Goal: Transaction & Acquisition: Purchase product/service

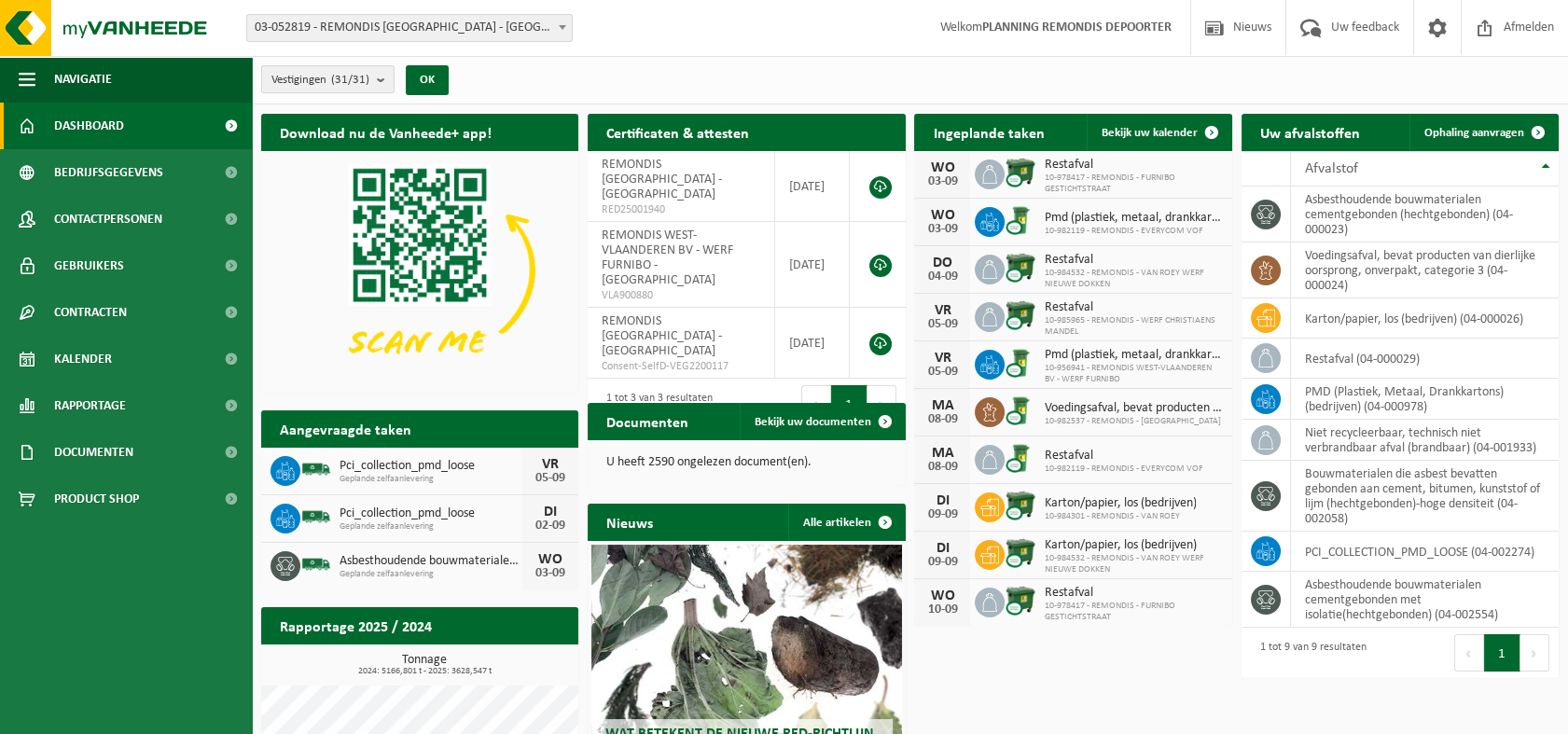
click at [1124, 315] on span "10-985965 - REMONDIS - WERF CHRISTIAENS MANDEL" at bounding box center [1133, 327] width 179 height 23
click at [1053, 307] on span "Restafval" at bounding box center [1133, 308] width 179 height 15
drag, startPoint x: 1052, startPoint y: 307, endPoint x: 1122, endPoint y: 318, distance: 70.9
click at [1122, 318] on span "10-985965 - REMONDIS - WERF CHRISTIAENS MANDEL" at bounding box center [1133, 327] width 179 height 23
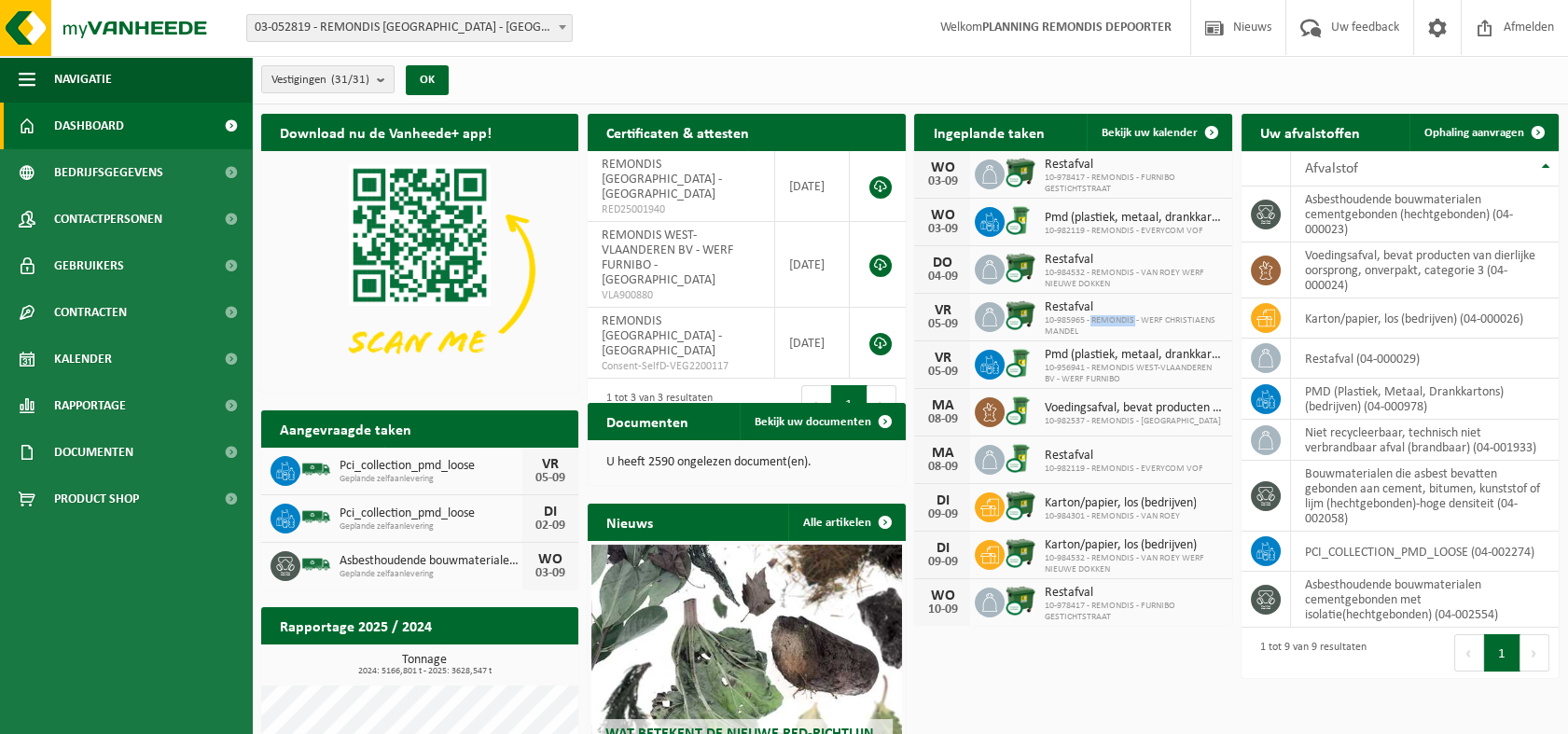
click at [1122, 318] on span "10-985965 - REMONDIS - WERF CHRISTIAENS MANDEL" at bounding box center [1133, 327] width 179 height 23
drag, startPoint x: 1122, startPoint y: 318, endPoint x: 1056, endPoint y: 305, distance: 67.3
click at [1056, 305] on span "Restafval" at bounding box center [1133, 308] width 179 height 15
click at [935, 313] on div "VR" at bounding box center [941, 311] width 37 height 15
click at [1076, 318] on span "10-985965 - REMONDIS - WERF CHRISTIAENS MANDEL" at bounding box center [1133, 327] width 179 height 23
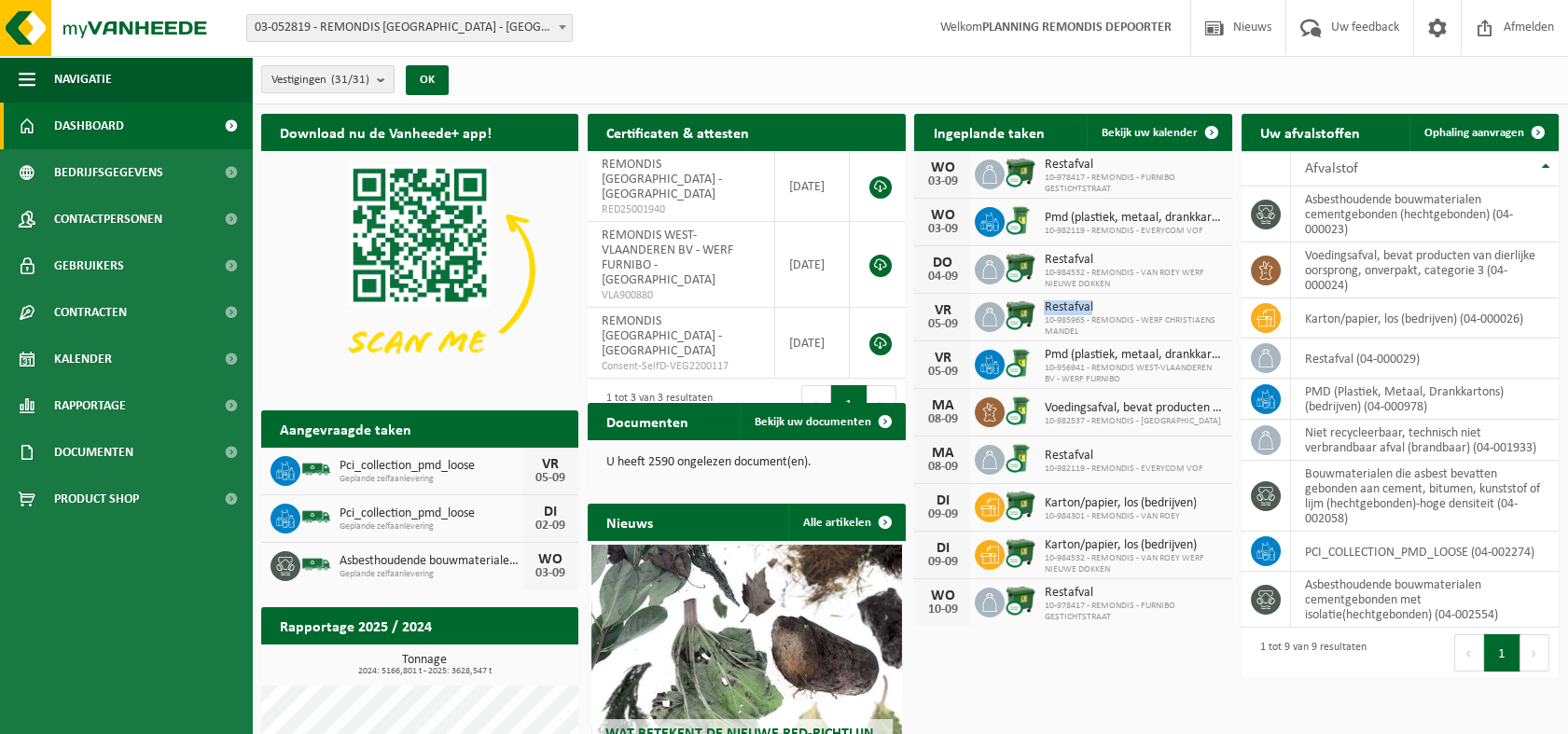
drag, startPoint x: 1076, startPoint y: 317, endPoint x: 1045, endPoint y: 313, distance: 31.3
click at [1045, 313] on div "Restafval 10-985965 - REMONDIS - WERF CHRISTIAENS MANDEL" at bounding box center [1127, 317] width 187 height 40
drag, startPoint x: 1045, startPoint y: 313, endPoint x: 992, endPoint y: 313, distance: 53.0
click at [992, 313] on icon at bounding box center [990, 317] width 19 height 19
click at [1030, 315] on img at bounding box center [1020, 314] width 31 height 31
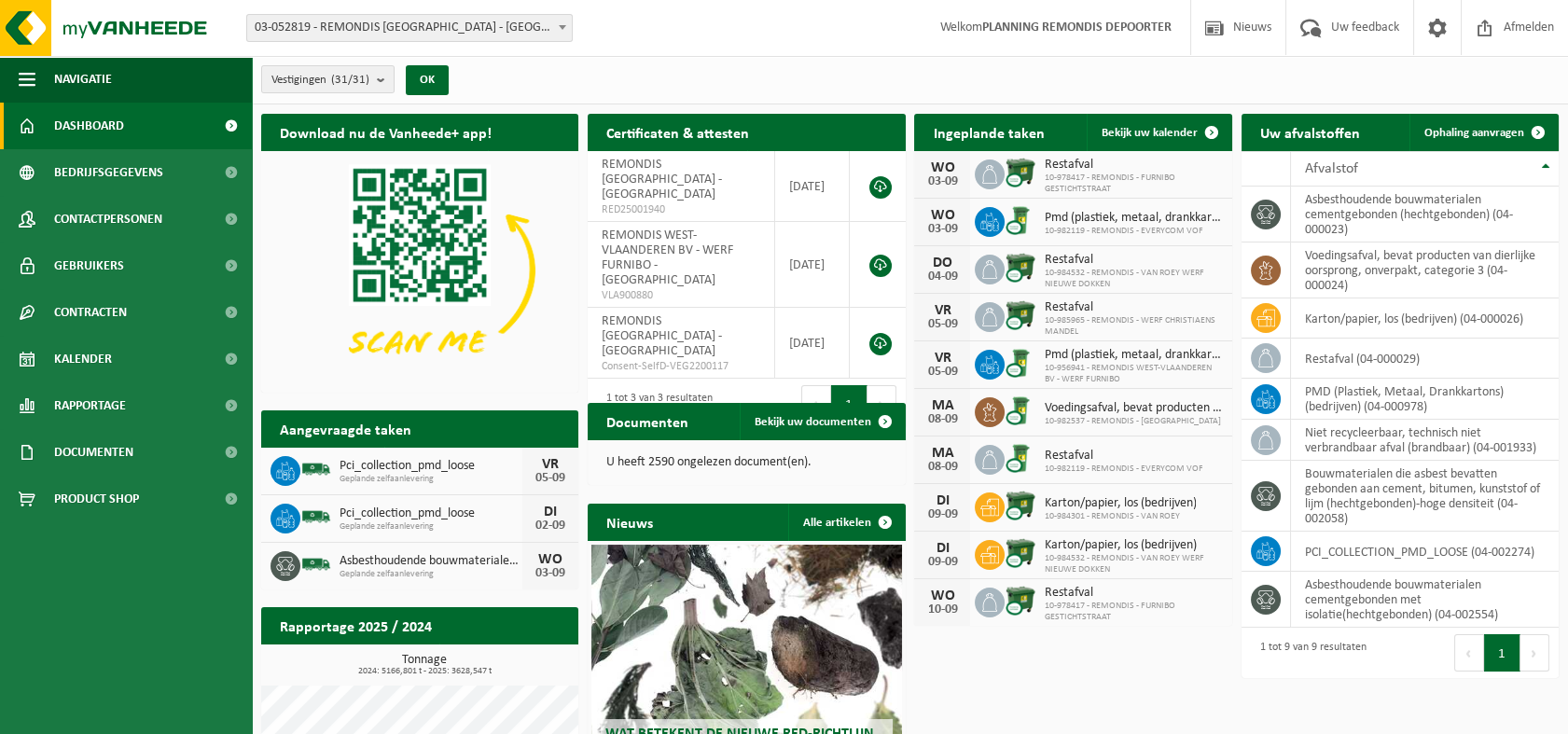
click at [1030, 315] on img at bounding box center [1020, 314] width 31 height 31
click at [1124, 326] on span "10-985965 - REMONDIS - WERF CHRISTIAENS MANDEL" at bounding box center [1133, 327] width 179 height 23
click at [1138, 317] on span "10-985965 - REMONDIS - WERF CHRISTIAENS MANDEL" at bounding box center [1133, 327] width 179 height 23
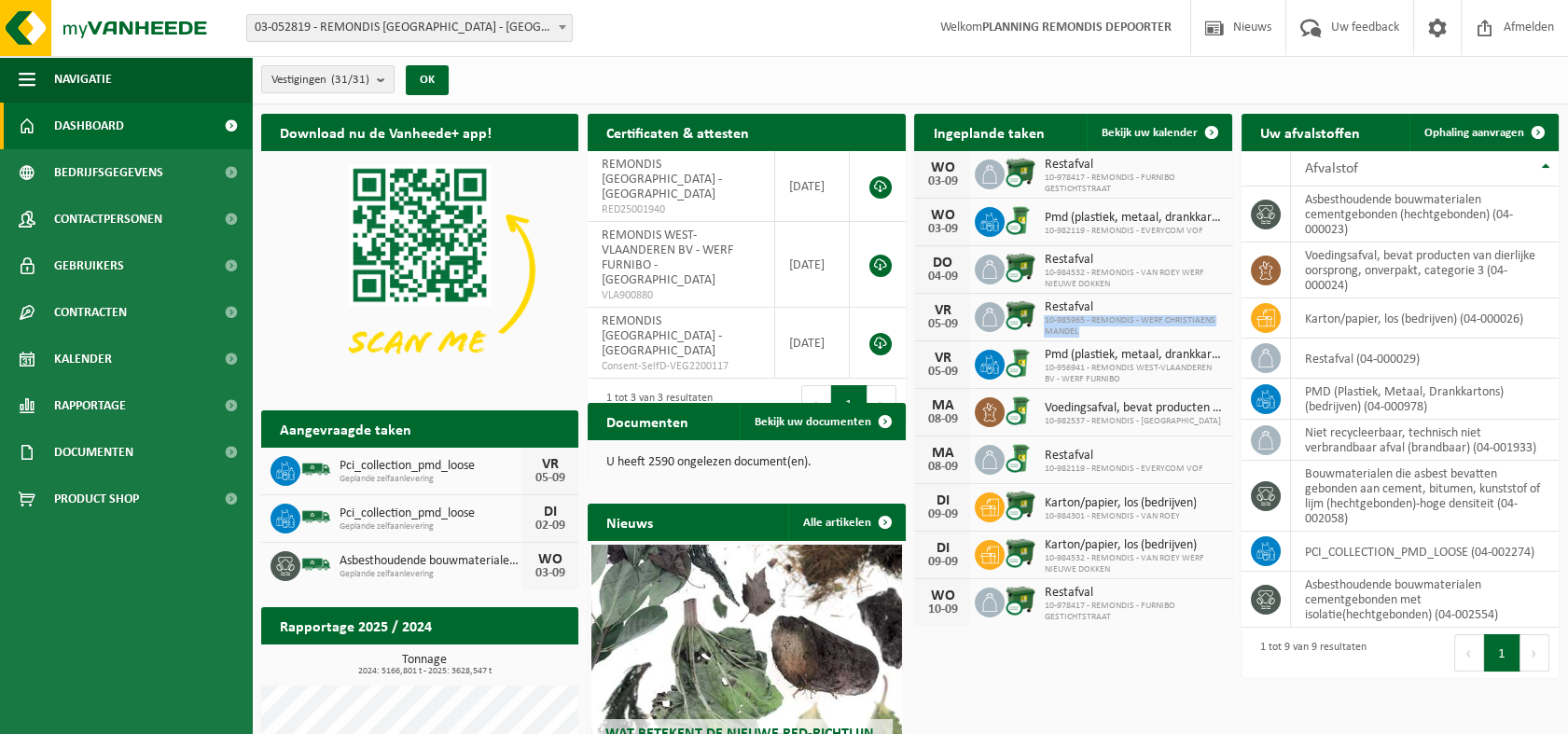
click at [1138, 317] on span "10-985965 - REMONDIS - WERF CHRISTIAENS MANDEL" at bounding box center [1133, 327] width 179 height 23
drag, startPoint x: 1138, startPoint y: 317, endPoint x: 1127, endPoint y: 322, distance: 12.1
drag, startPoint x: 1127, startPoint y: 322, endPoint x: 1068, endPoint y: 311, distance: 60.0
click at [1068, 311] on span "Restafval" at bounding box center [1133, 308] width 179 height 15
click at [1208, 127] on span at bounding box center [1211, 132] width 37 height 37
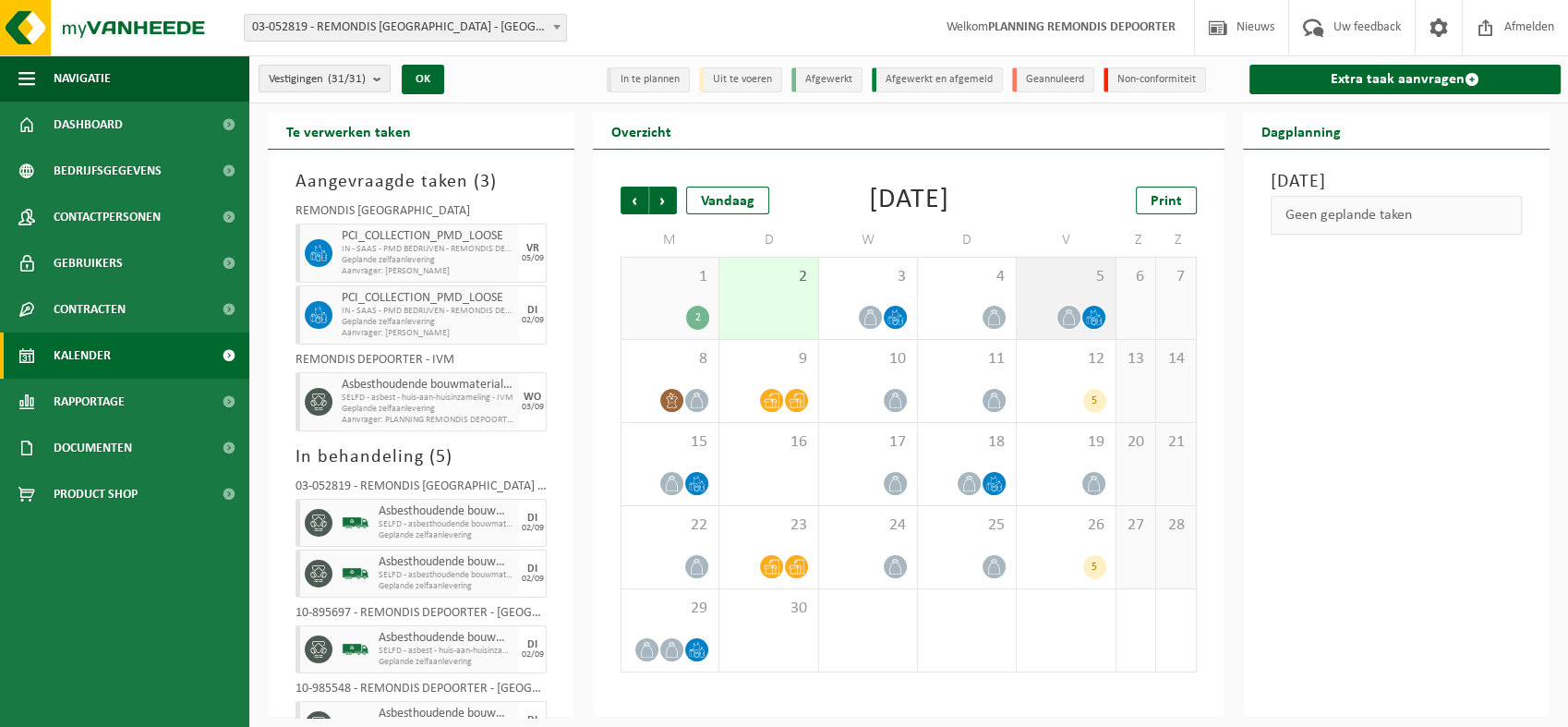
click at [1092, 317] on icon at bounding box center [1093, 317] width 16 height 16
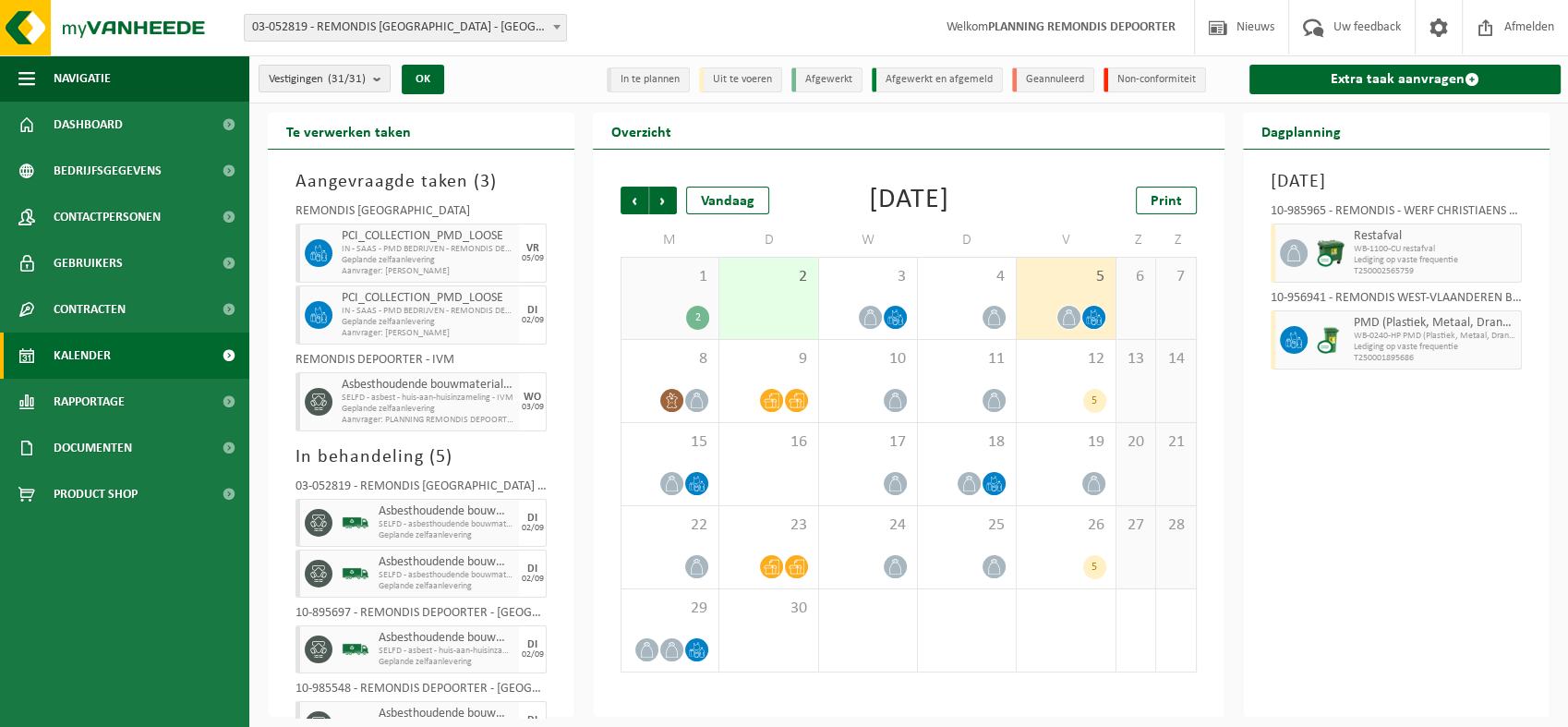
click at [1413, 206] on div "10-985965 - REMONDIS - WERF CHRISTIAENS MANDEL - ROESELARE" at bounding box center [1395, 214] width 251 height 19
drag, startPoint x: 1290, startPoint y: 251, endPoint x: 1359, endPoint y: 251, distance: 69.0
click at [1359, 251] on span "WB-1100-CU restafval" at bounding box center [1421, 249] width 135 height 11
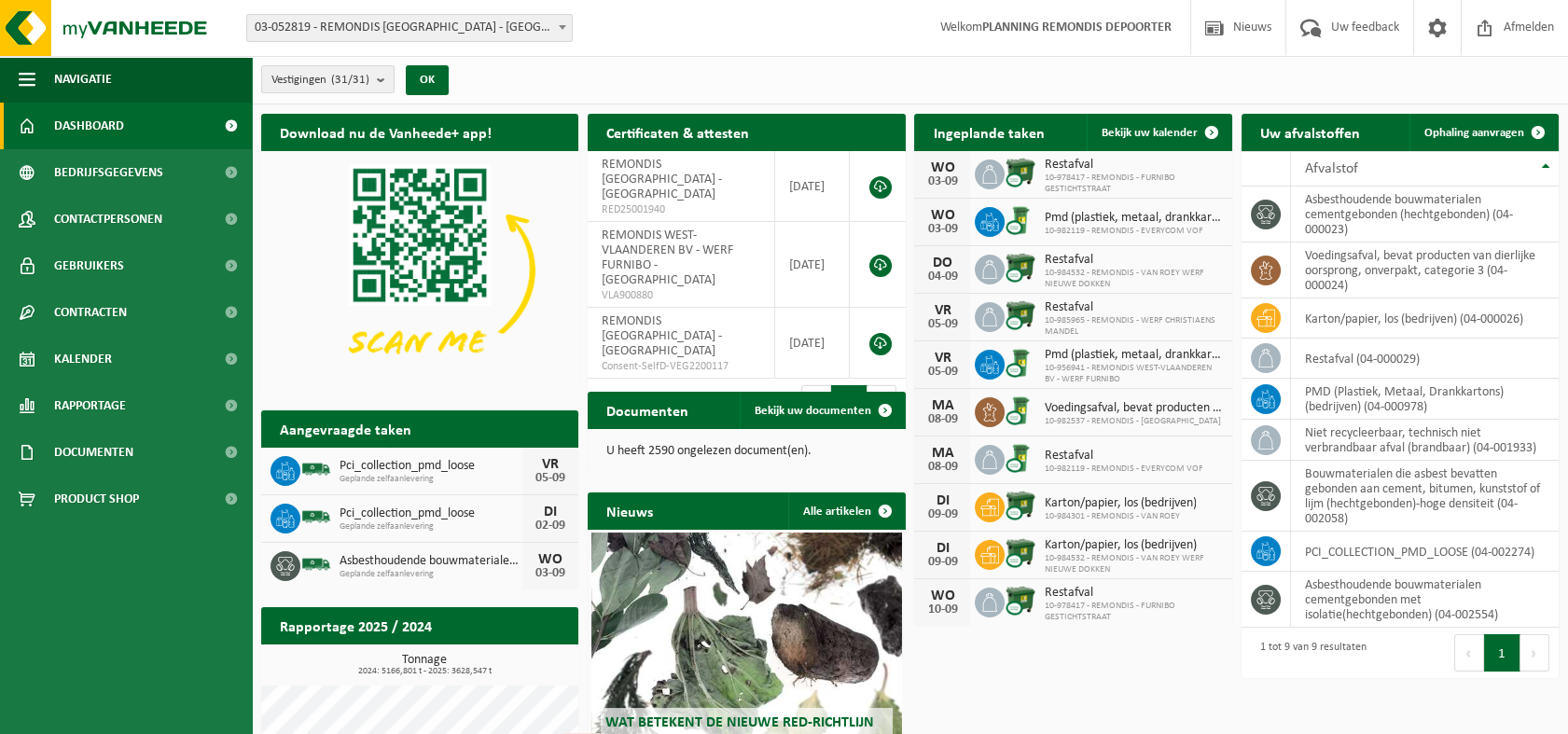
click at [1161, 318] on span "10-985965 - REMONDIS - WERF CHRISTIAENS MANDEL" at bounding box center [1133, 327] width 179 height 23
click at [1021, 311] on img at bounding box center [1020, 314] width 31 height 31
click at [1014, 325] on img at bounding box center [1020, 314] width 31 height 31
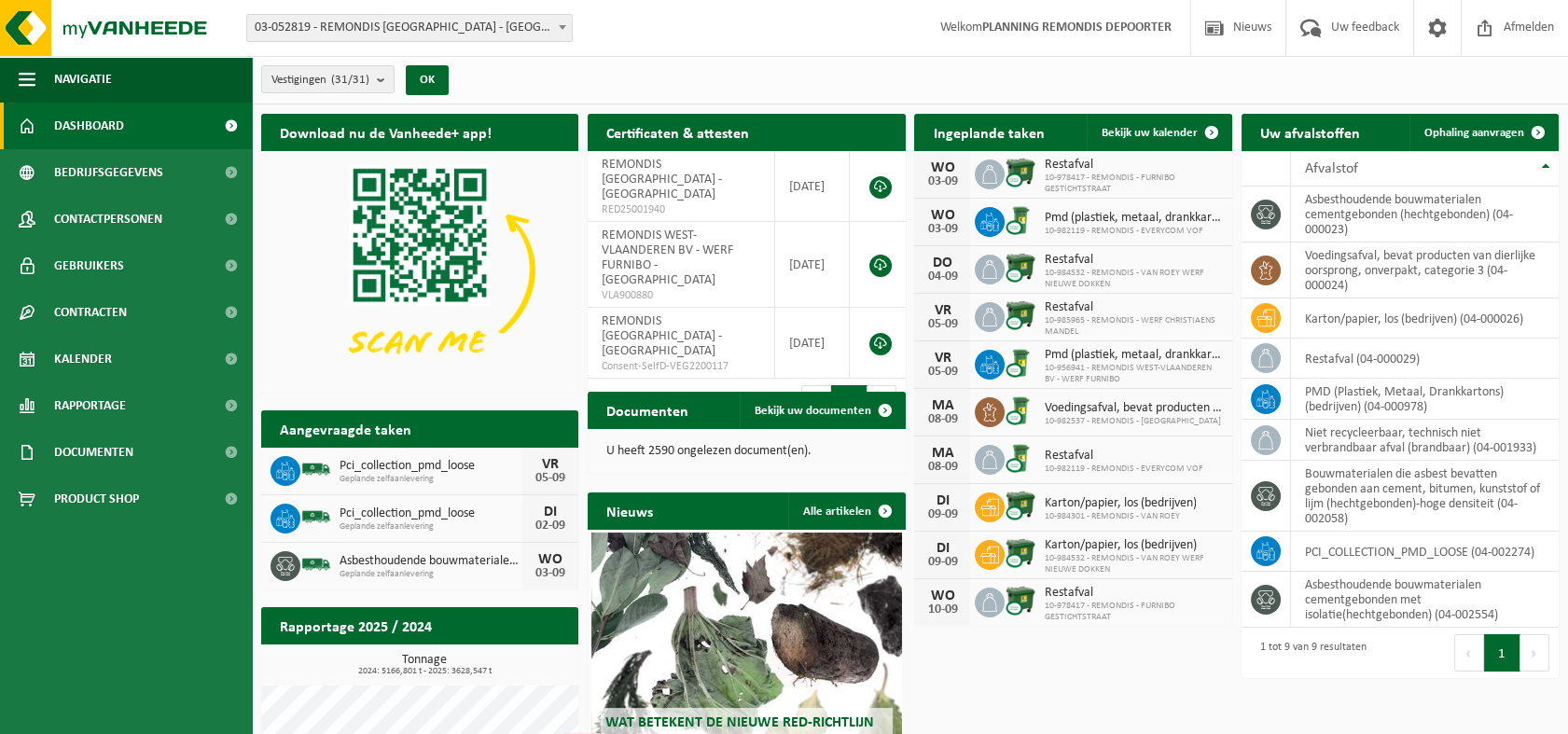
click at [1014, 325] on img at bounding box center [1020, 314] width 31 height 31
click at [1072, 311] on span "Restafval" at bounding box center [1133, 308] width 179 height 15
drag, startPoint x: 1072, startPoint y: 311, endPoint x: 1067, endPoint y: 323, distance: 13.0
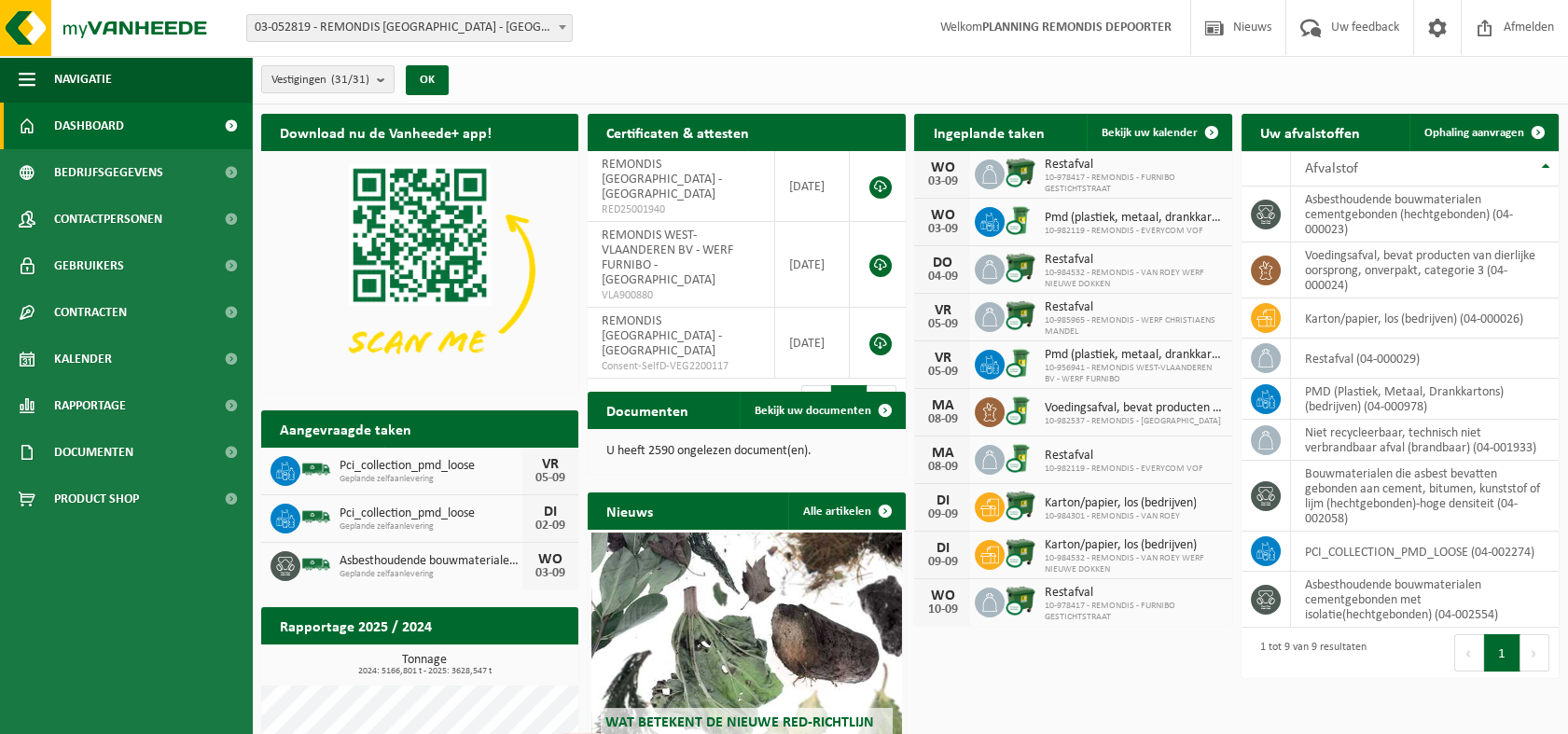
click at [1067, 323] on span "10-985965 - REMONDIS - WERF CHRISTIAENS MANDEL" at bounding box center [1133, 327] width 179 height 23
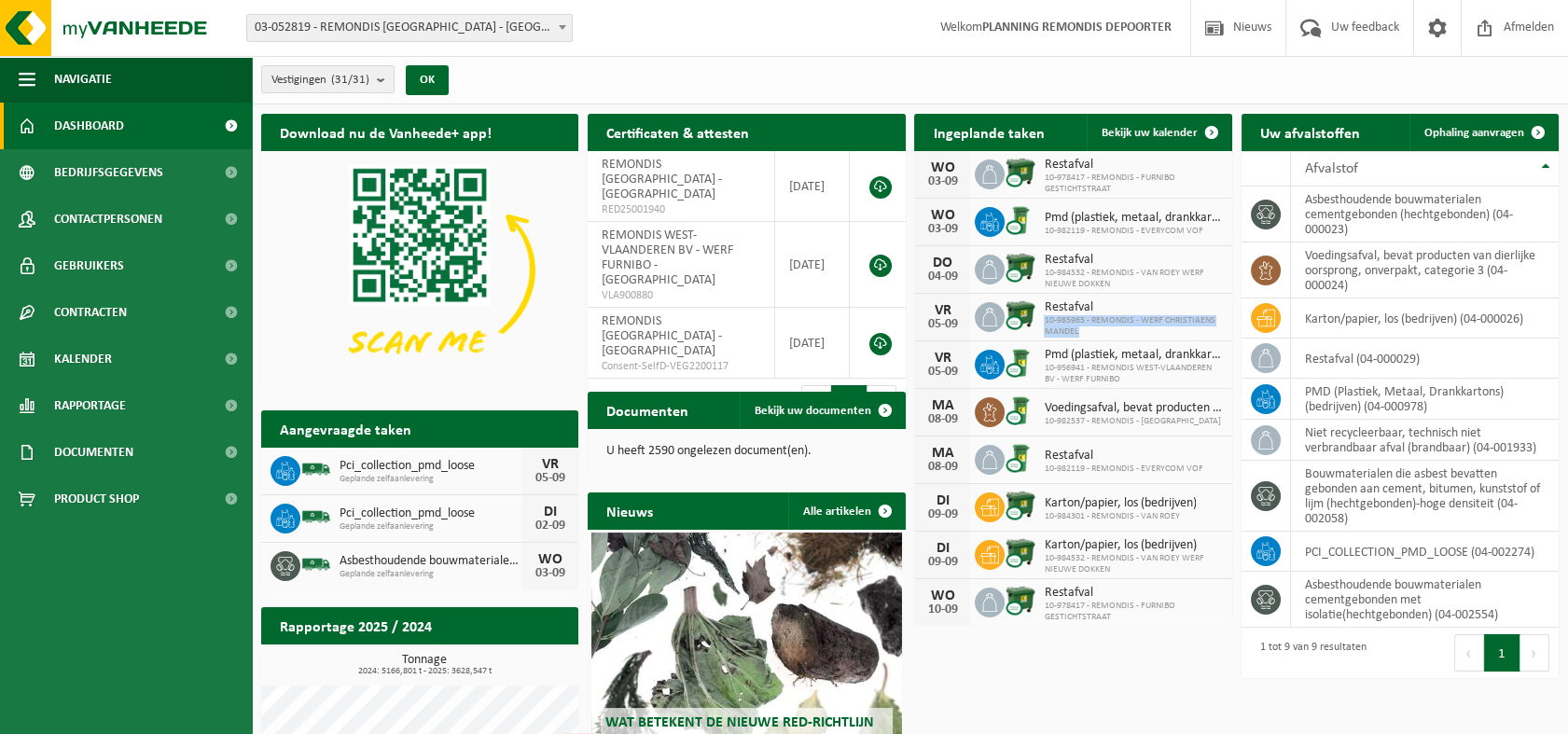
drag, startPoint x: 1067, startPoint y: 322, endPoint x: 1052, endPoint y: 321, distance: 15.0
click at [1052, 321] on span "10-985965 - REMONDIS - WERF CHRISTIAENS MANDEL" at bounding box center [1133, 327] width 179 height 23
click at [1086, 315] on span "10-985965 - REMONDIS - WERF CHRISTIAENS MANDEL" at bounding box center [1133, 327] width 179 height 23
click at [1086, 320] on span "10-985965 - REMONDIS - WERF CHRISTIAENS MANDEL" at bounding box center [1133, 327] width 179 height 23
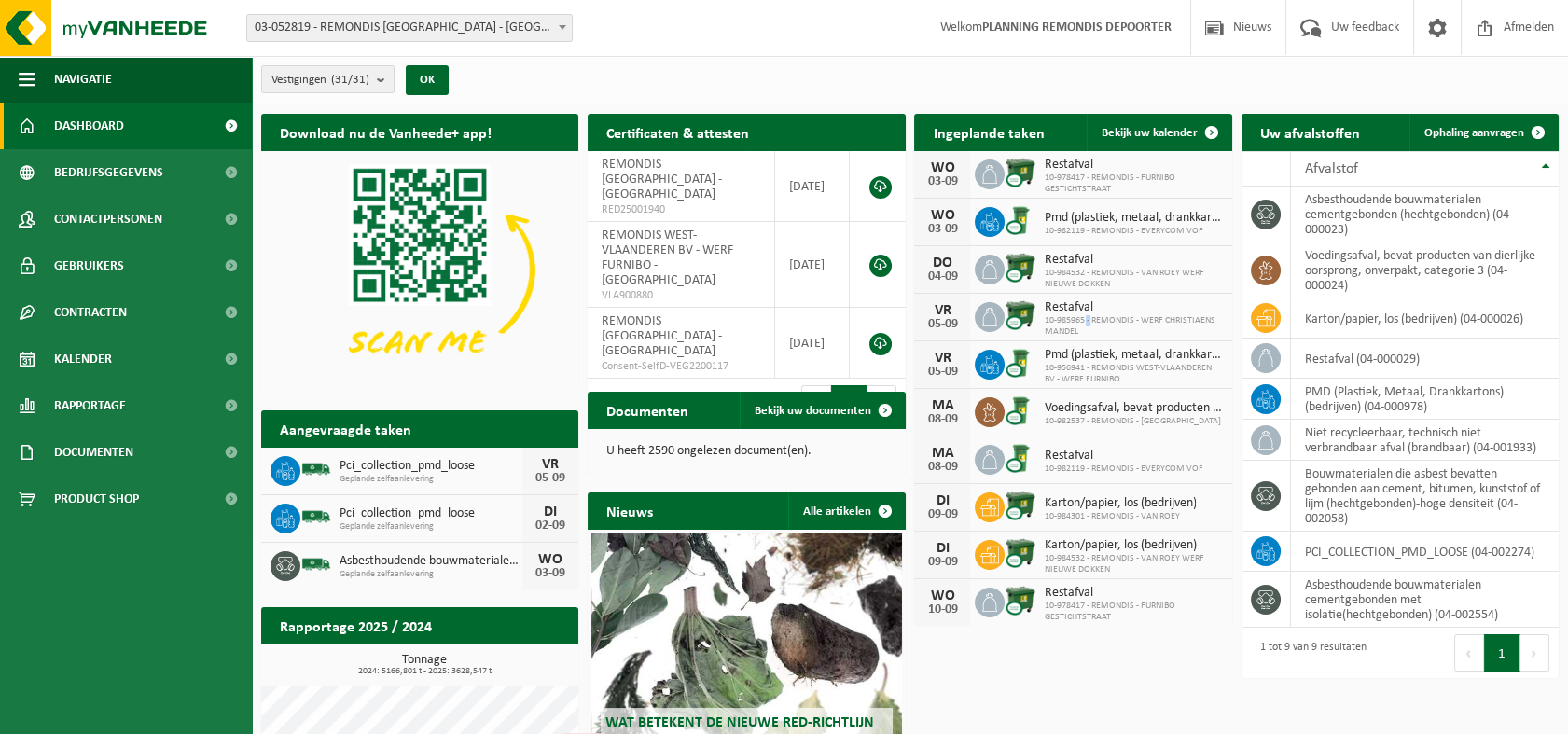
click at [1086, 320] on span "10-985965 - REMONDIS - WERF CHRISTIAENS MANDEL" at bounding box center [1133, 327] width 179 height 23
click at [1084, 463] on span "10-982119 - REMONDIS - EVERYCOM VOF" at bounding box center [1123, 469] width 159 height 11
click at [1086, 313] on div "Restafval 10-985965 - REMONDIS - WERF CHRISTIAENS MANDEL" at bounding box center [1127, 317] width 187 height 40
click at [1137, 216] on span "Pmd (plastiek, metaal, drankkartons) (bedrijven)" at bounding box center [1133, 218] width 179 height 15
click at [1464, 134] on span "Ophaling aanvragen" at bounding box center [1474, 133] width 100 height 12
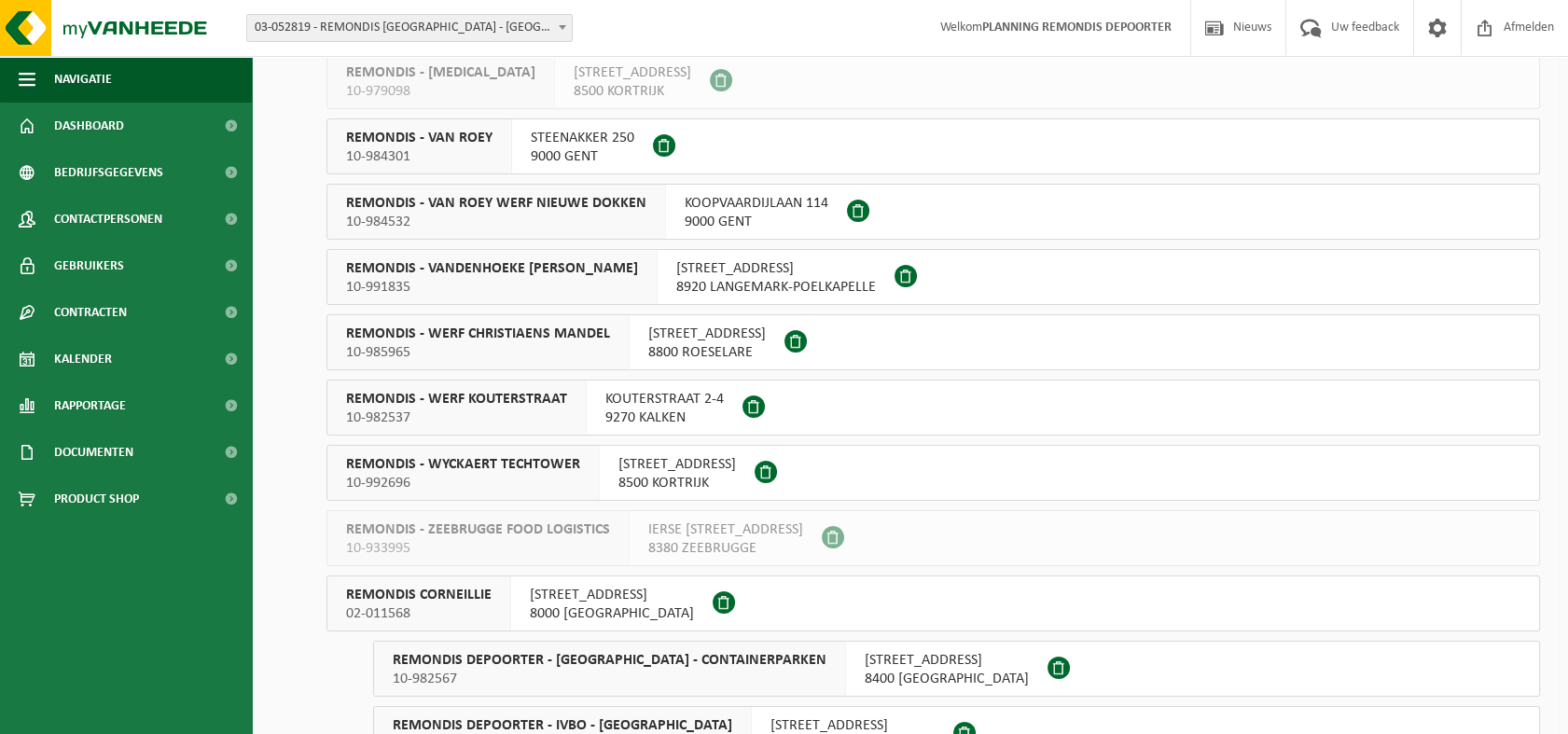
scroll to position [604, 0]
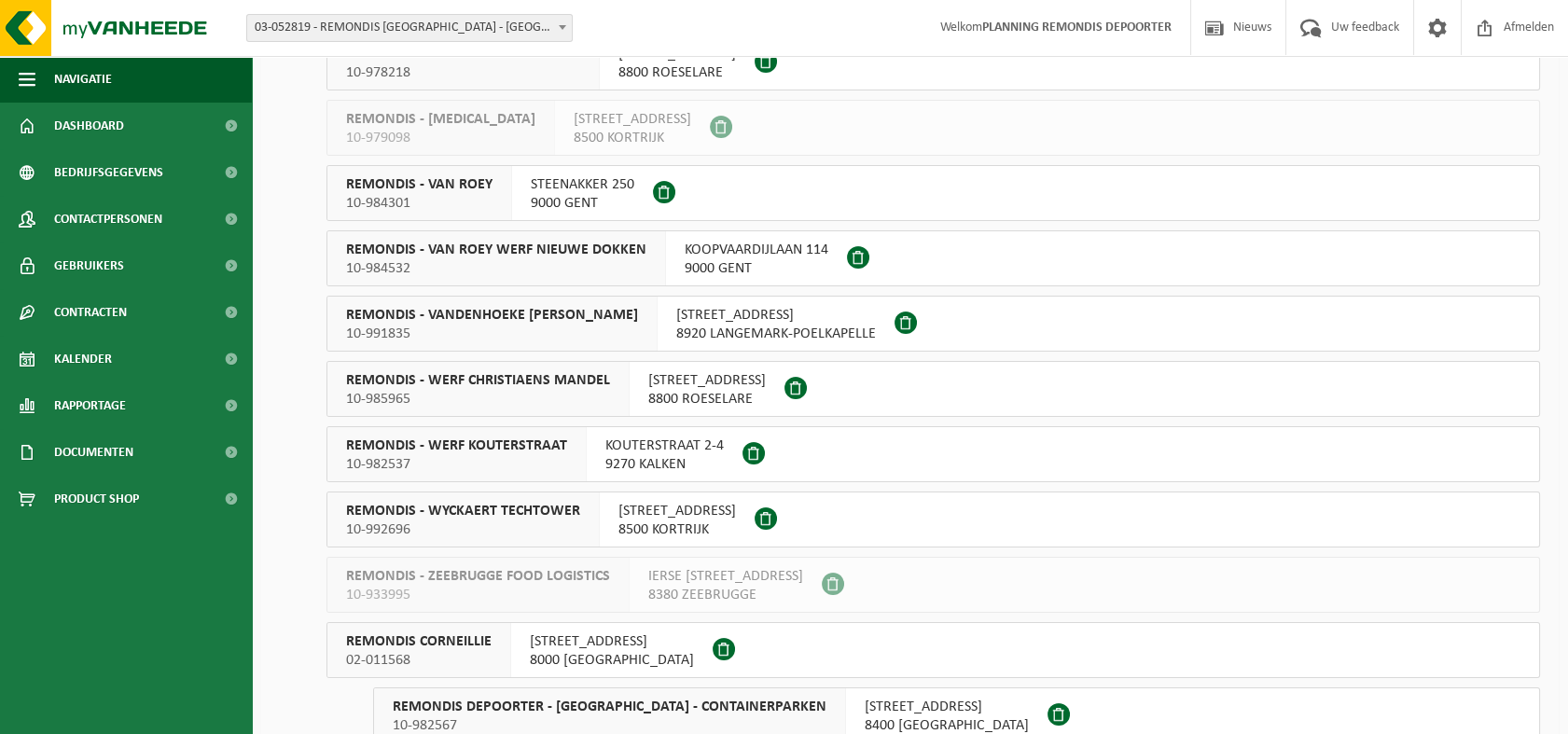
click at [678, 522] on span "8500 KORTRIJK" at bounding box center [677, 530] width 118 height 19
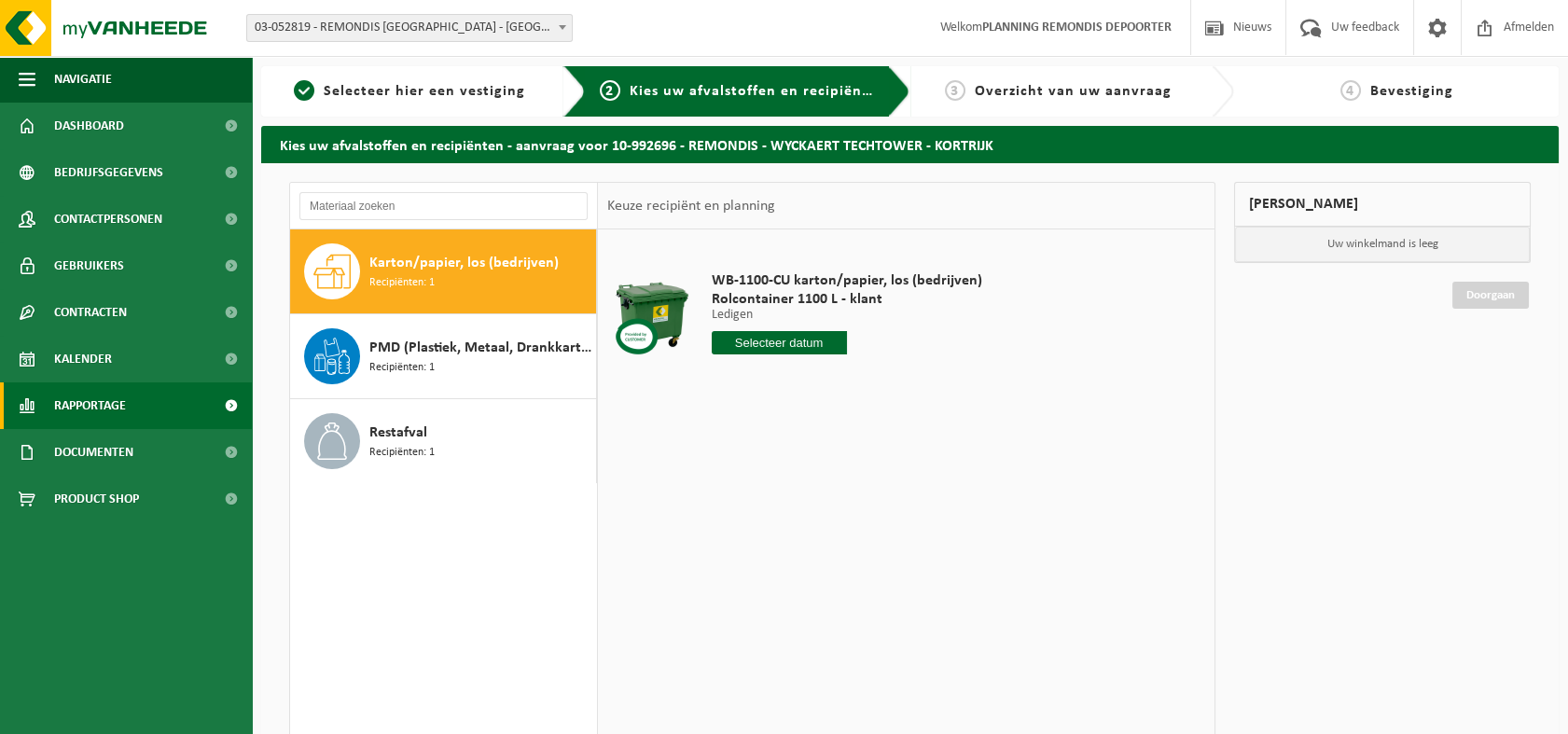
click at [70, 415] on span "Rapportage" at bounding box center [90, 405] width 72 height 47
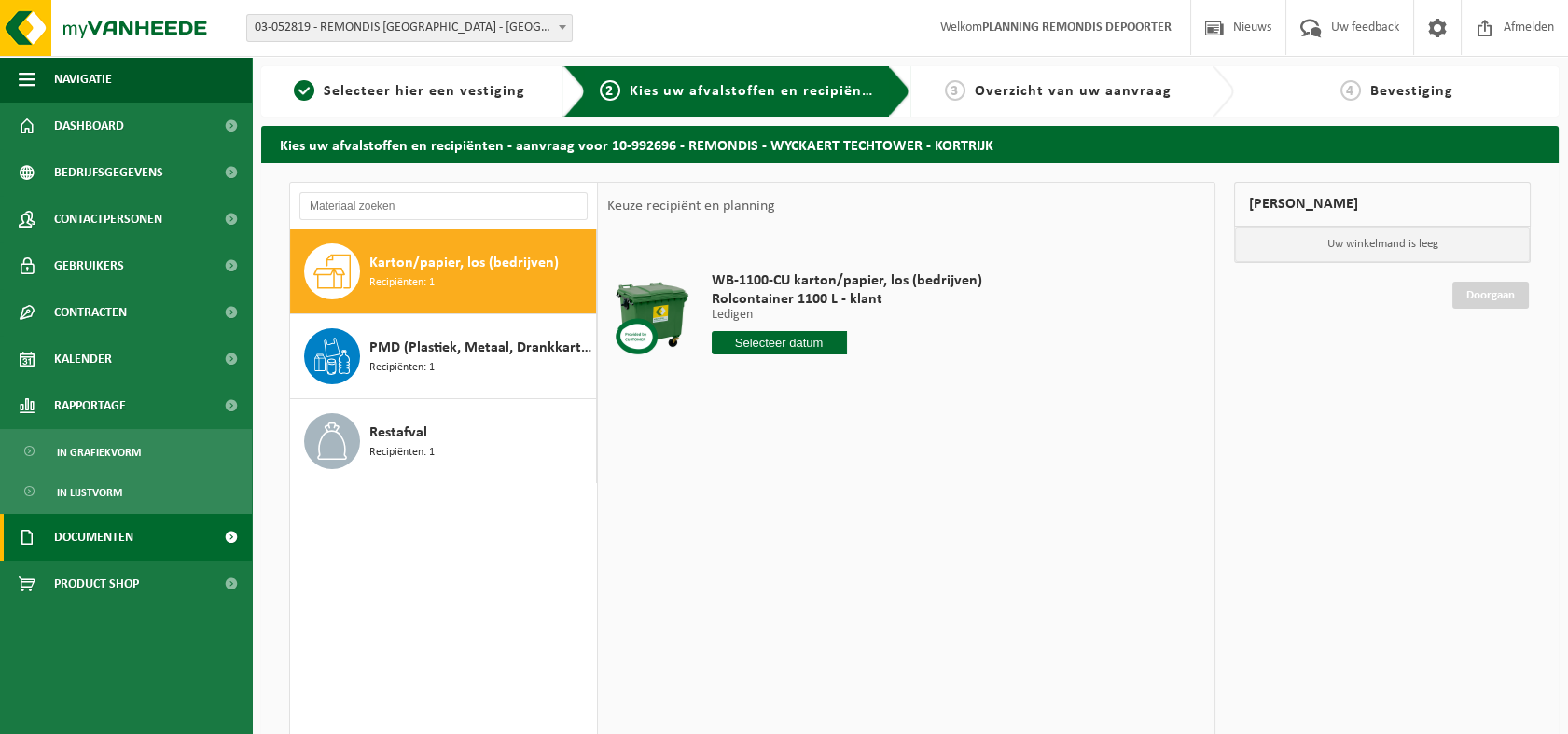
click at [104, 530] on span "Documenten" at bounding box center [93, 536] width 79 height 47
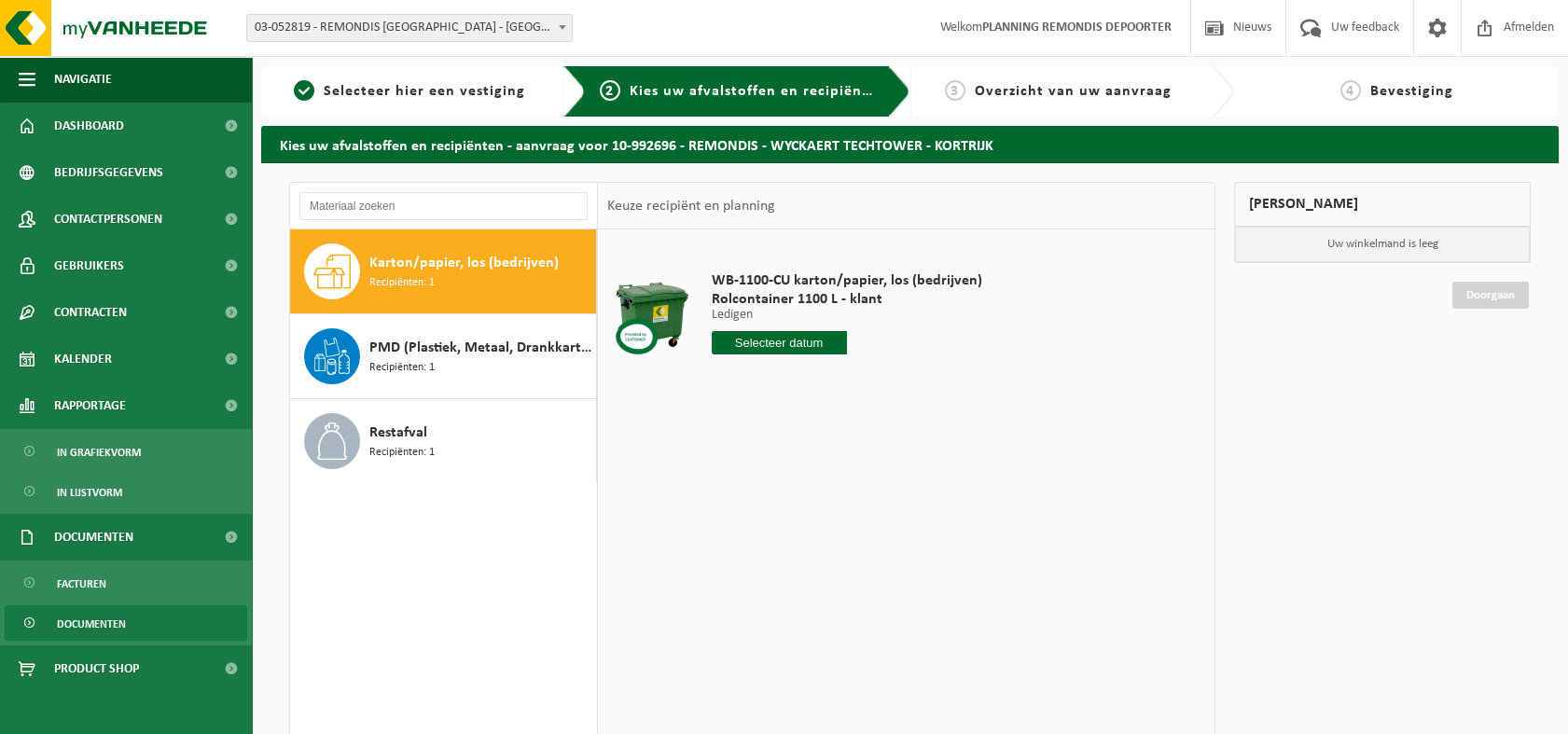
click at [104, 621] on span "Documenten" at bounding box center [91, 623] width 69 height 35
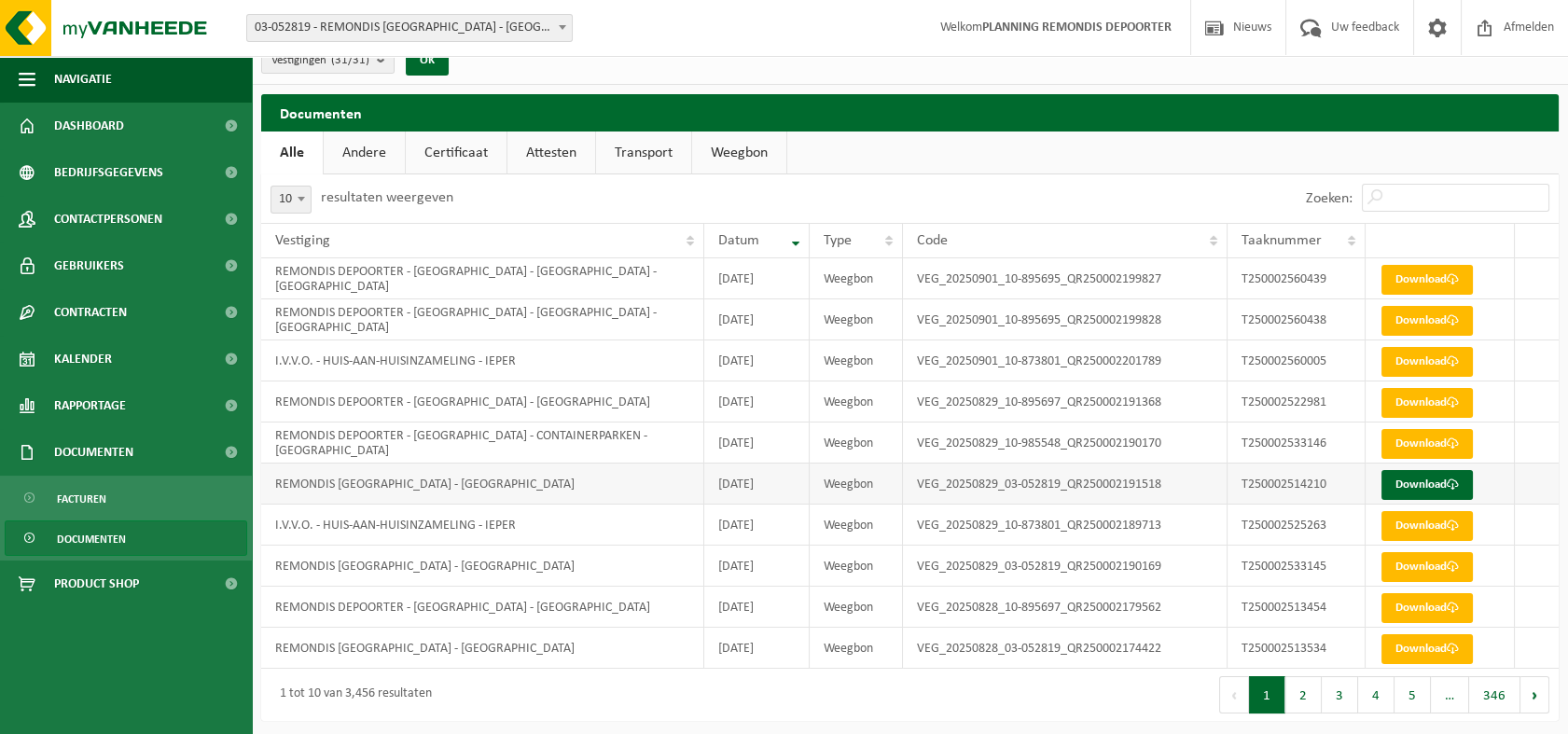
scroll to position [25, 0]
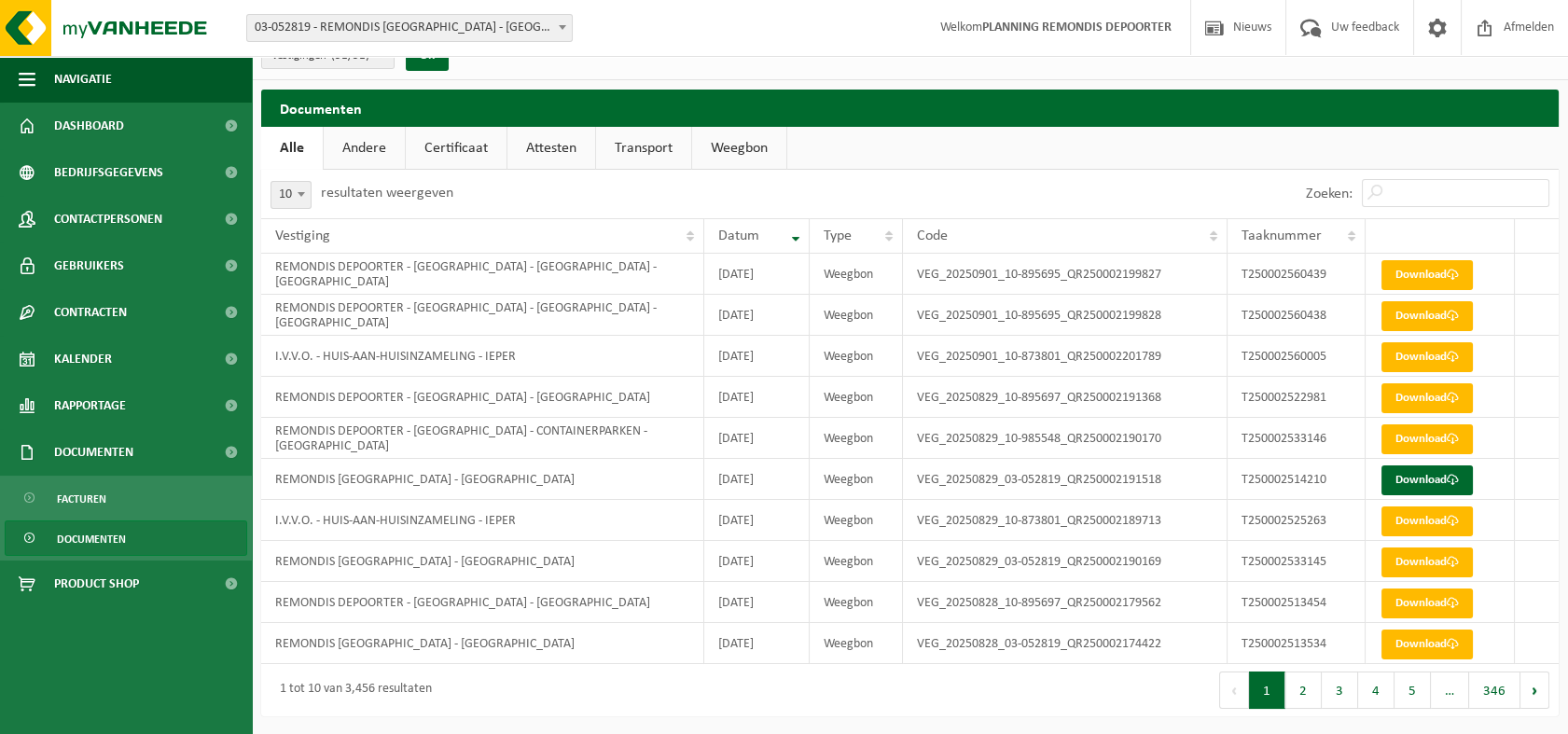
click at [665, 142] on link "Transport" at bounding box center [644, 148] width 95 height 43
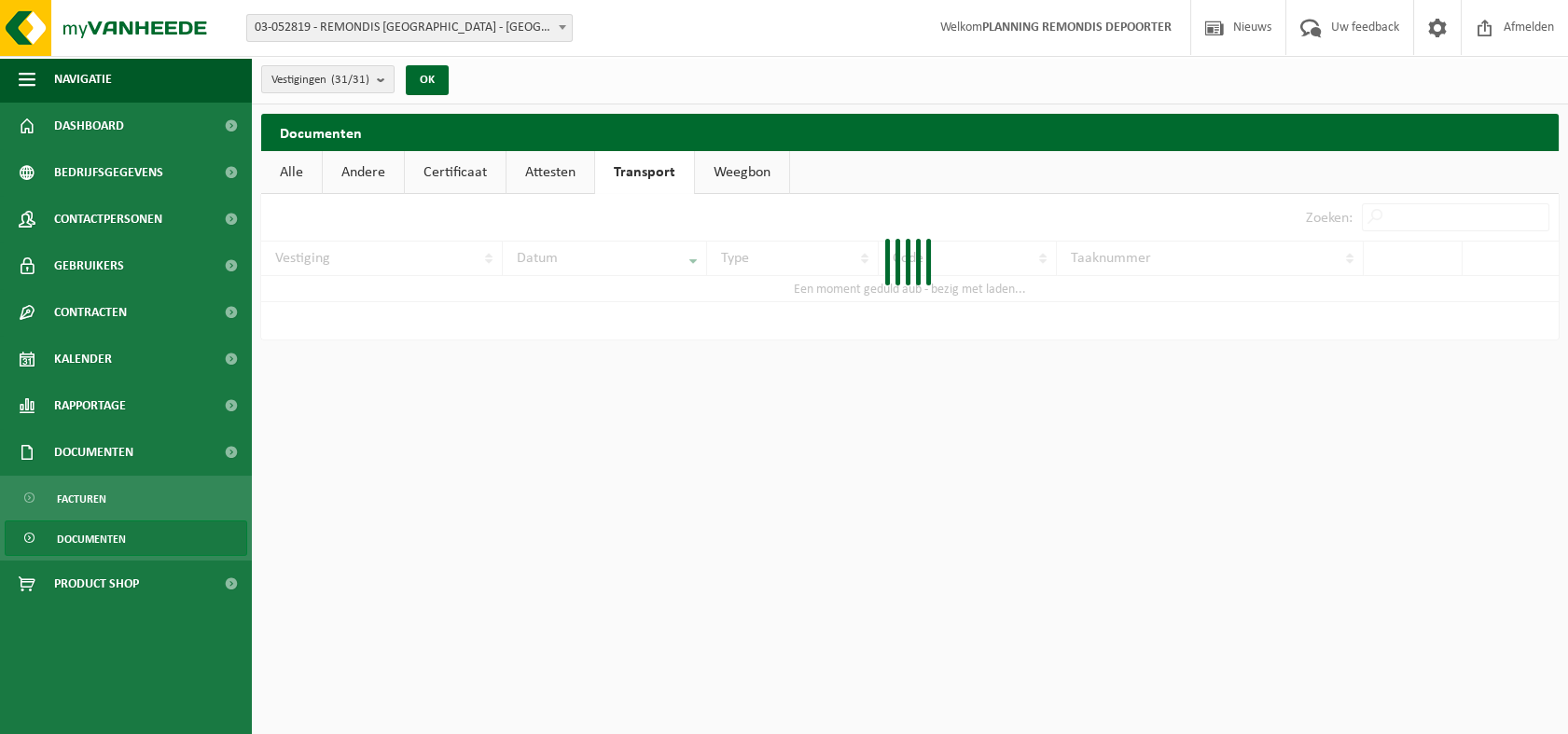
scroll to position [0, 0]
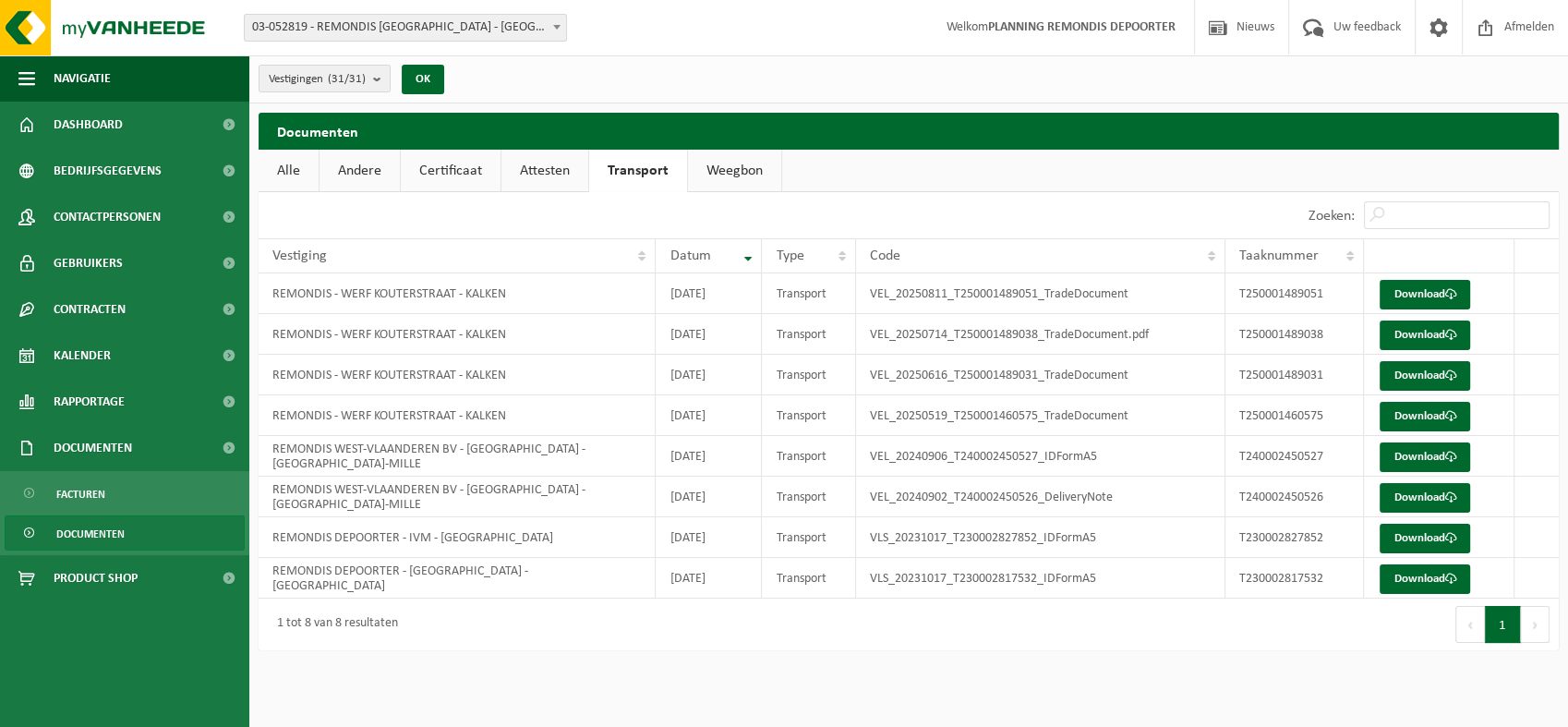
click at [751, 167] on link "Weegbon" at bounding box center [734, 170] width 93 height 42
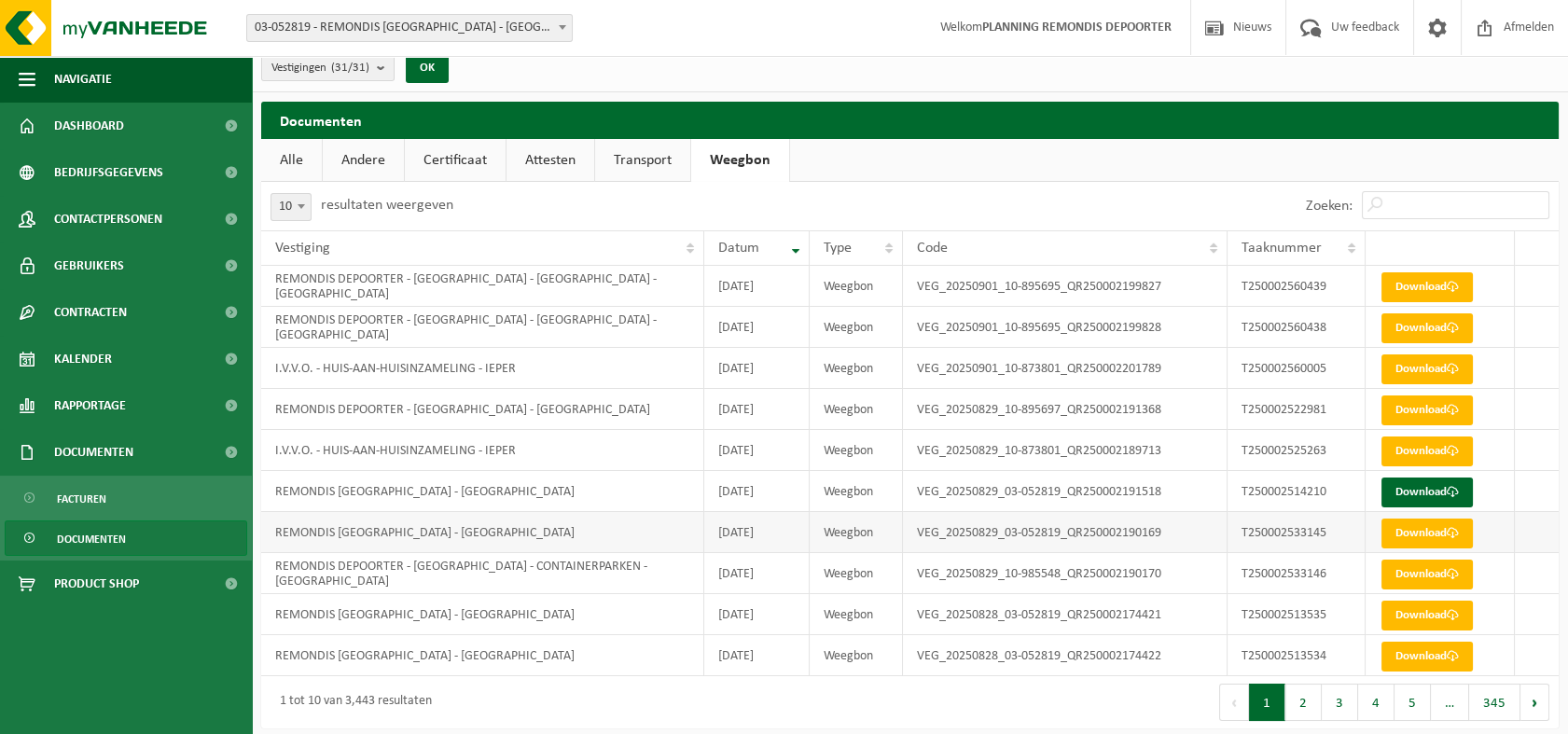
scroll to position [25, 0]
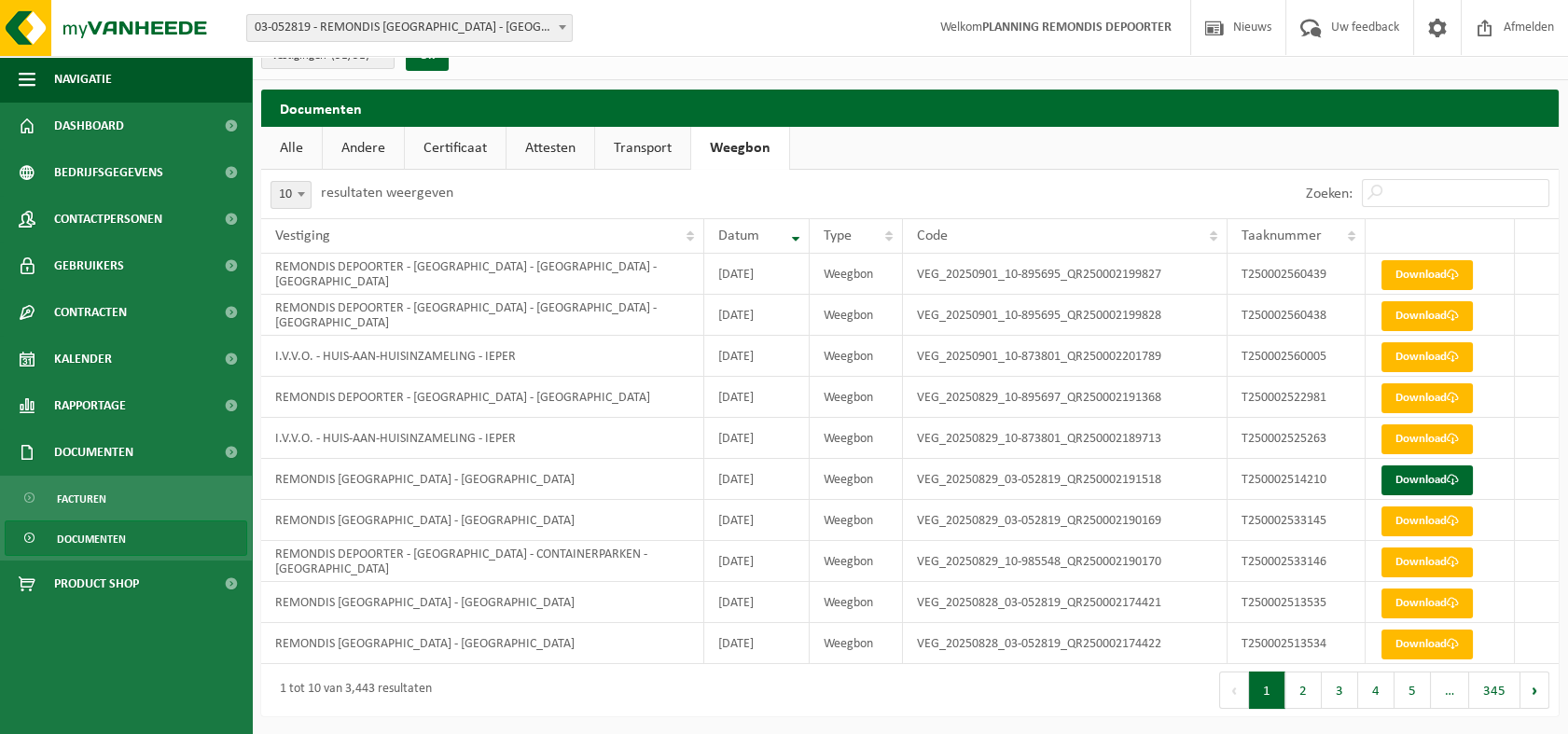
click at [360, 151] on link "Andere" at bounding box center [363, 148] width 81 height 43
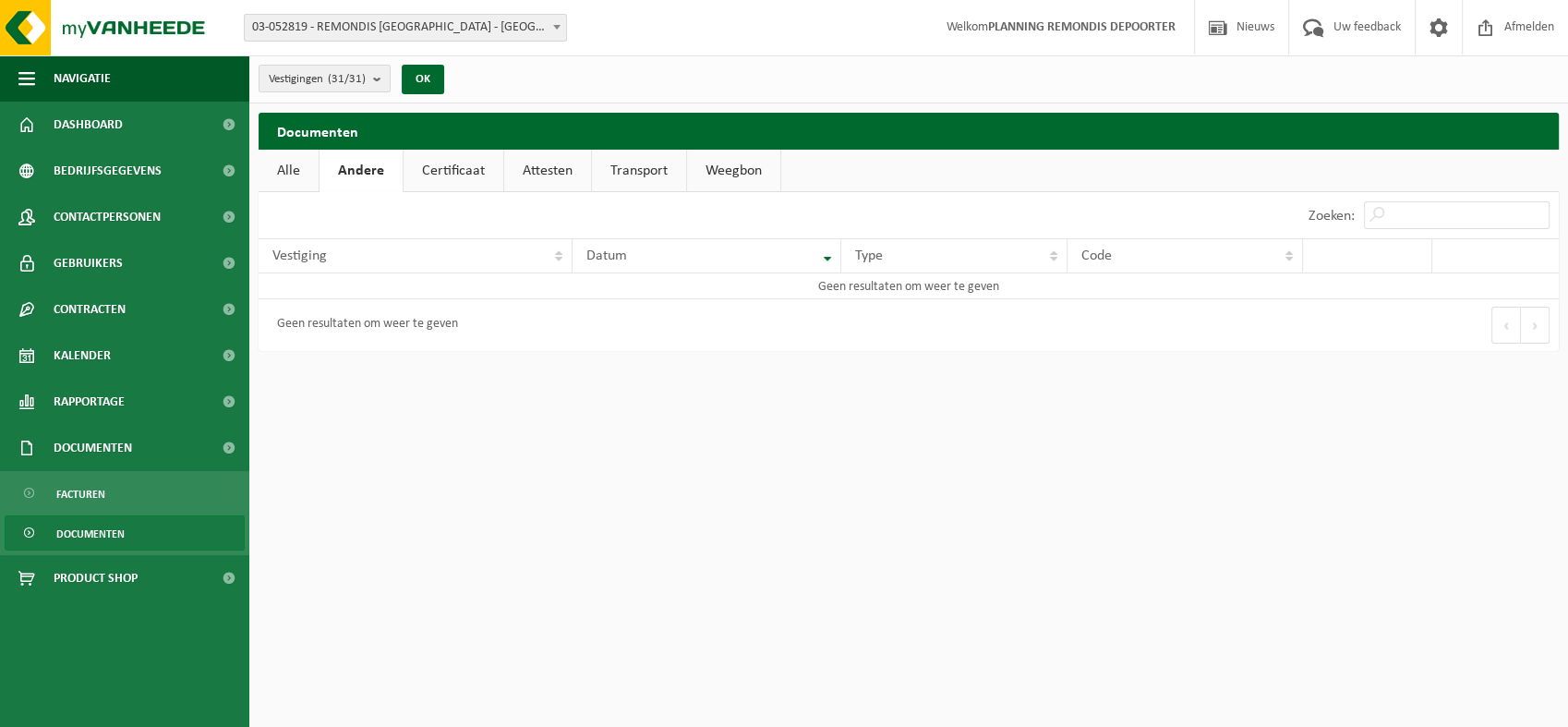
click at [290, 163] on link "Alle" at bounding box center [289, 170] width 60 height 42
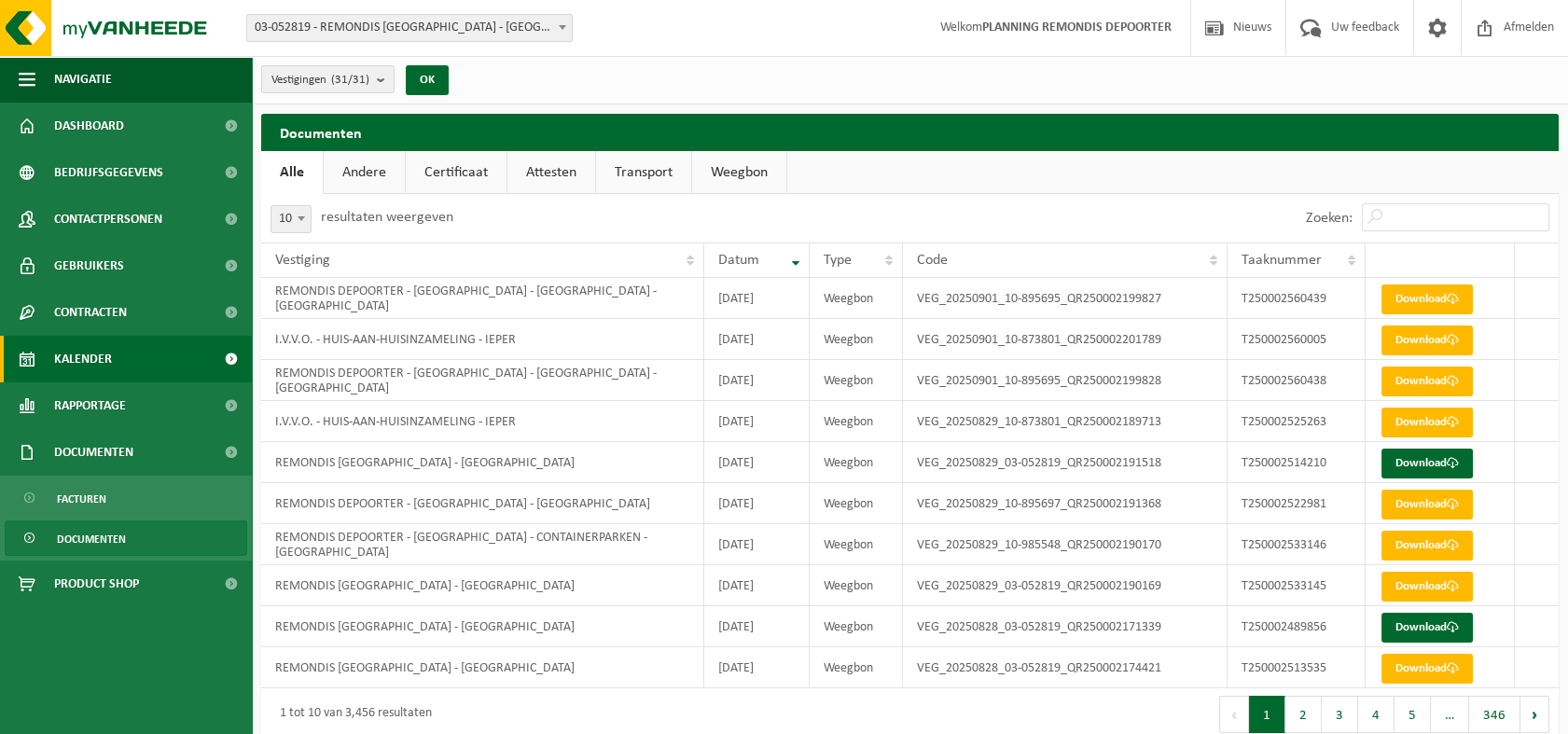
click at [99, 362] on span "Kalender" at bounding box center [83, 359] width 58 height 47
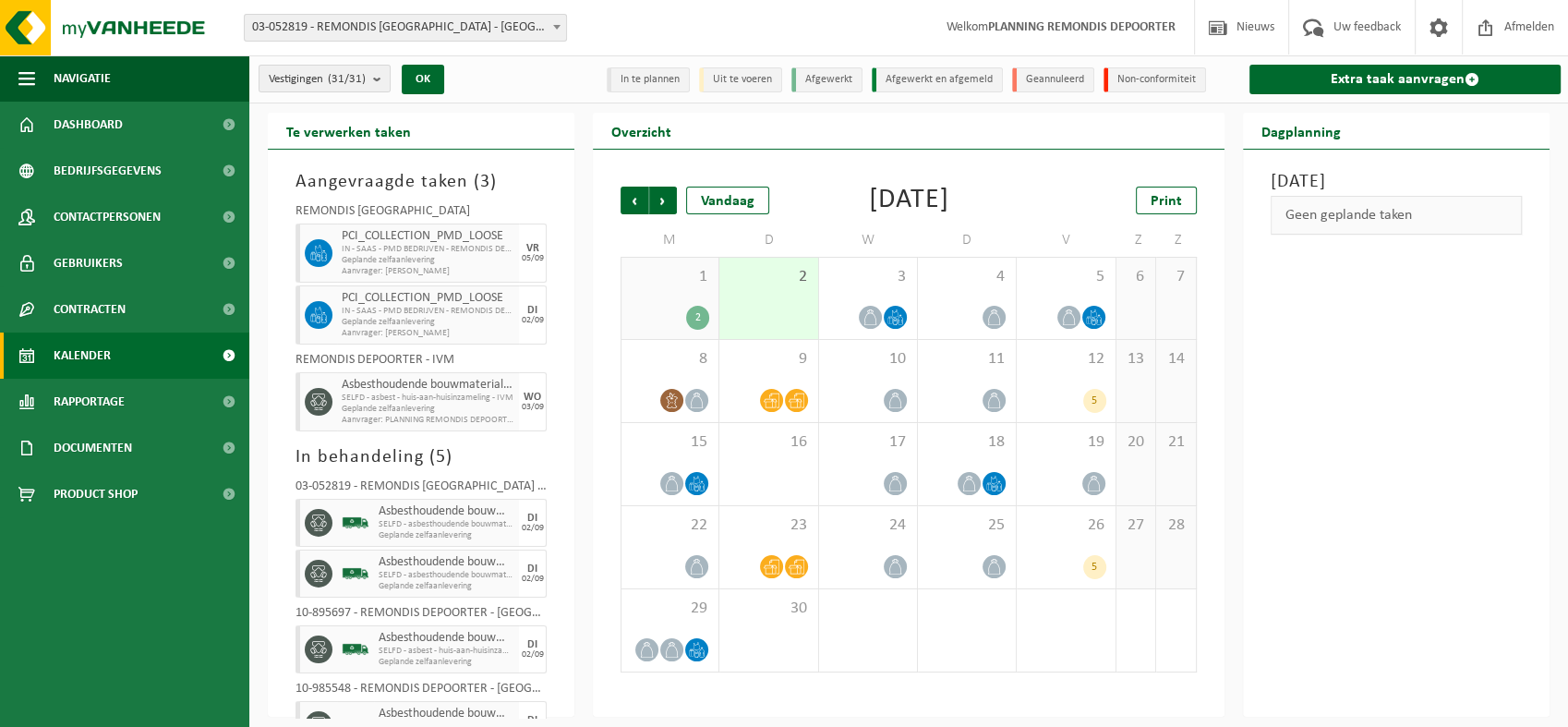
click at [695, 313] on div "2" at bounding box center [698, 318] width 24 height 24
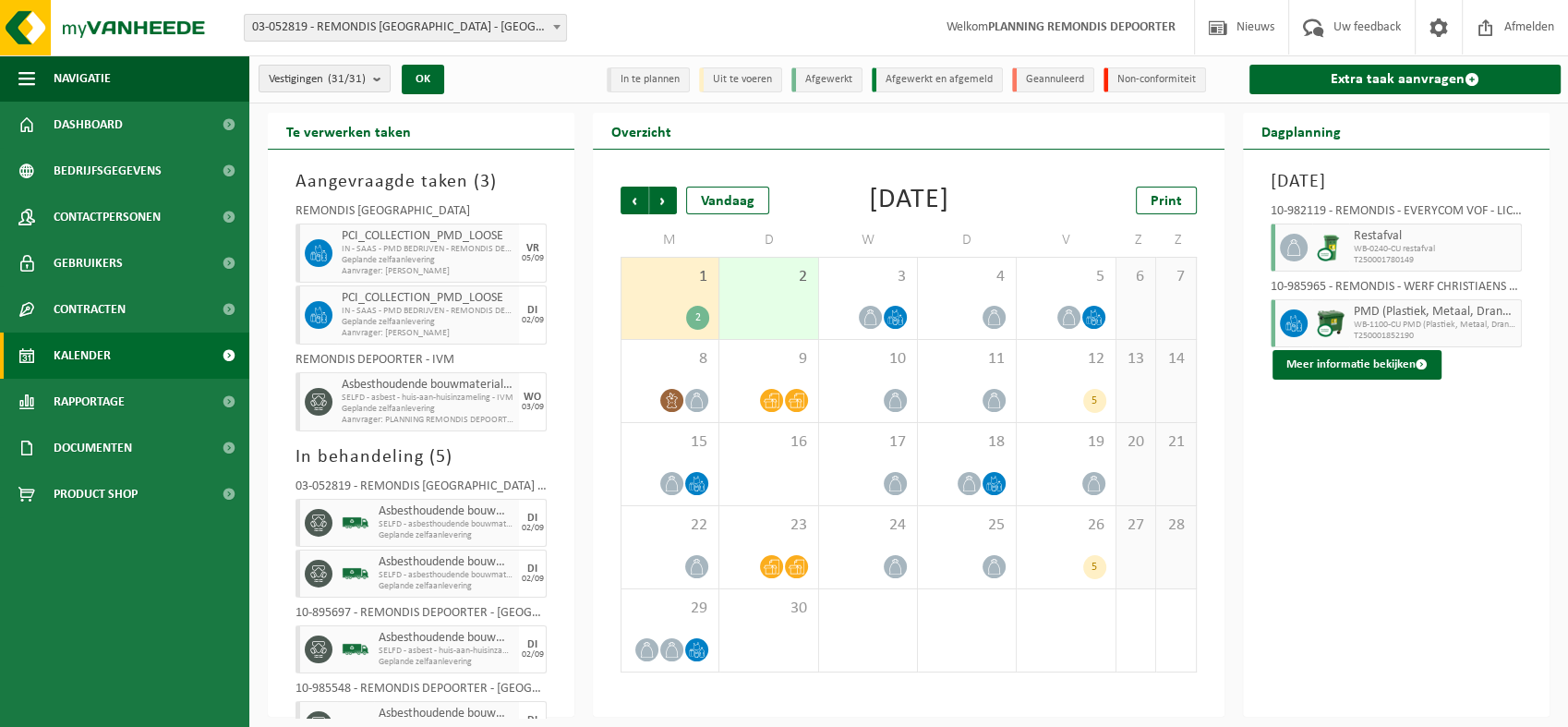
click at [687, 293] on div "1 2" at bounding box center [669, 298] width 97 height 81
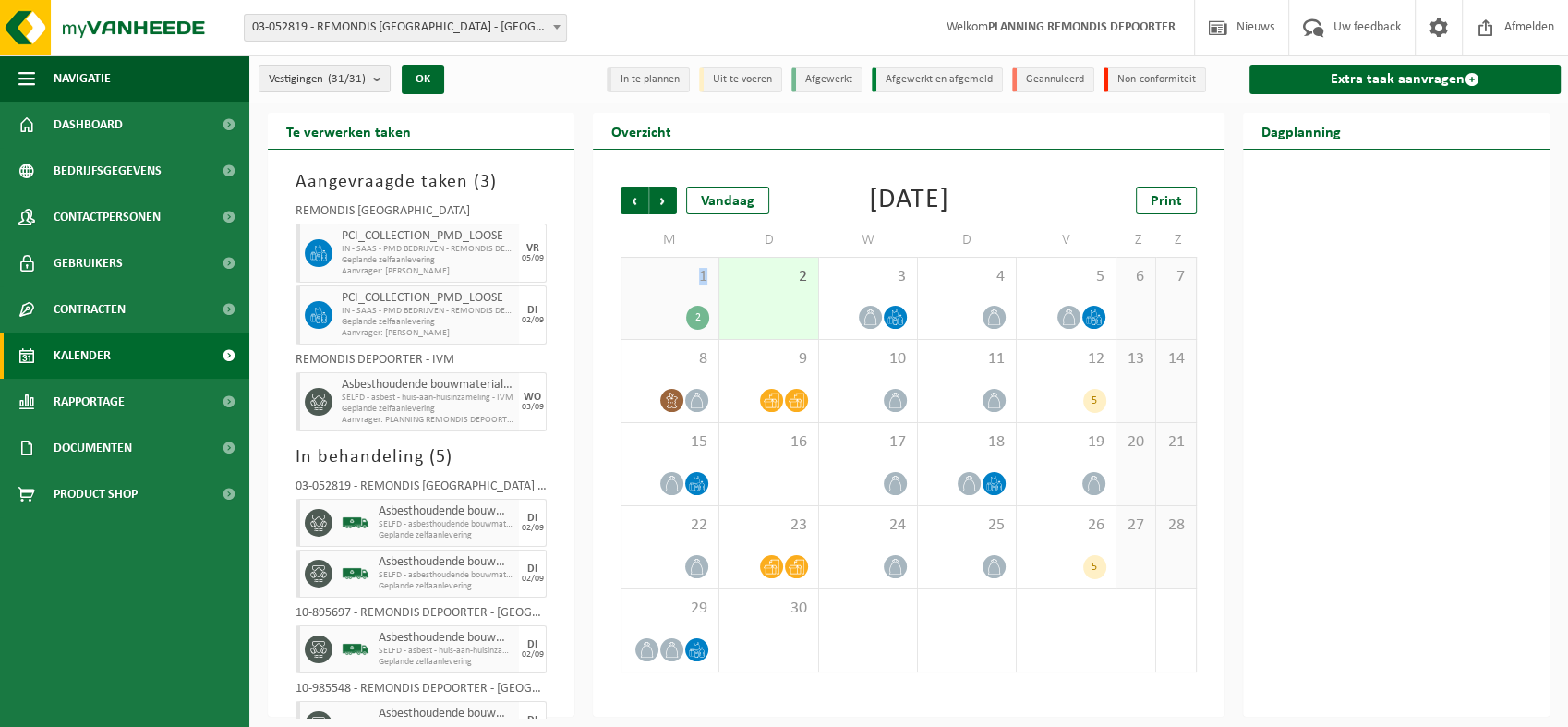
click at [687, 293] on div "1 2" at bounding box center [669, 298] width 97 height 81
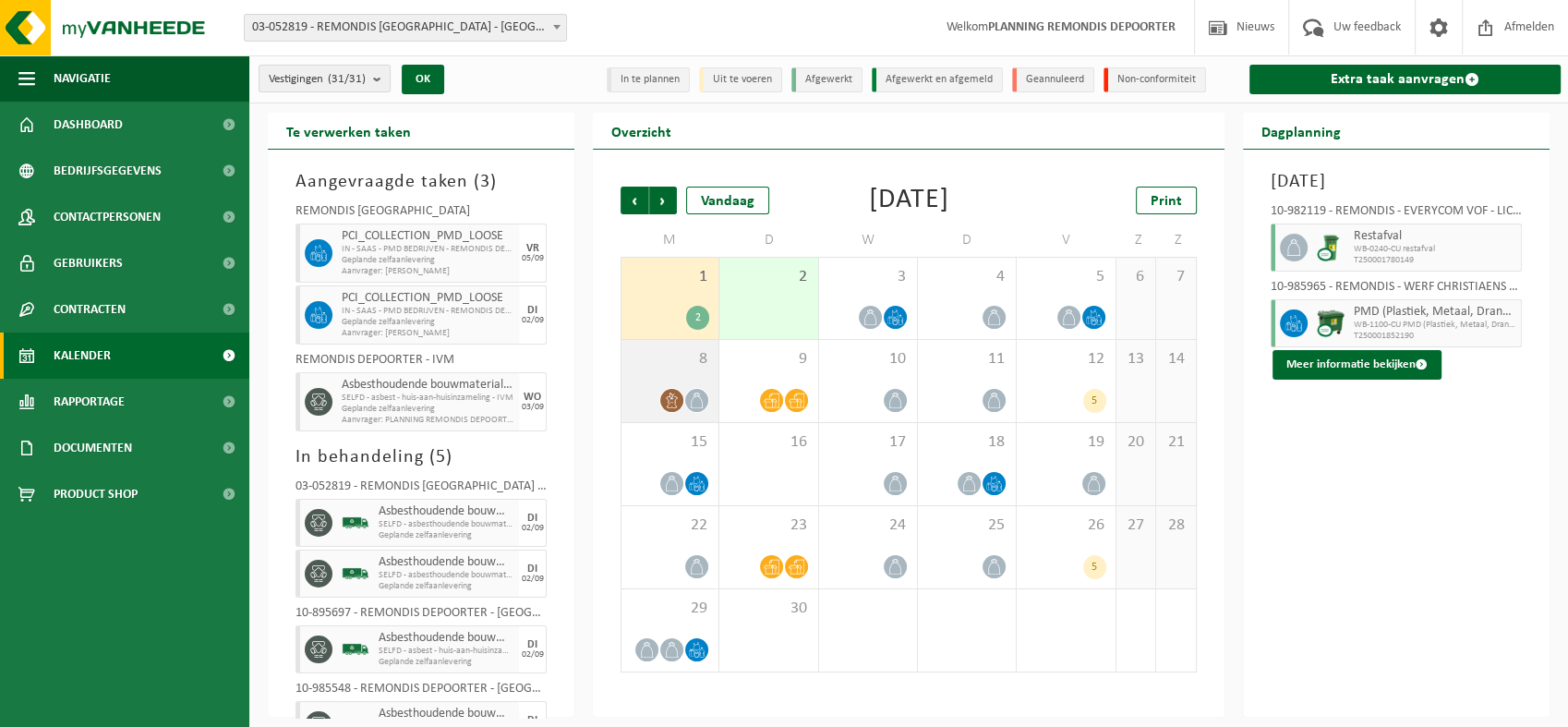
click at [699, 399] on icon at bounding box center [697, 400] width 16 height 16
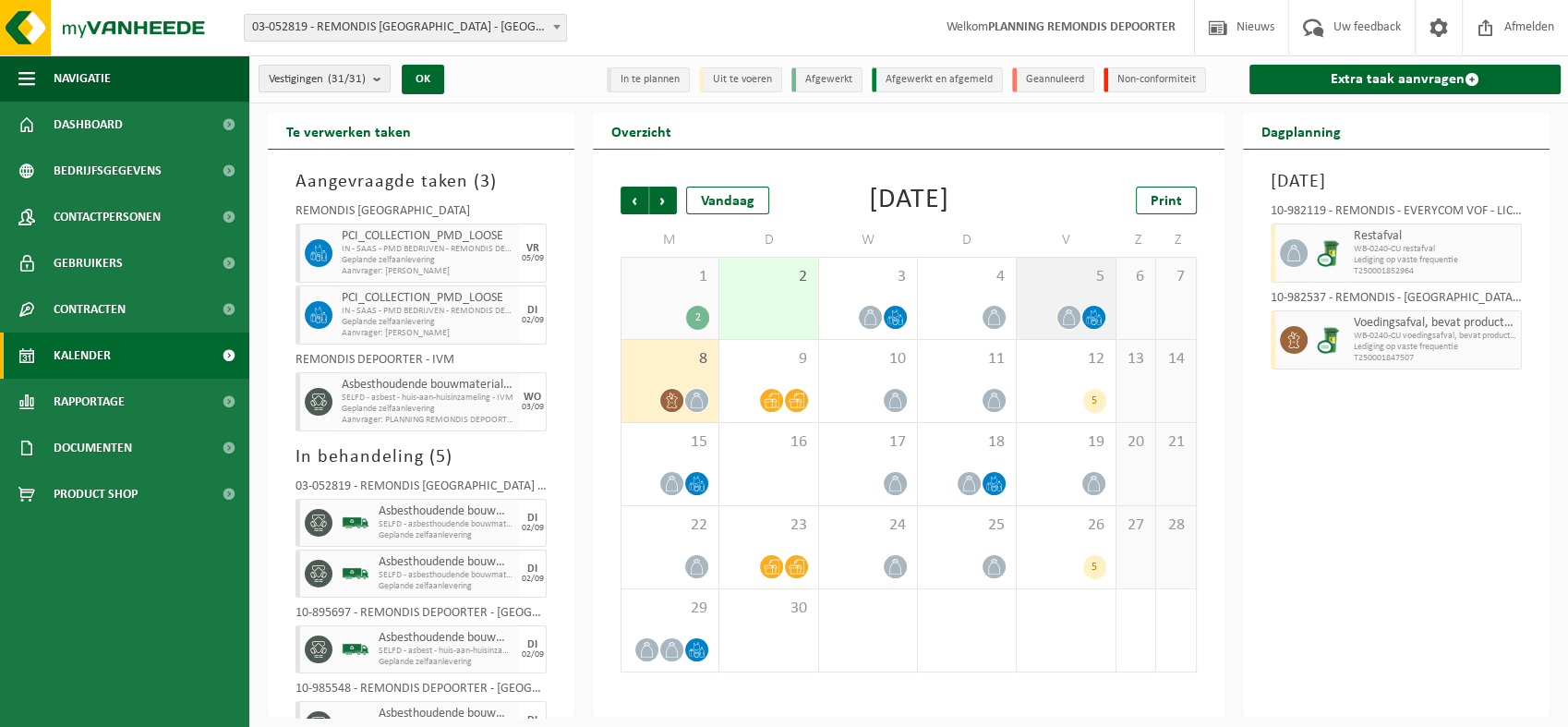
click at [1090, 314] on icon at bounding box center [1092, 313] width 7 height 8
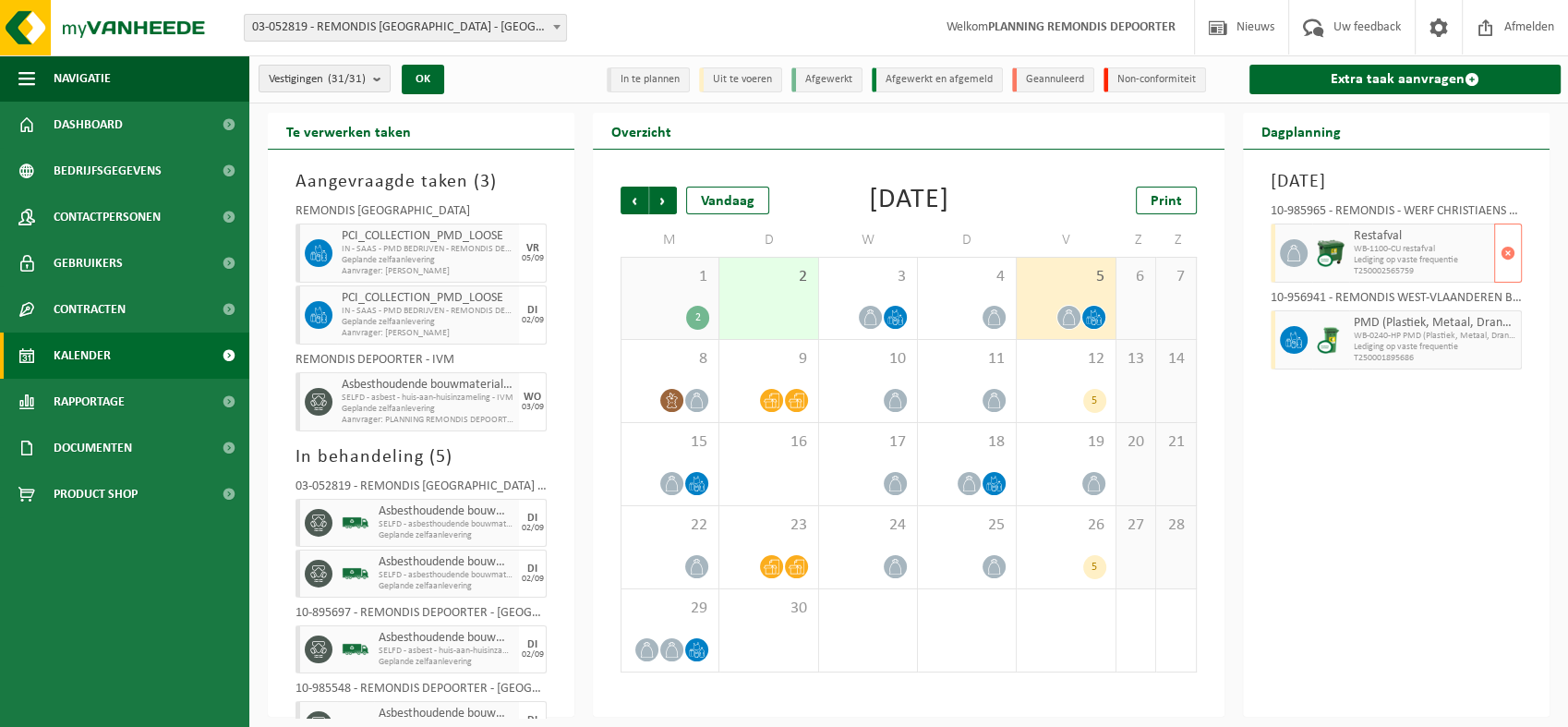
click at [1395, 261] on span "Lediging op vaste frequentie" at bounding box center [1421, 261] width 135 height 11
click at [1388, 267] on span "T250002565759" at bounding box center [1421, 272] width 135 height 11
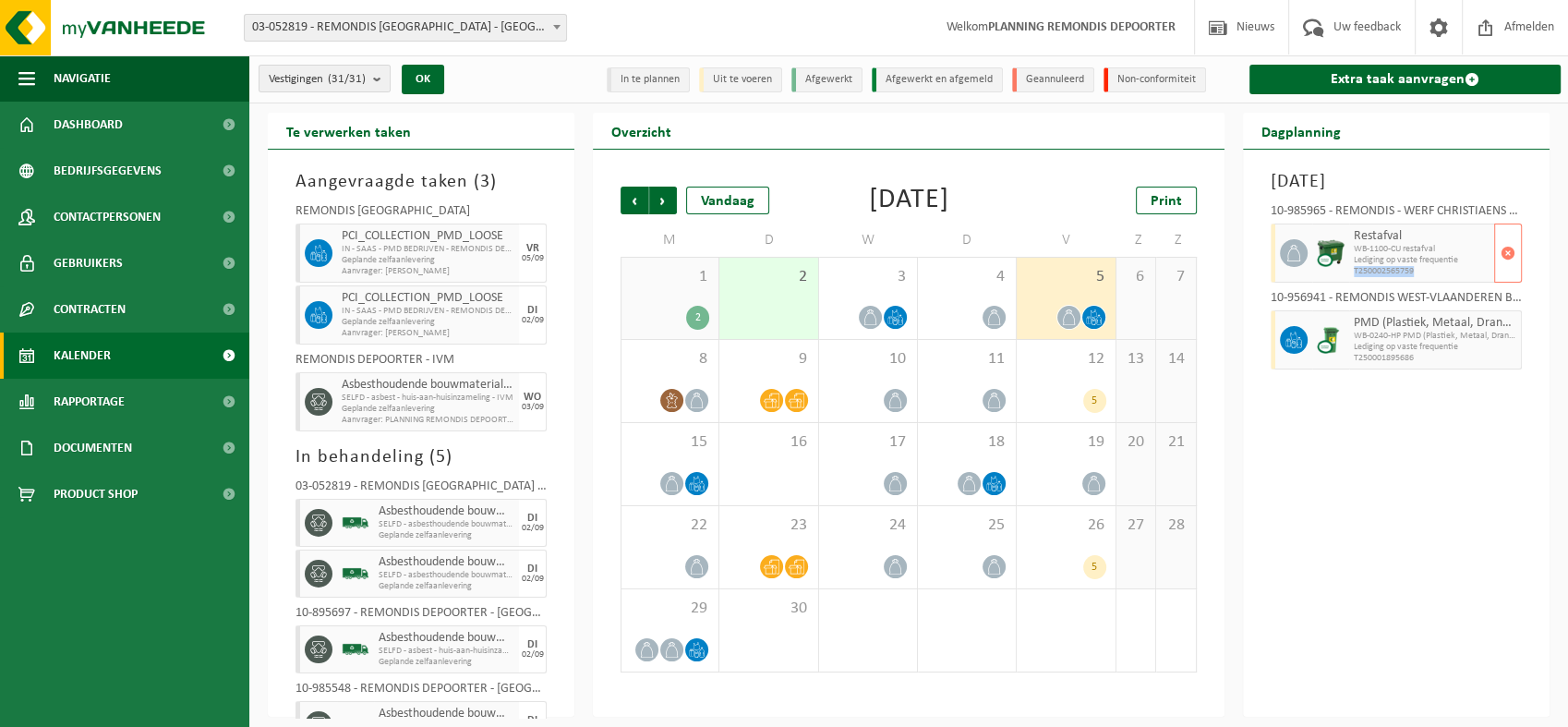
click at [1388, 267] on span "T250002565759" at bounding box center [1421, 272] width 135 height 11
drag, startPoint x: 1388, startPoint y: 267, endPoint x: 1387, endPoint y: 235, distance: 32.0
click at [1387, 235] on span "Restafval" at bounding box center [1421, 237] width 135 height 15
click at [1307, 130] on h2 "Dagplanning" at bounding box center [1301, 131] width 117 height 36
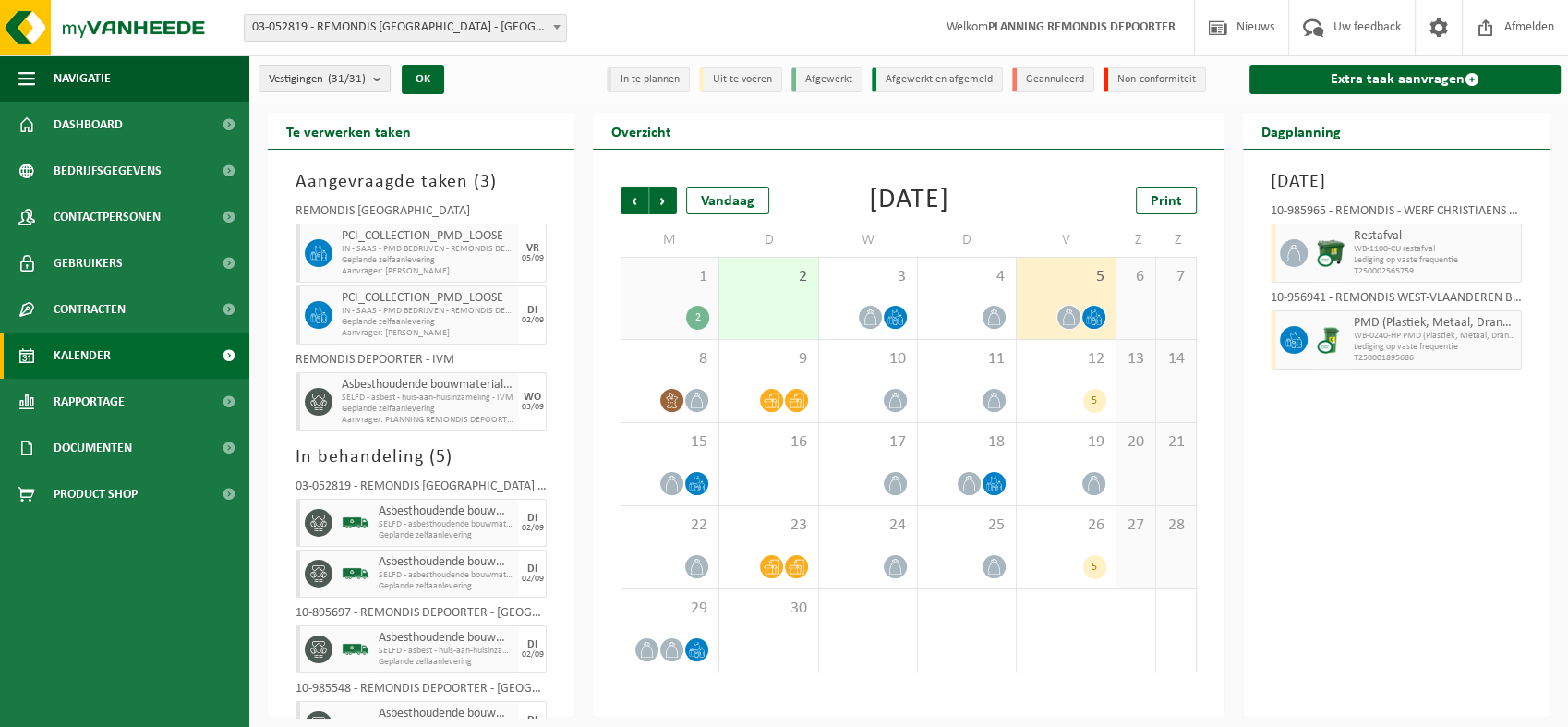
drag, startPoint x: 1307, startPoint y: 130, endPoint x: 1455, endPoint y: 149, distance: 149.2
click at [1455, 149] on div "Dagplanning" at bounding box center [1396, 131] width 306 height 37
click at [672, 79] on li "In te plannen" at bounding box center [648, 80] width 83 height 25
click at [749, 80] on li "Uit te voeren" at bounding box center [741, 80] width 83 height 25
click at [831, 77] on li "Afgewerkt" at bounding box center [827, 80] width 71 height 25
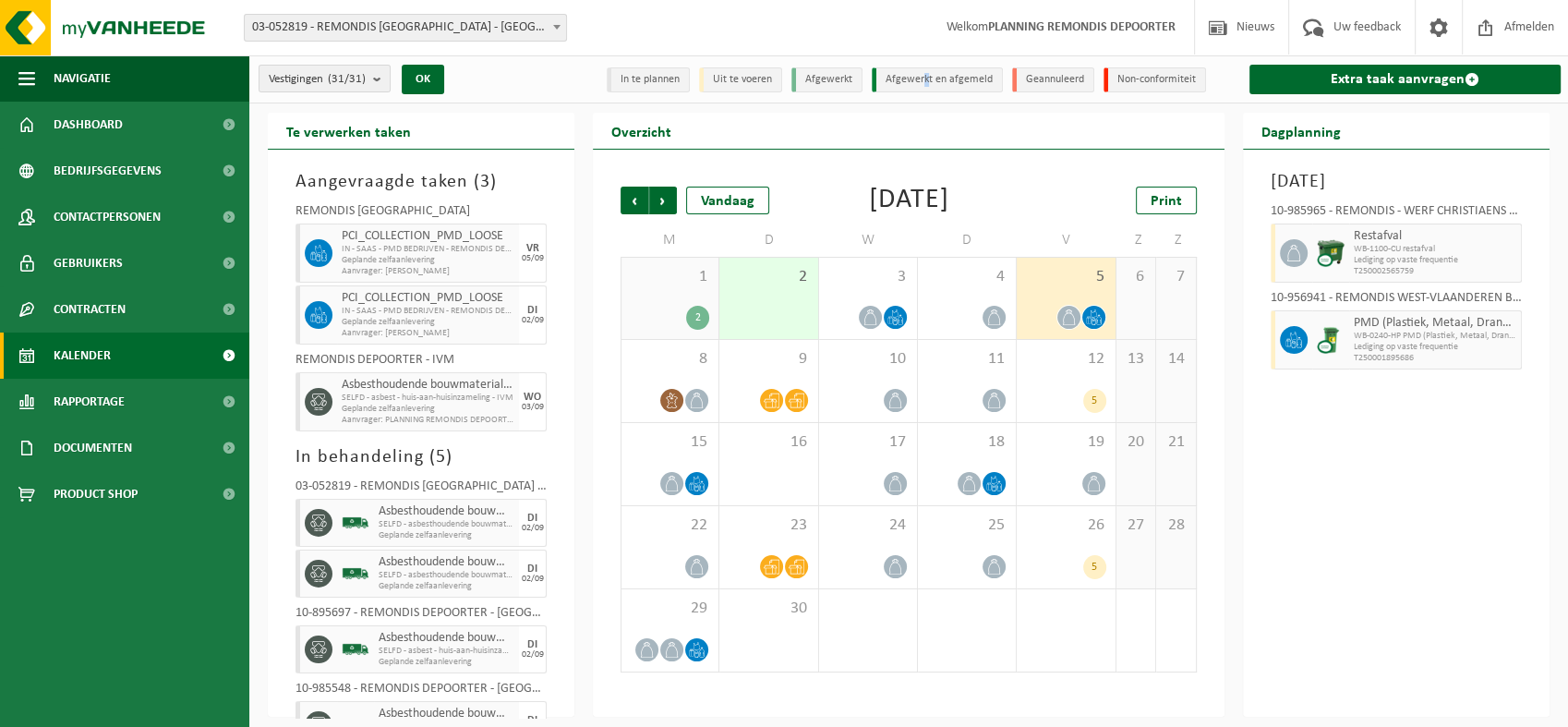
click at [926, 74] on li "Afgewerkt en afgemeld" at bounding box center [936, 80] width 131 height 25
drag, startPoint x: 926, startPoint y: 74, endPoint x: 805, endPoint y: 80, distance: 121.1
click at [805, 80] on li "Afgewerkt" at bounding box center [827, 80] width 71 height 25
click at [750, 85] on li "Uit te voeren" at bounding box center [741, 80] width 83 height 25
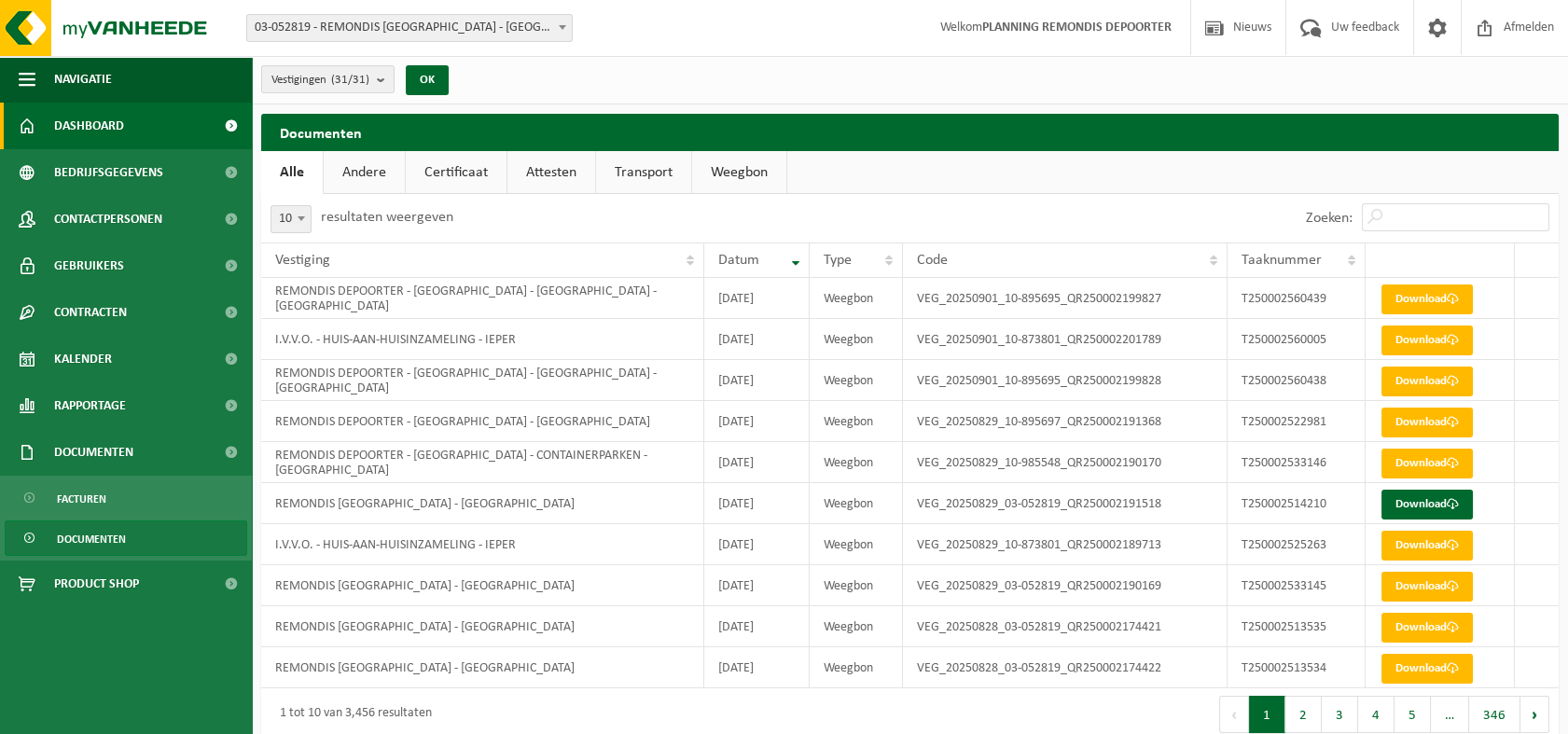
click at [91, 122] on span "Dashboard" at bounding box center [89, 125] width 70 height 47
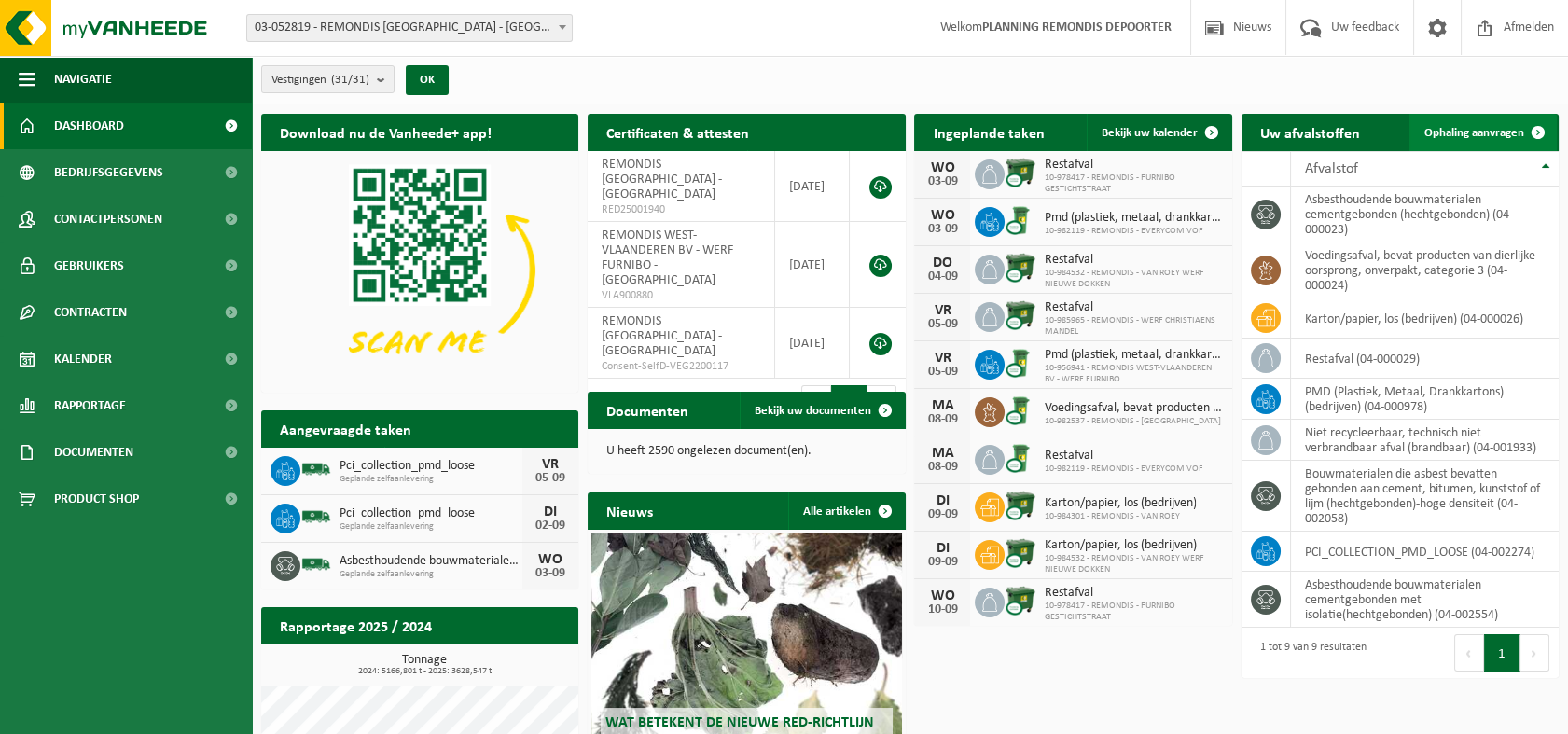
click at [1515, 127] on span "Ophaling aanvragen" at bounding box center [1474, 133] width 100 height 12
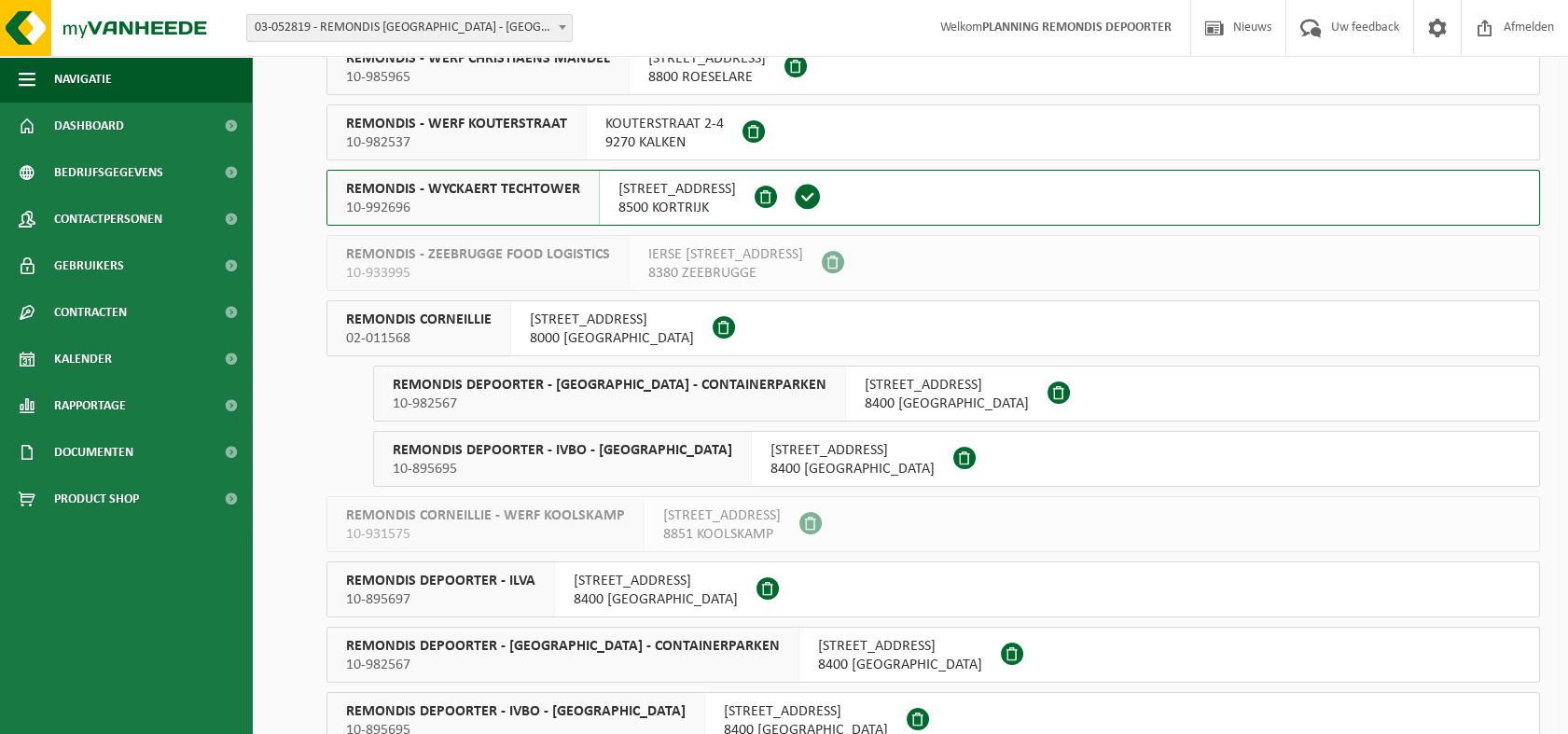
scroll to position [828, 0]
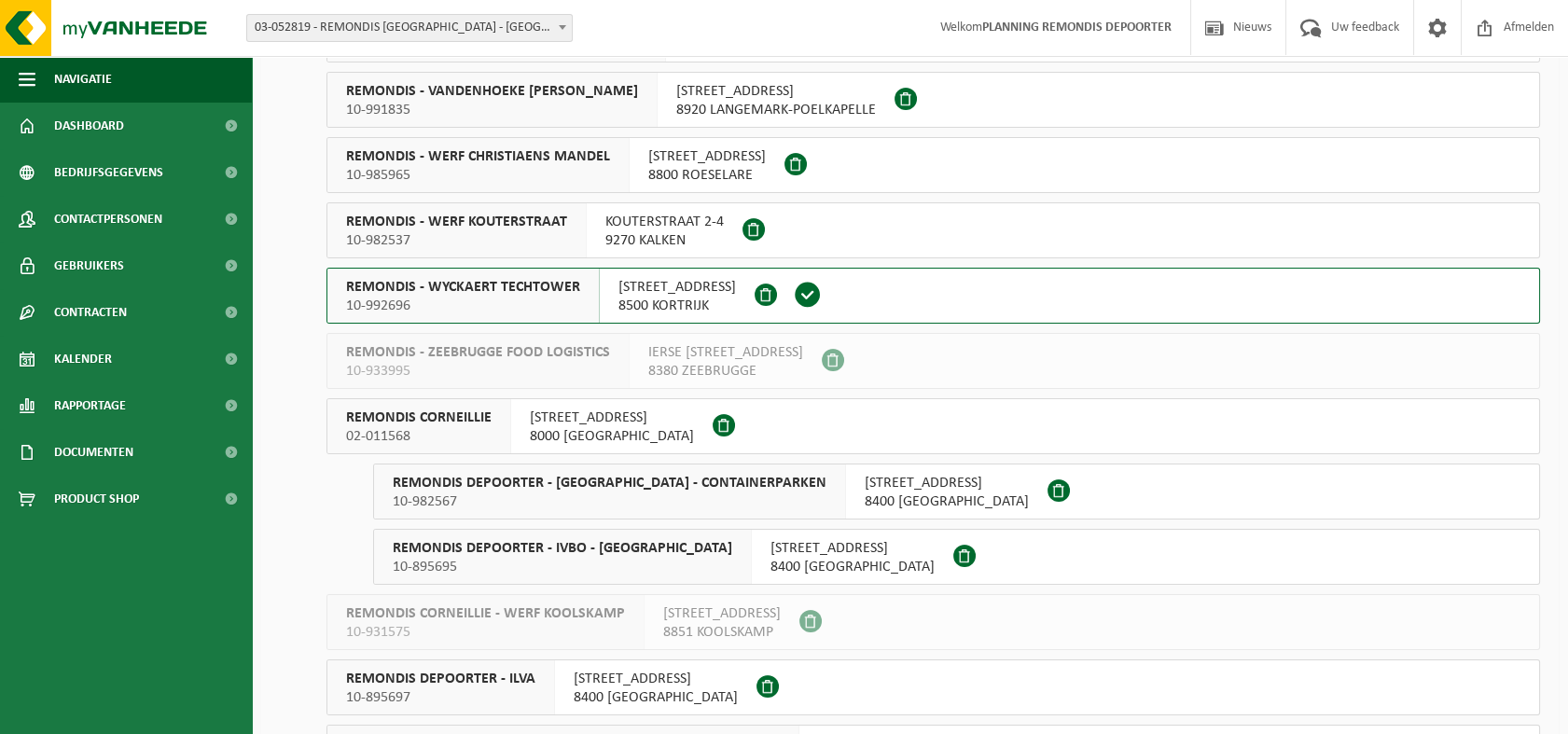
click at [435, 278] on span "REMONDIS - WYCKAERT TECHTOWER" at bounding box center [463, 288] width 235 height 19
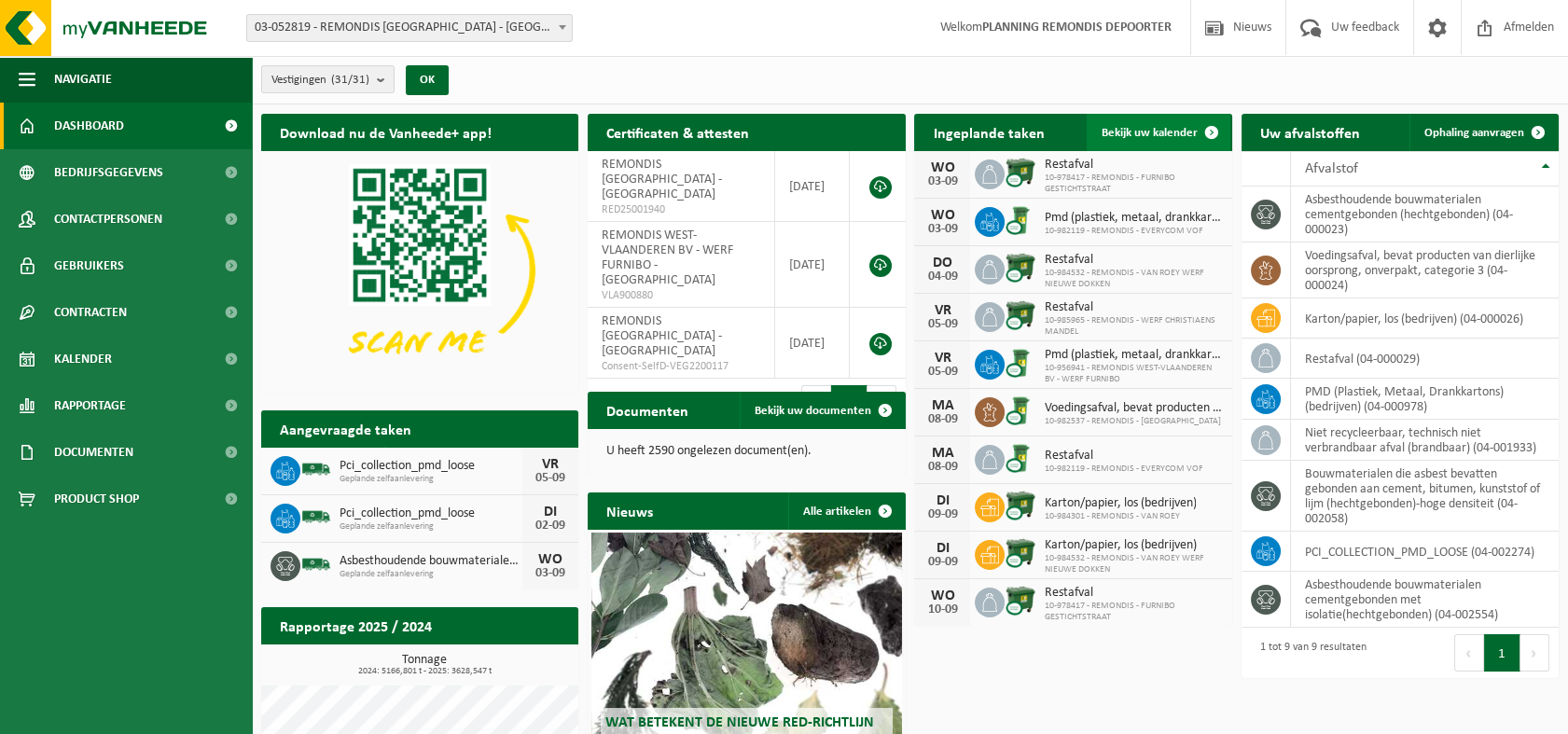
click at [1142, 129] on span "Bekijk uw kalender" at bounding box center [1149, 133] width 96 height 12
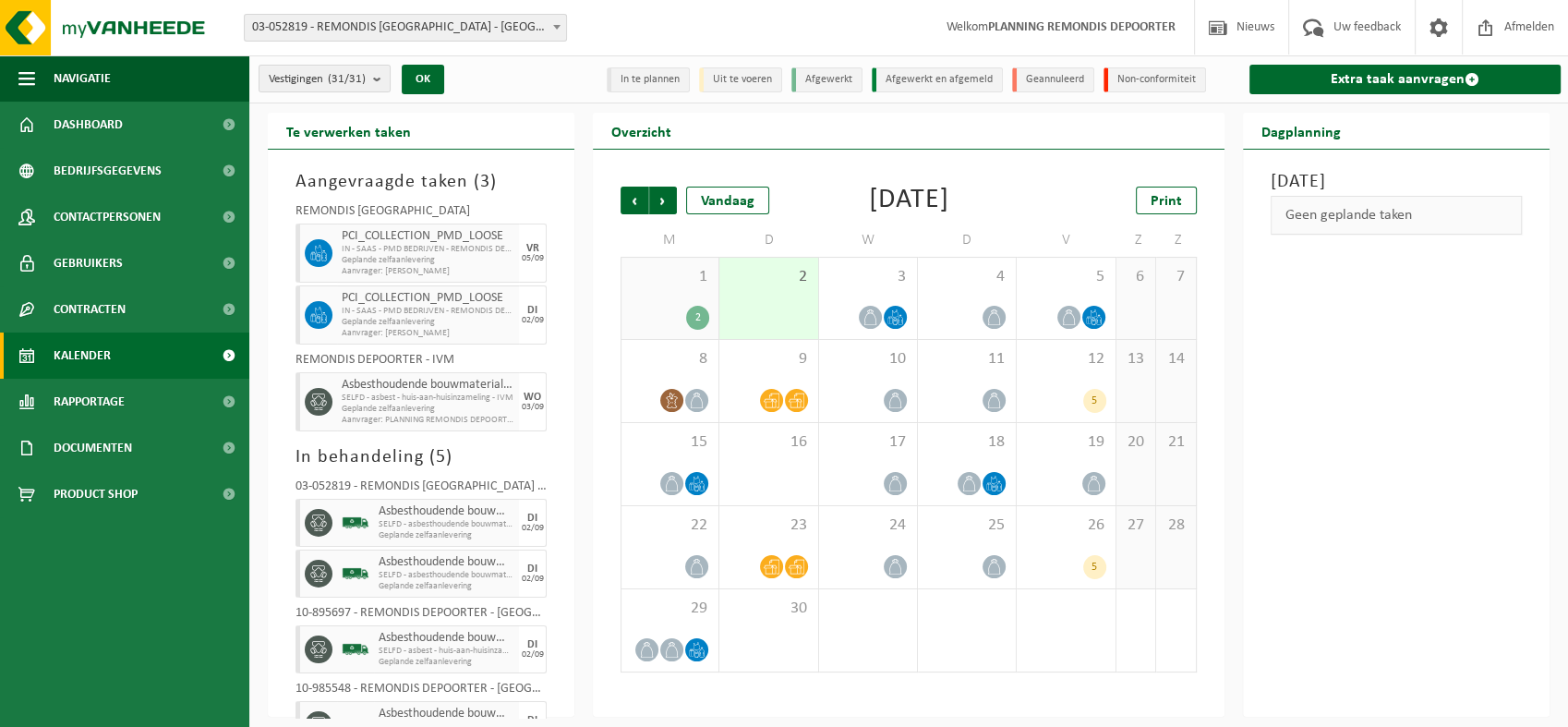
click at [688, 298] on div "1 2" at bounding box center [669, 298] width 97 height 81
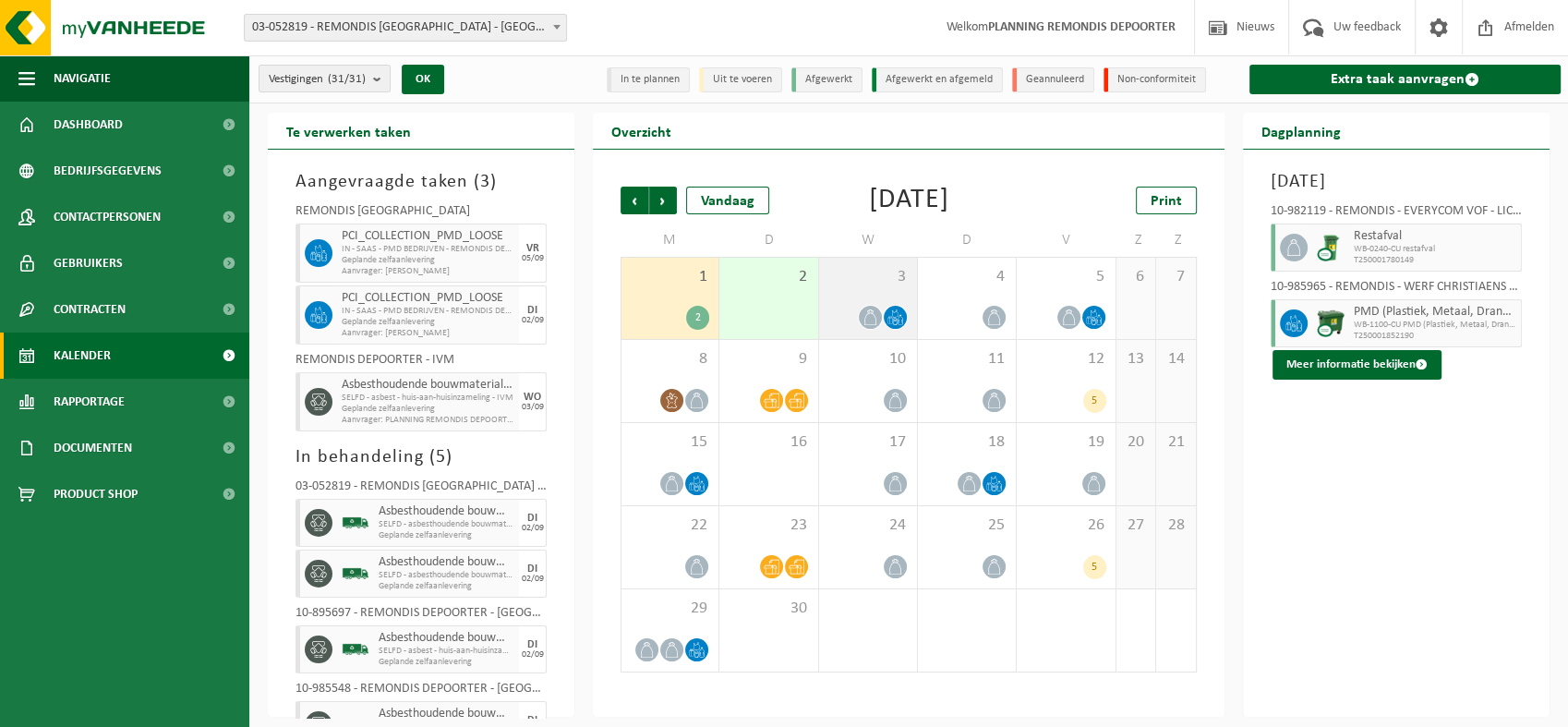
click at [880, 310] on div at bounding box center [870, 317] width 25 height 25
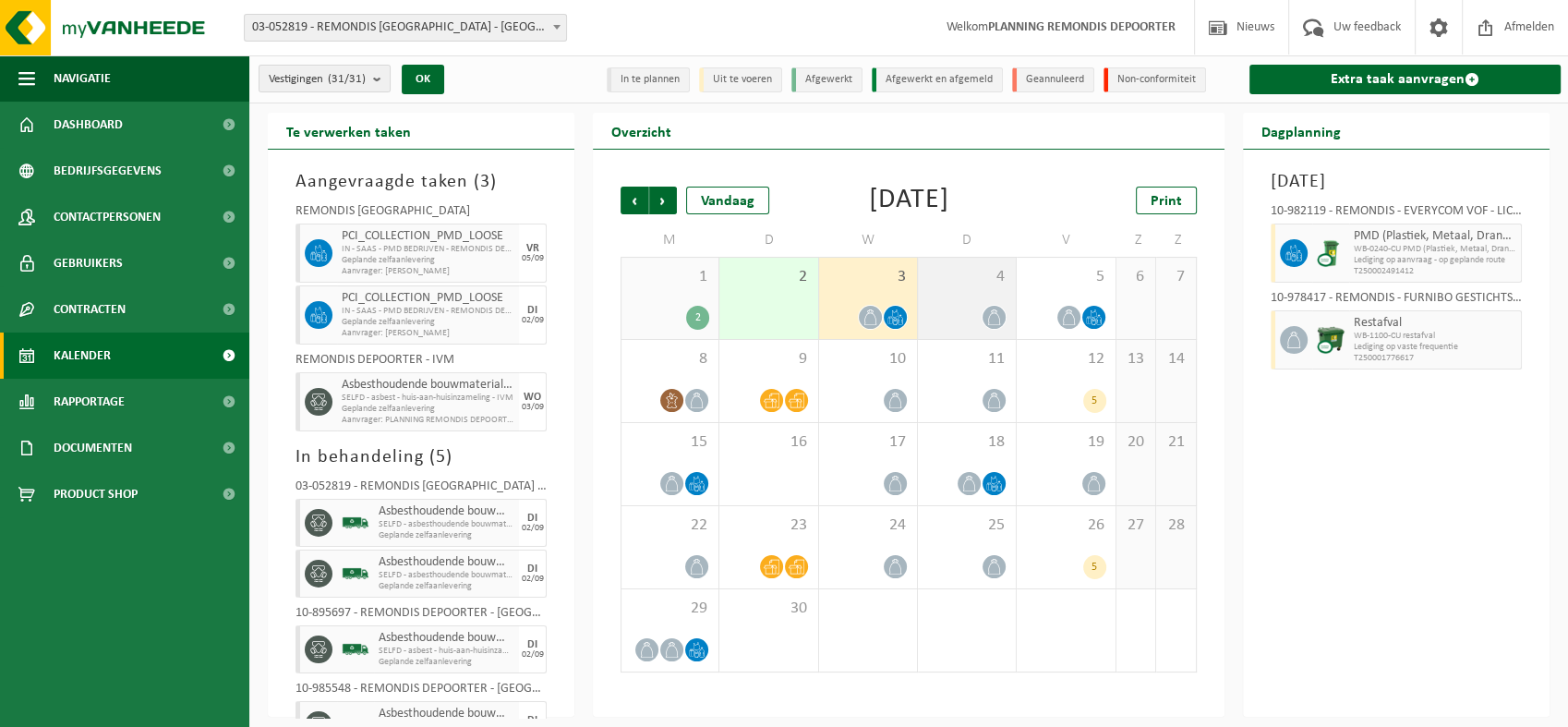
click at [973, 303] on div "4" at bounding box center [966, 298] width 98 height 81
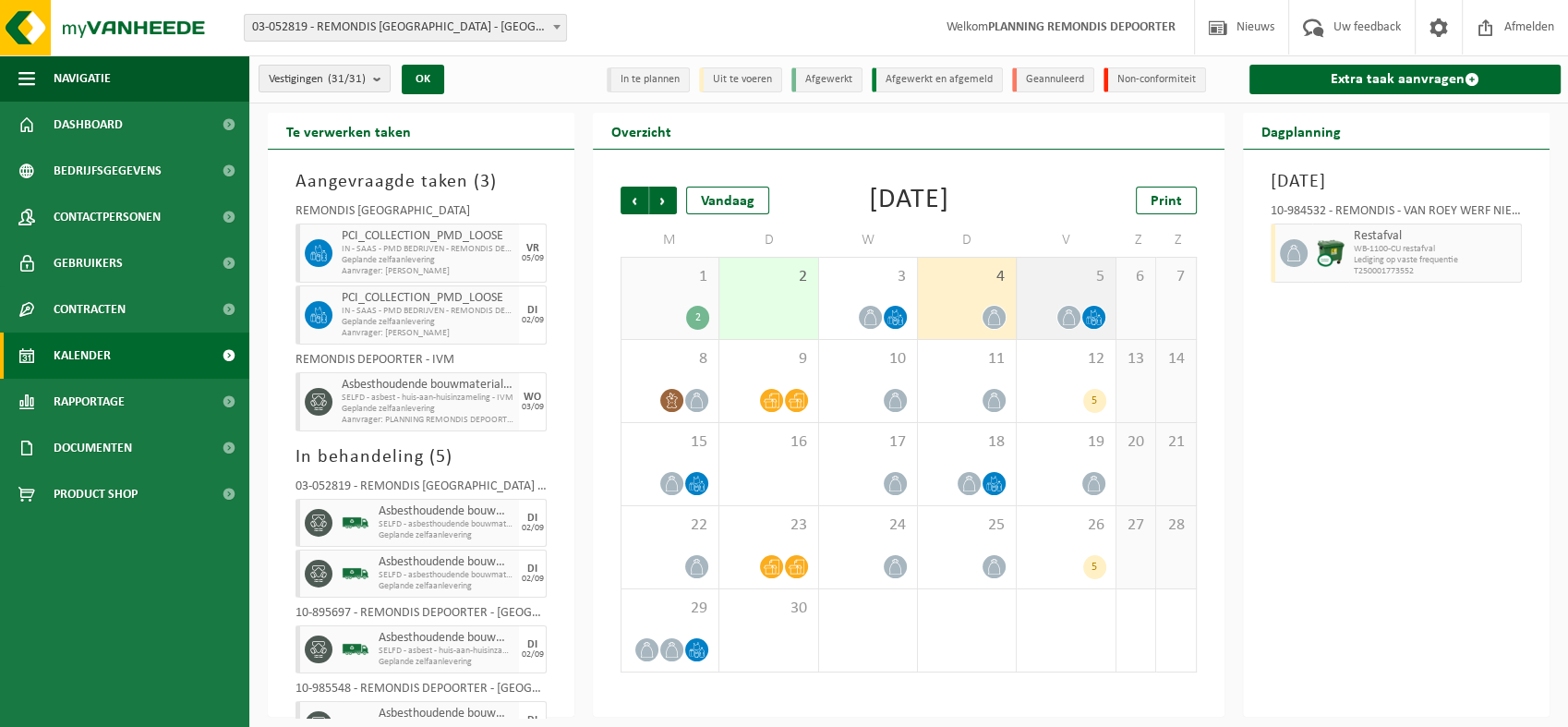
click at [1049, 306] on div at bounding box center [1065, 317] width 79 height 25
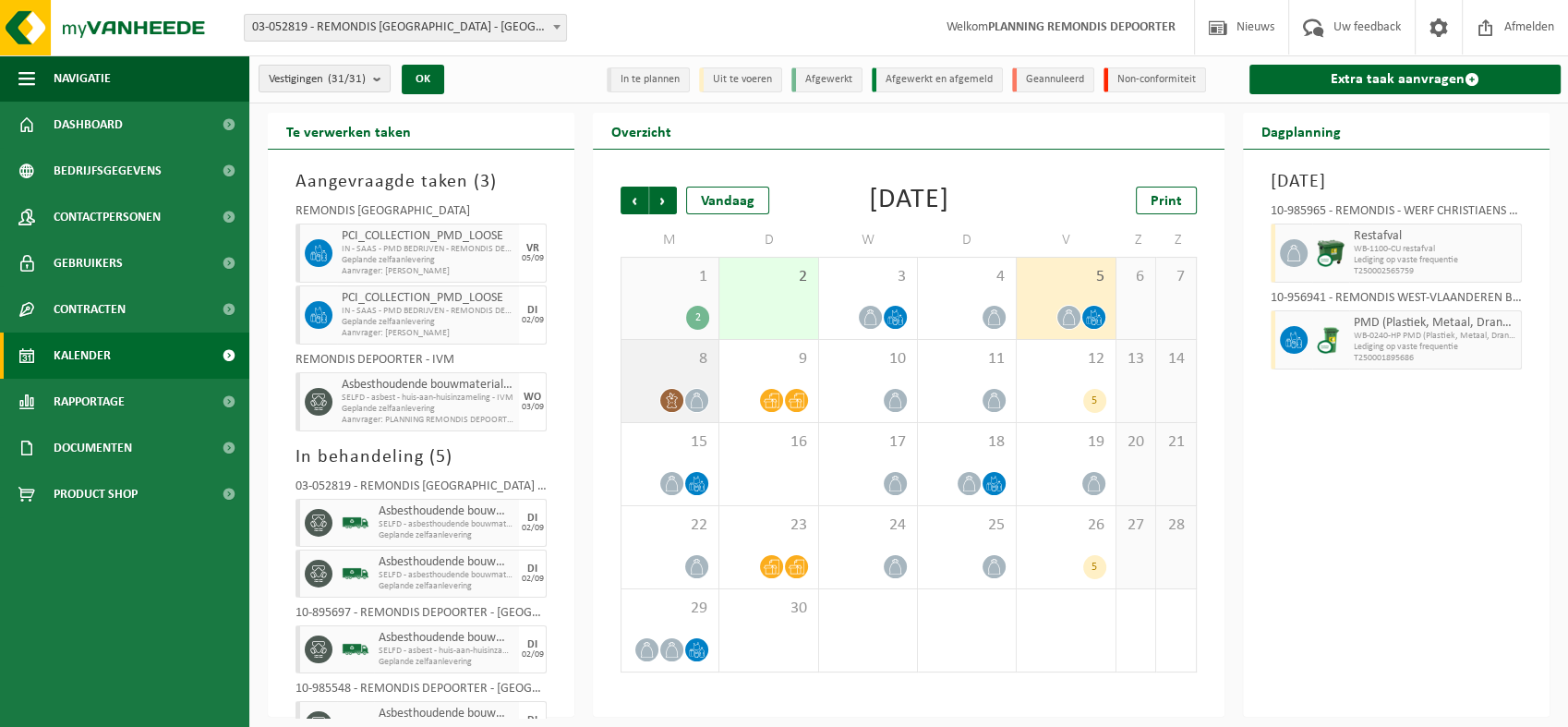
click at [691, 377] on div "8" at bounding box center [669, 380] width 97 height 82
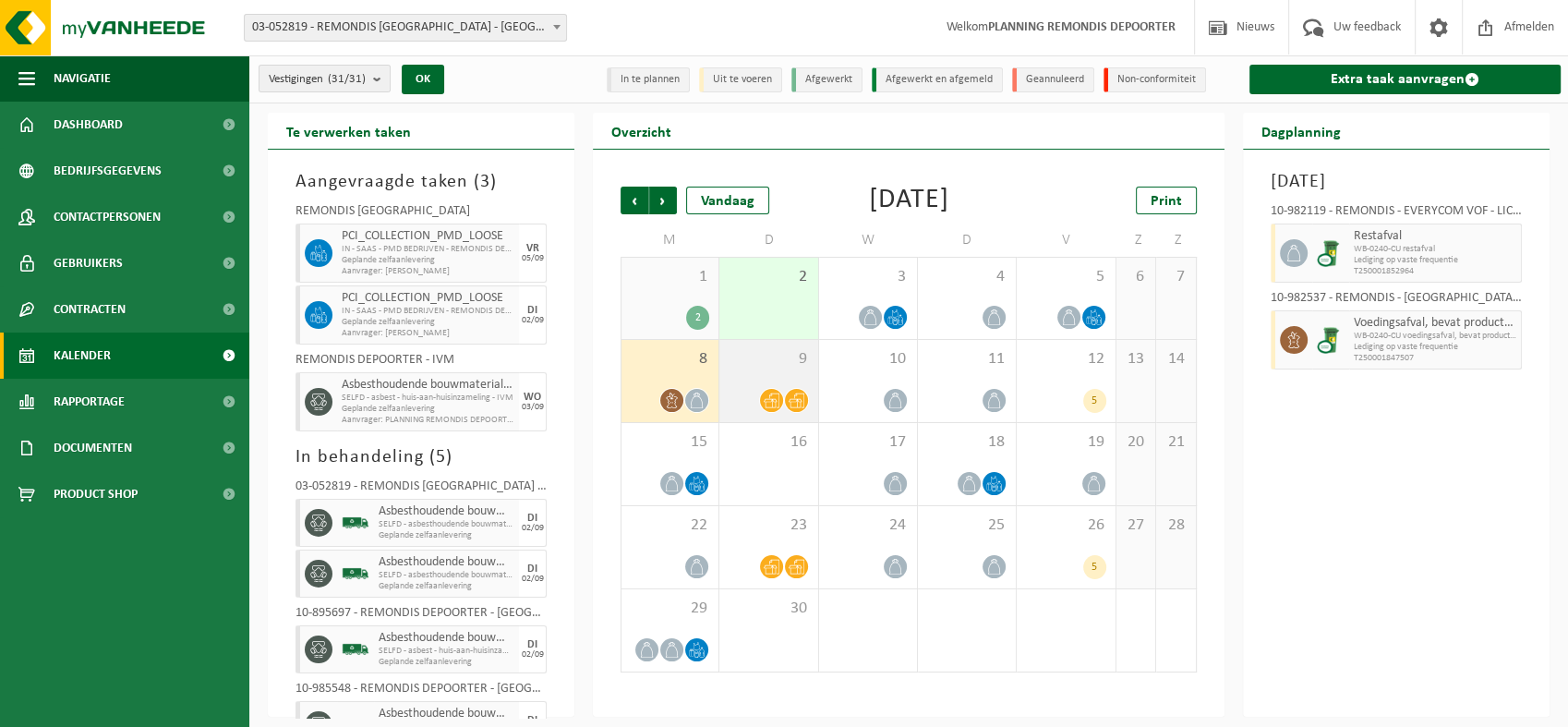
click at [778, 387] on div "9" at bounding box center [768, 380] width 98 height 82
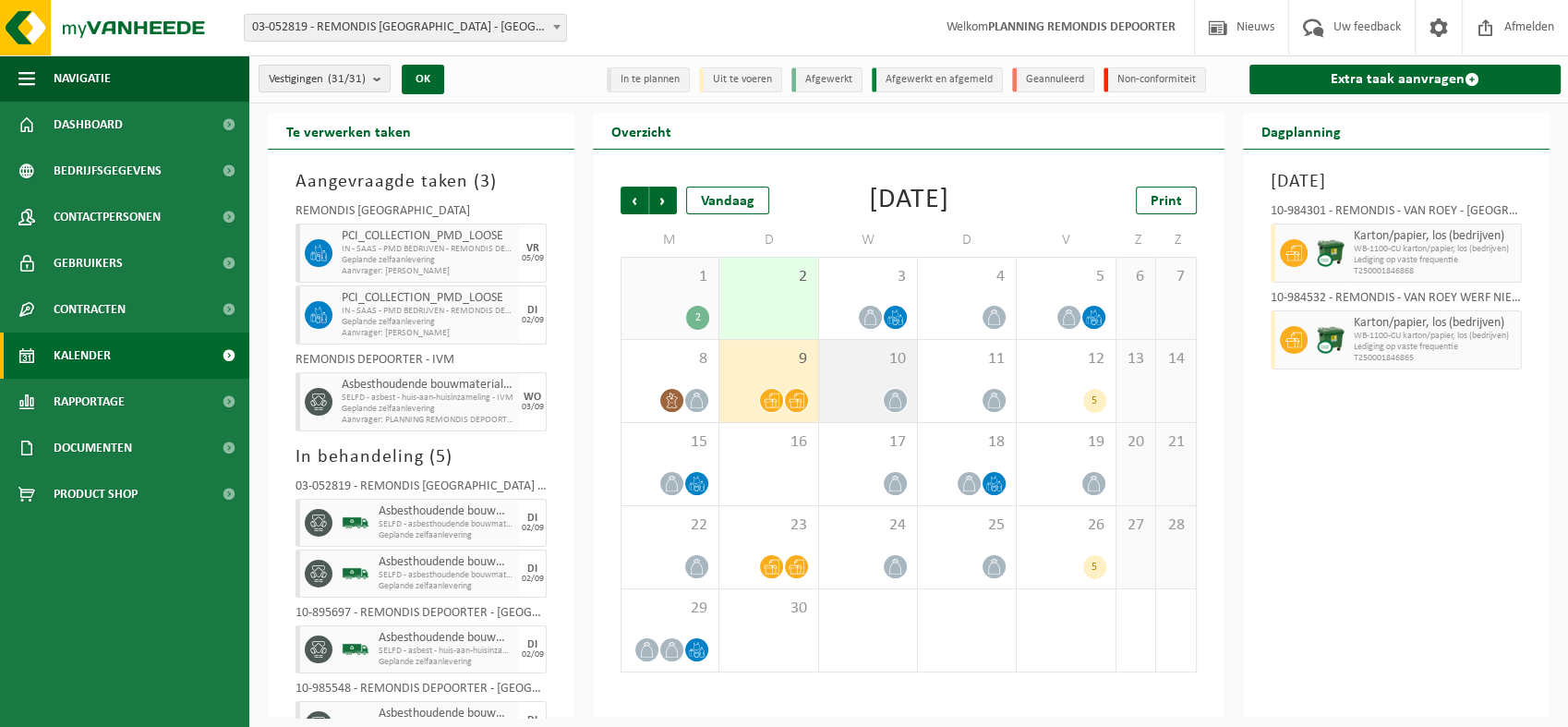
click at [858, 384] on div "10" at bounding box center [868, 380] width 98 height 82
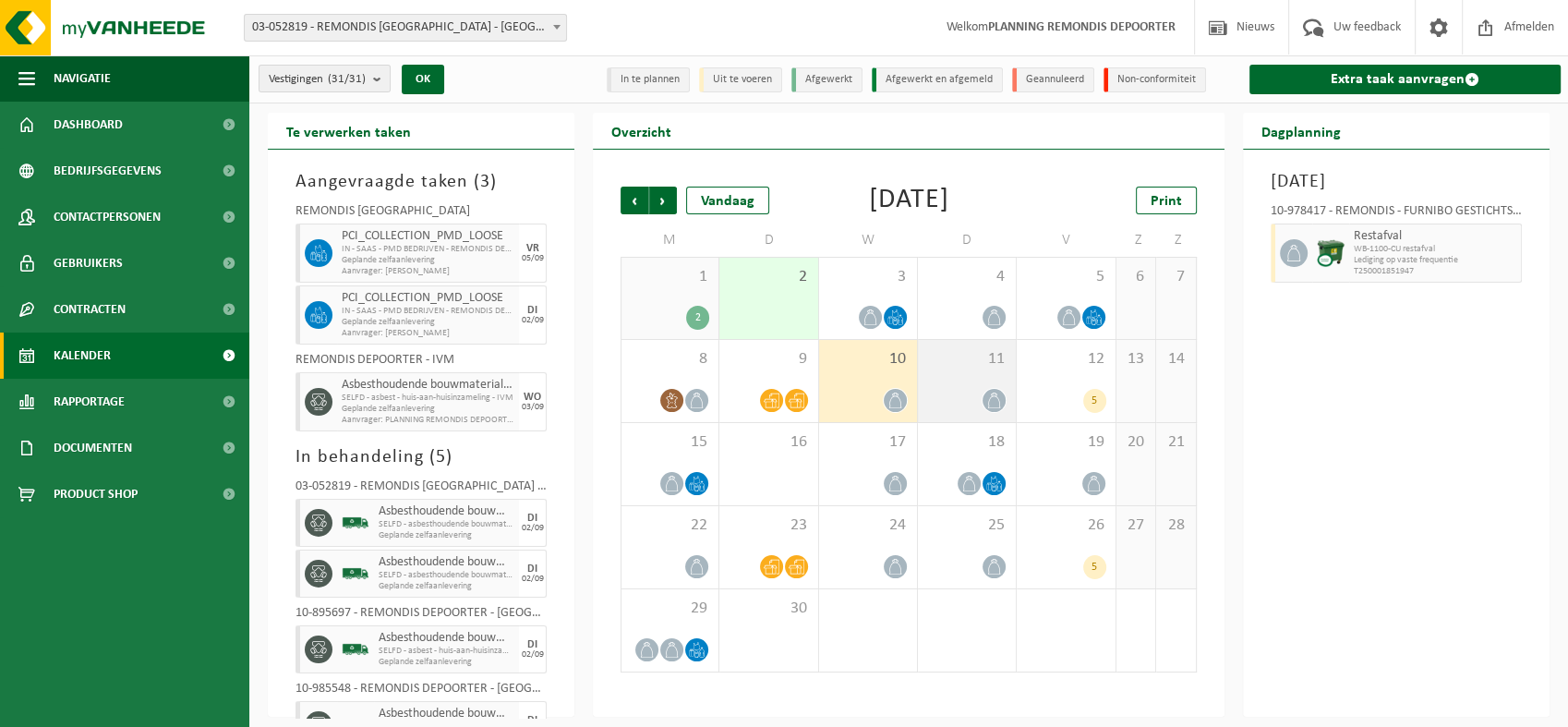
click at [963, 383] on div "11" at bounding box center [966, 380] width 98 height 82
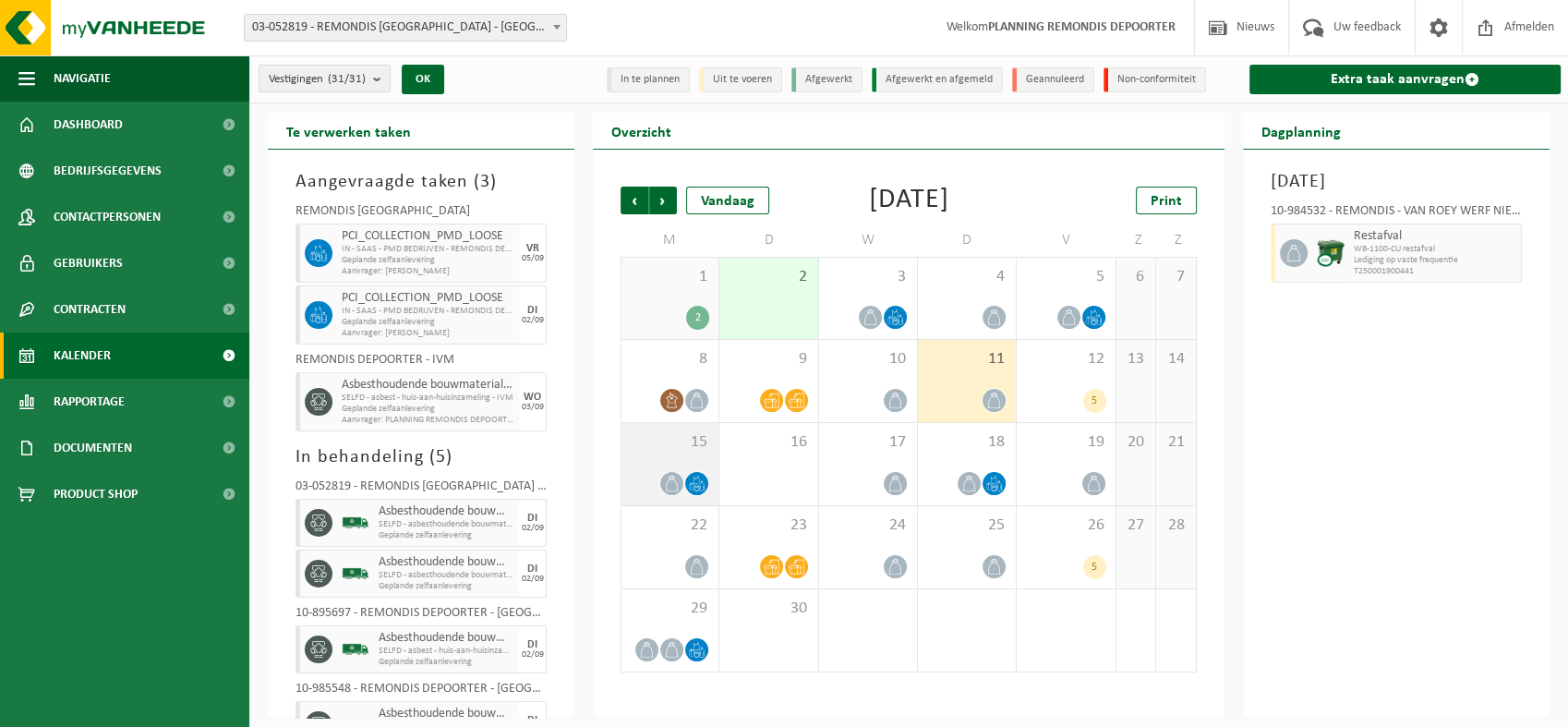
click at [660, 458] on div "15" at bounding box center [669, 464] width 97 height 82
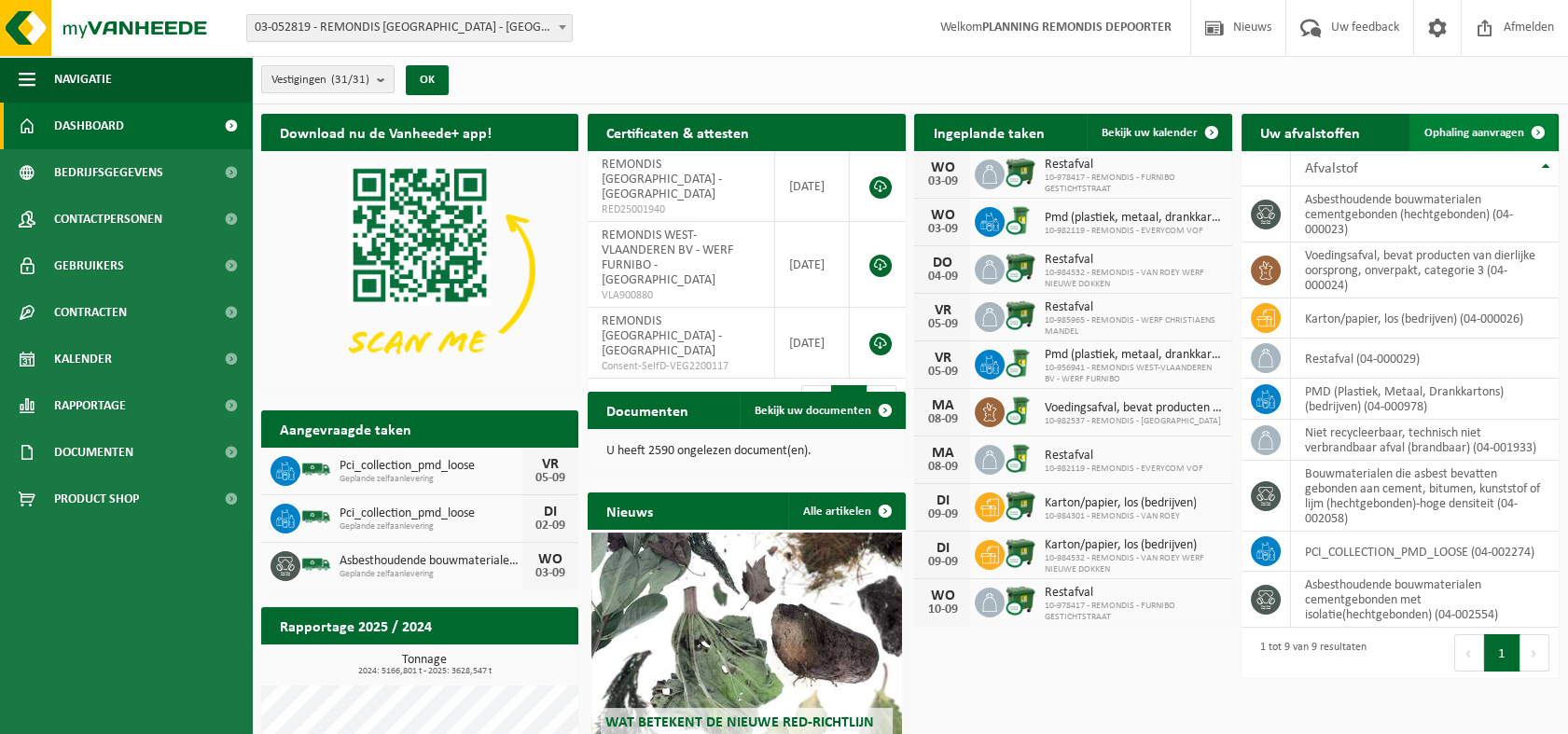
click at [1483, 135] on span "Ophaling aanvragen" at bounding box center [1474, 133] width 100 height 12
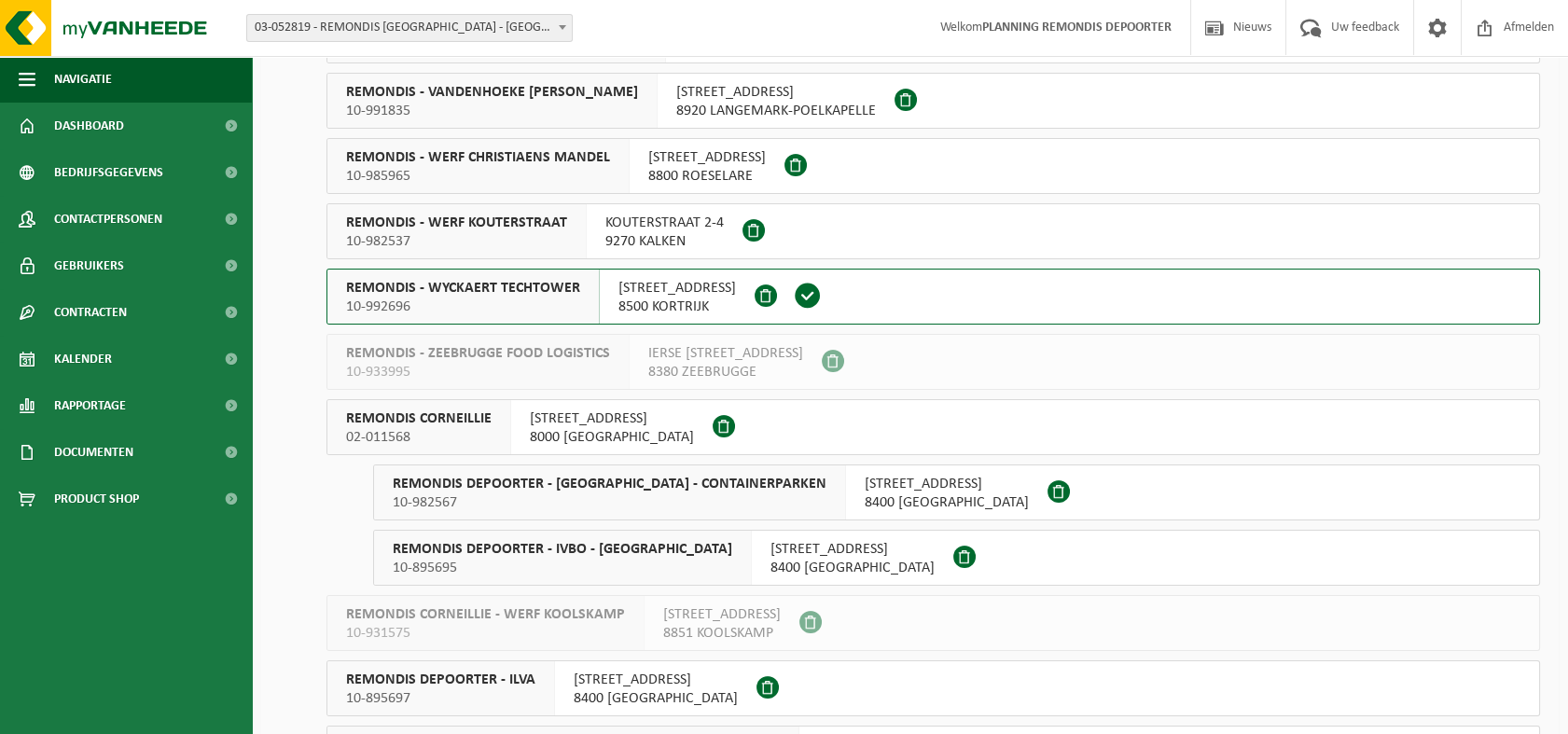
scroll to position [828, 0]
click at [637, 297] on span "8500 KORTRIJK" at bounding box center [677, 306] width 118 height 19
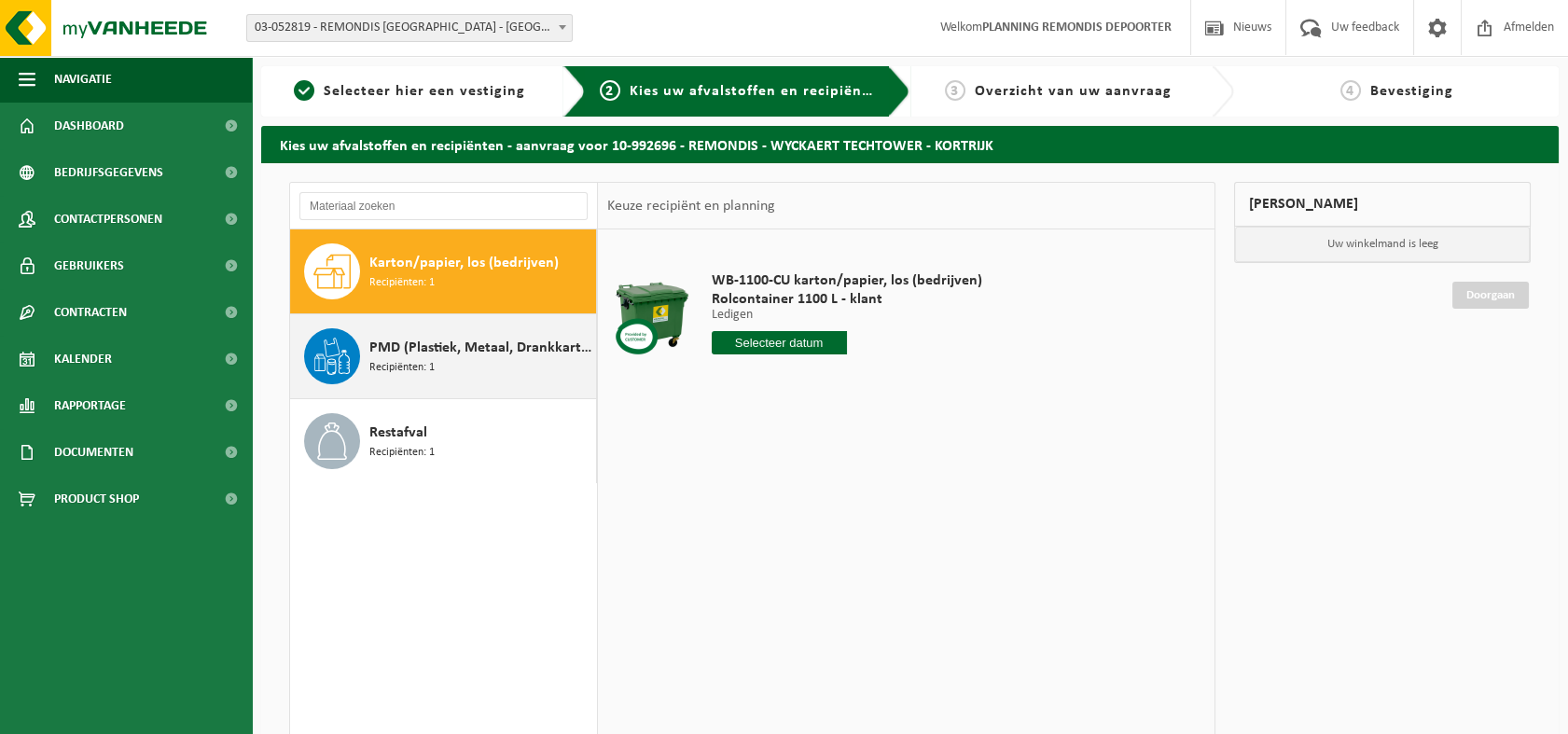
click at [399, 350] on span "PMD (Plastiek, Metaal, Drankkartons) (bedrijven)" at bounding box center [481, 348] width 222 height 23
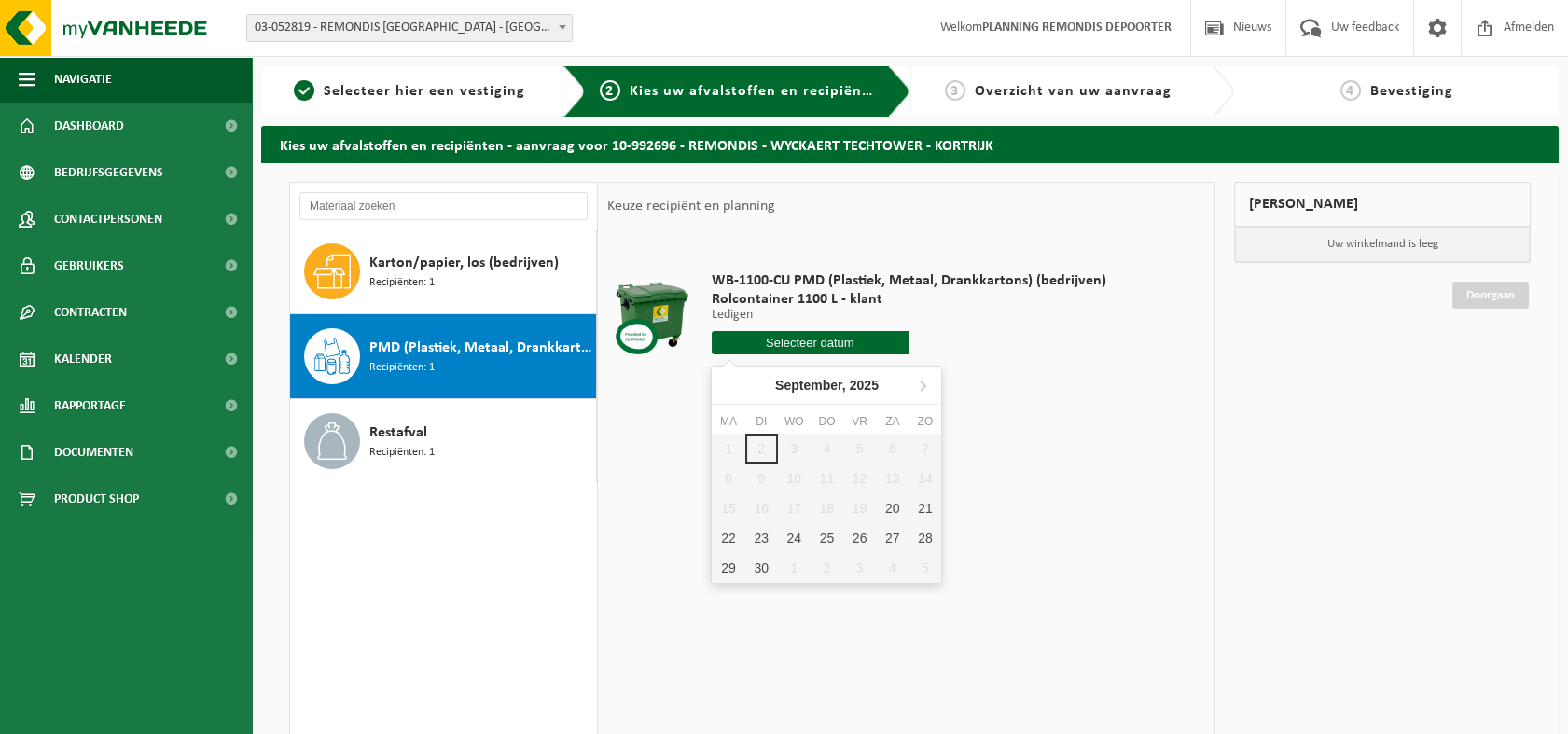
click at [831, 340] on input "text" at bounding box center [810, 343] width 198 height 24
click at [806, 338] on input "text" at bounding box center [810, 343] width 198 height 24
click at [392, 440] on span "Restafval" at bounding box center [398, 433] width 58 height 23
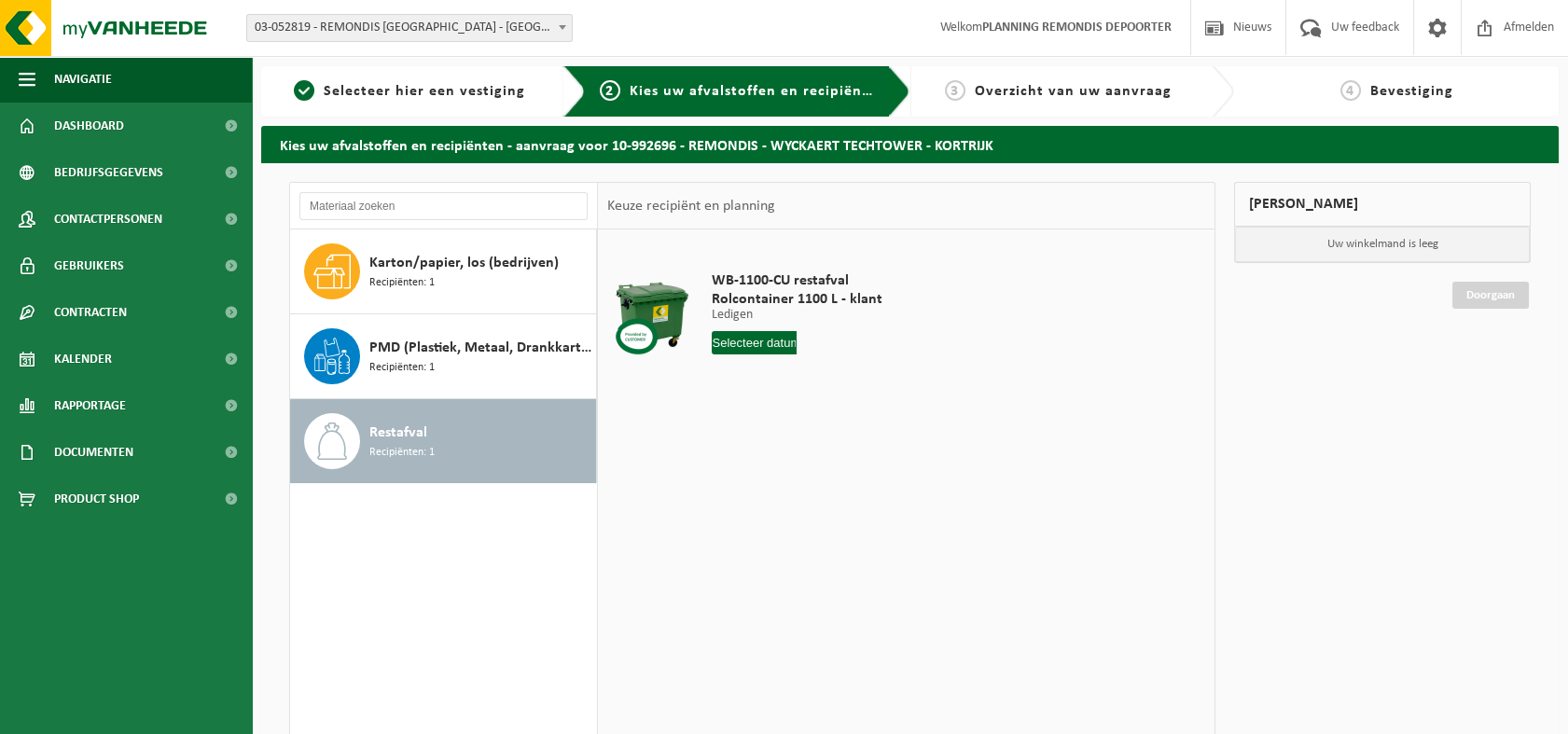
click at [773, 340] on input "text" at bounding box center [754, 343] width 85 height 24
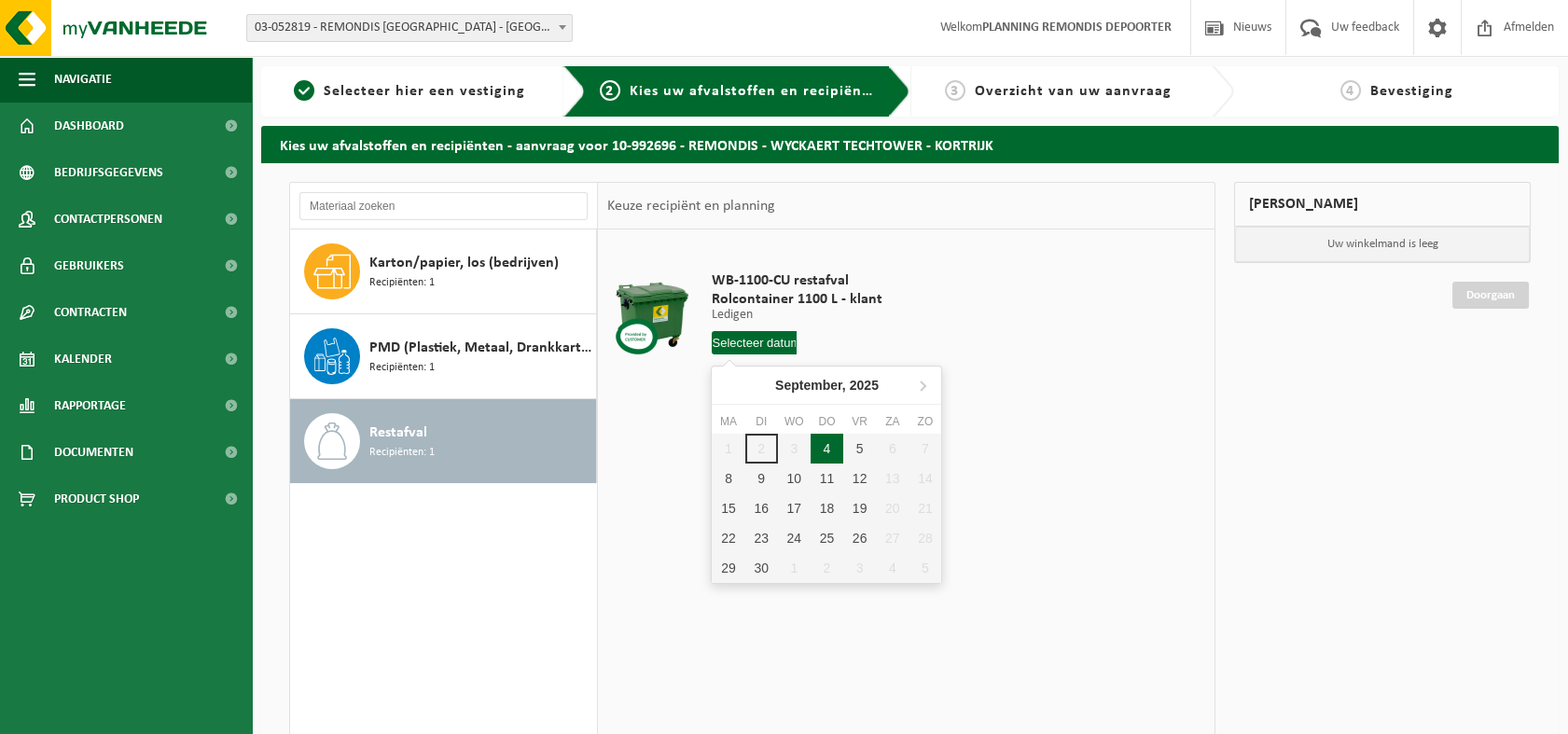
click at [825, 446] on div "4" at bounding box center [827, 448] width 32 height 29
type input "Van 2025-09-04"
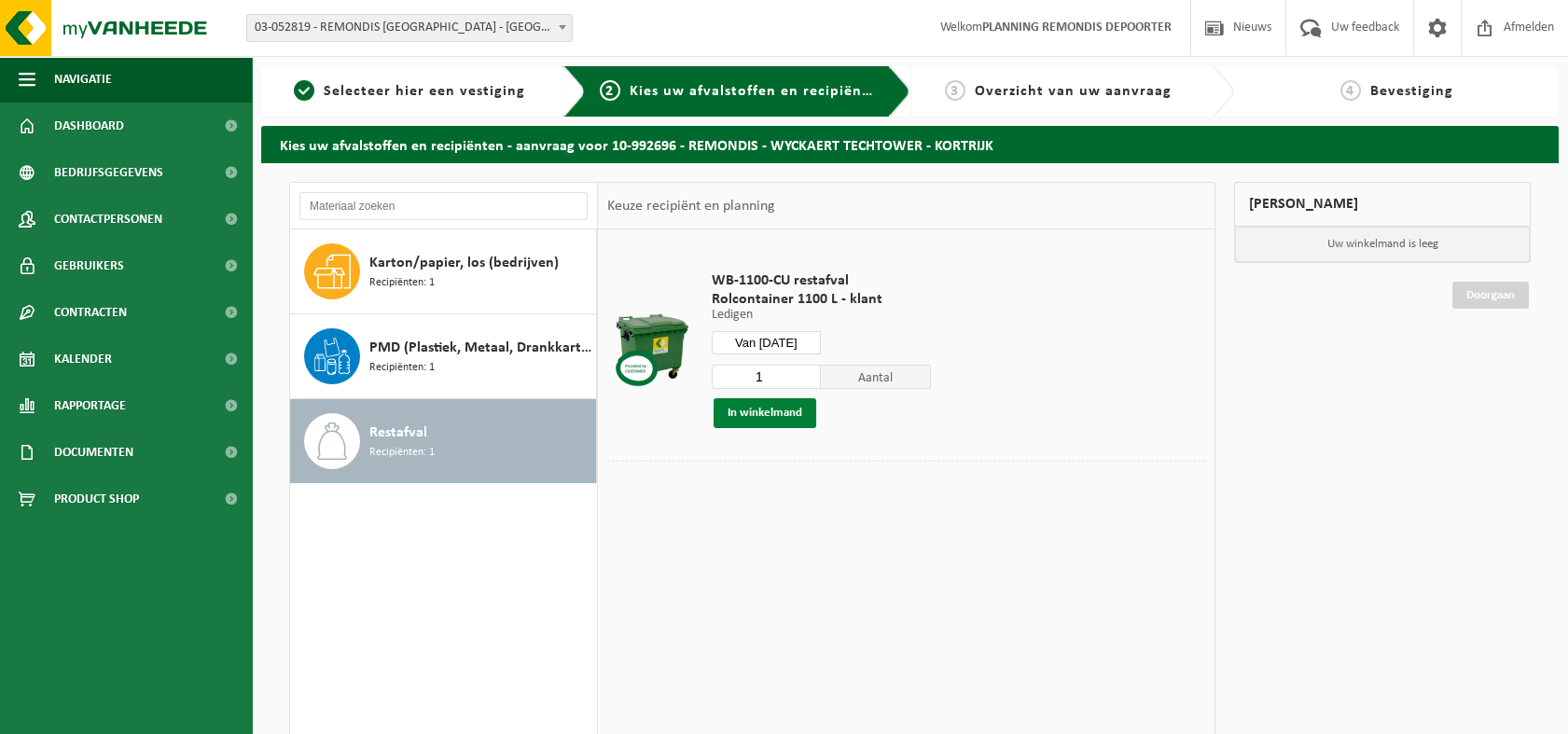
click at [768, 414] on button "In winkelmand" at bounding box center [765, 412] width 103 height 29
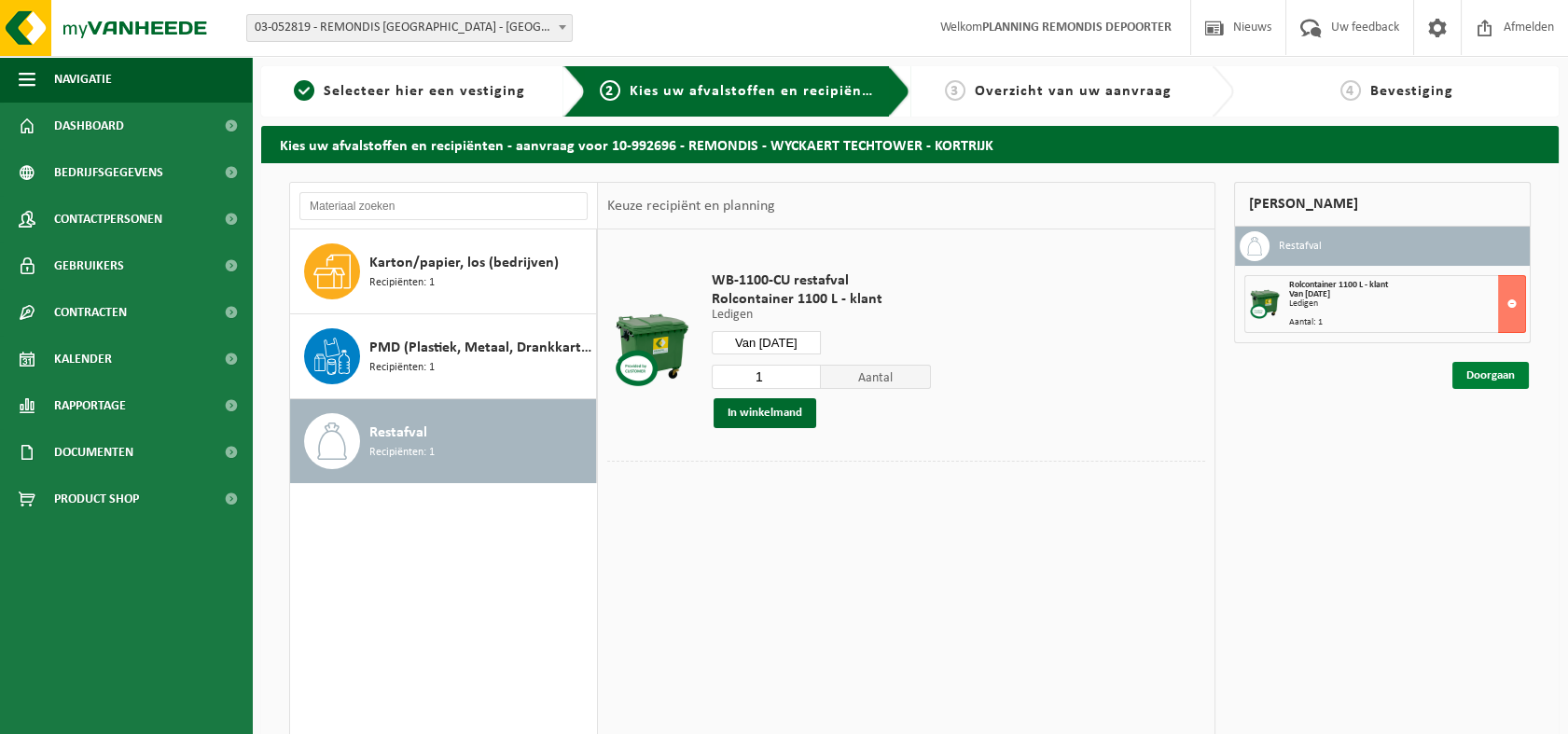
click at [1478, 376] on link "Doorgaan" at bounding box center [1490, 375] width 77 height 27
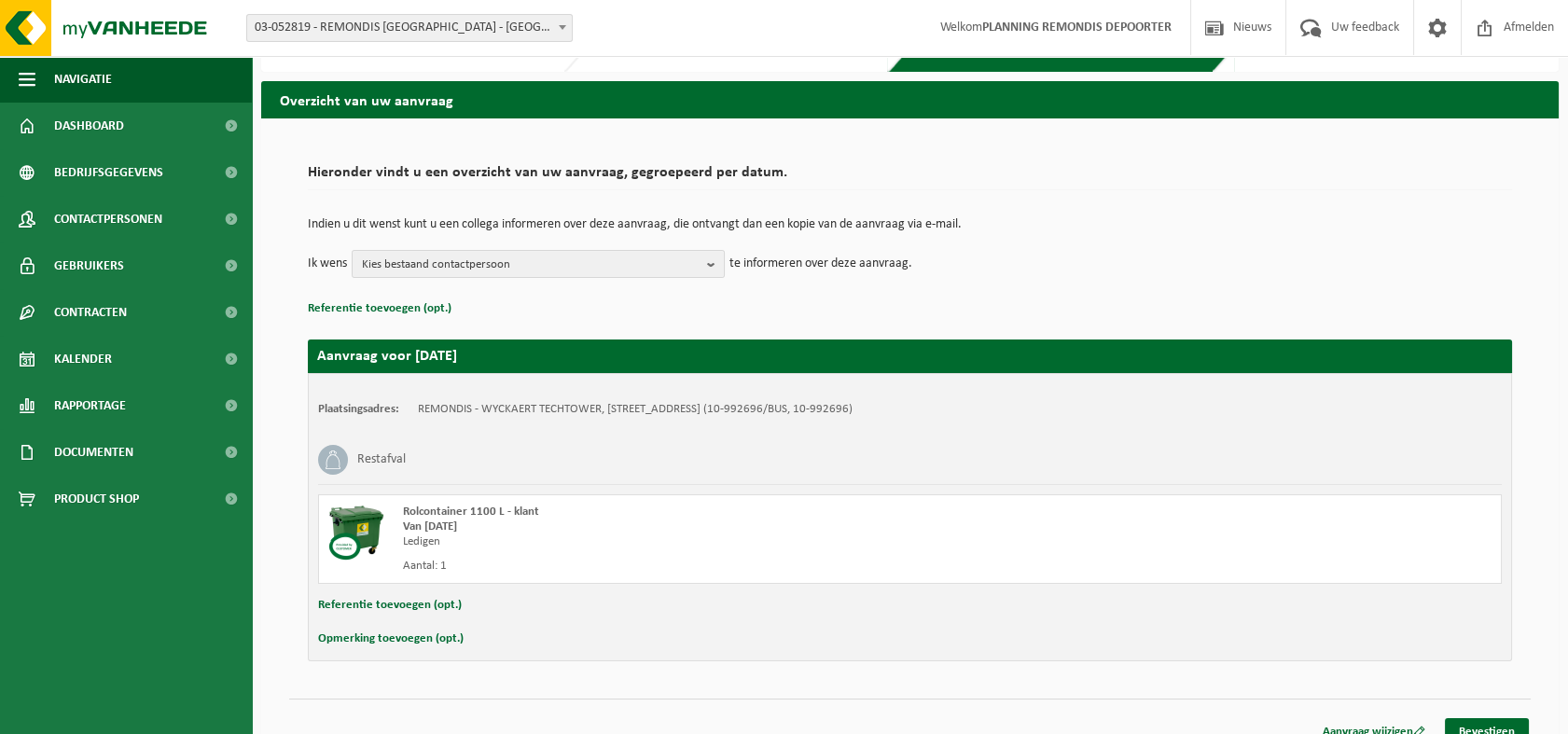
scroll to position [66, 0]
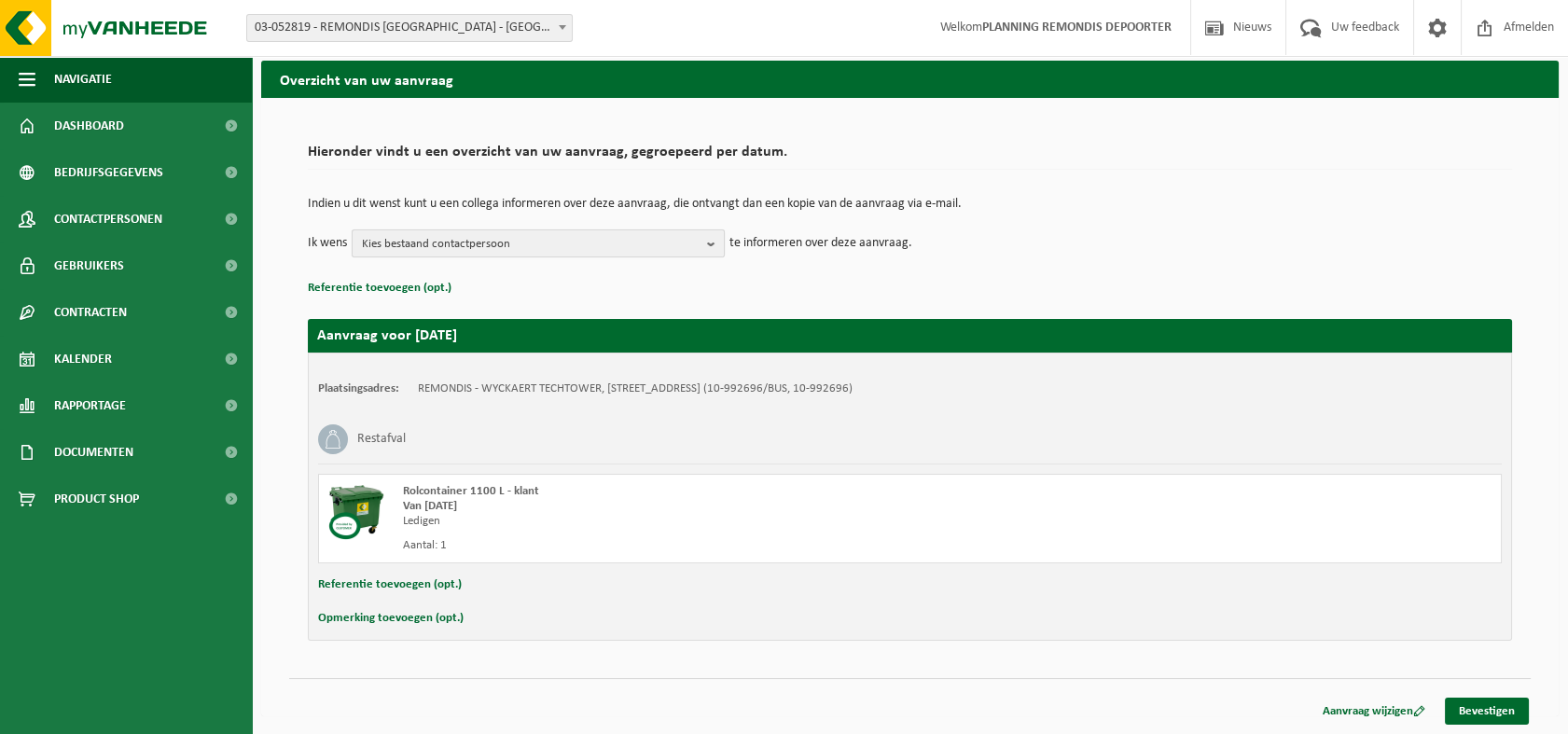
click at [711, 241] on b "button" at bounding box center [715, 244] width 17 height 27
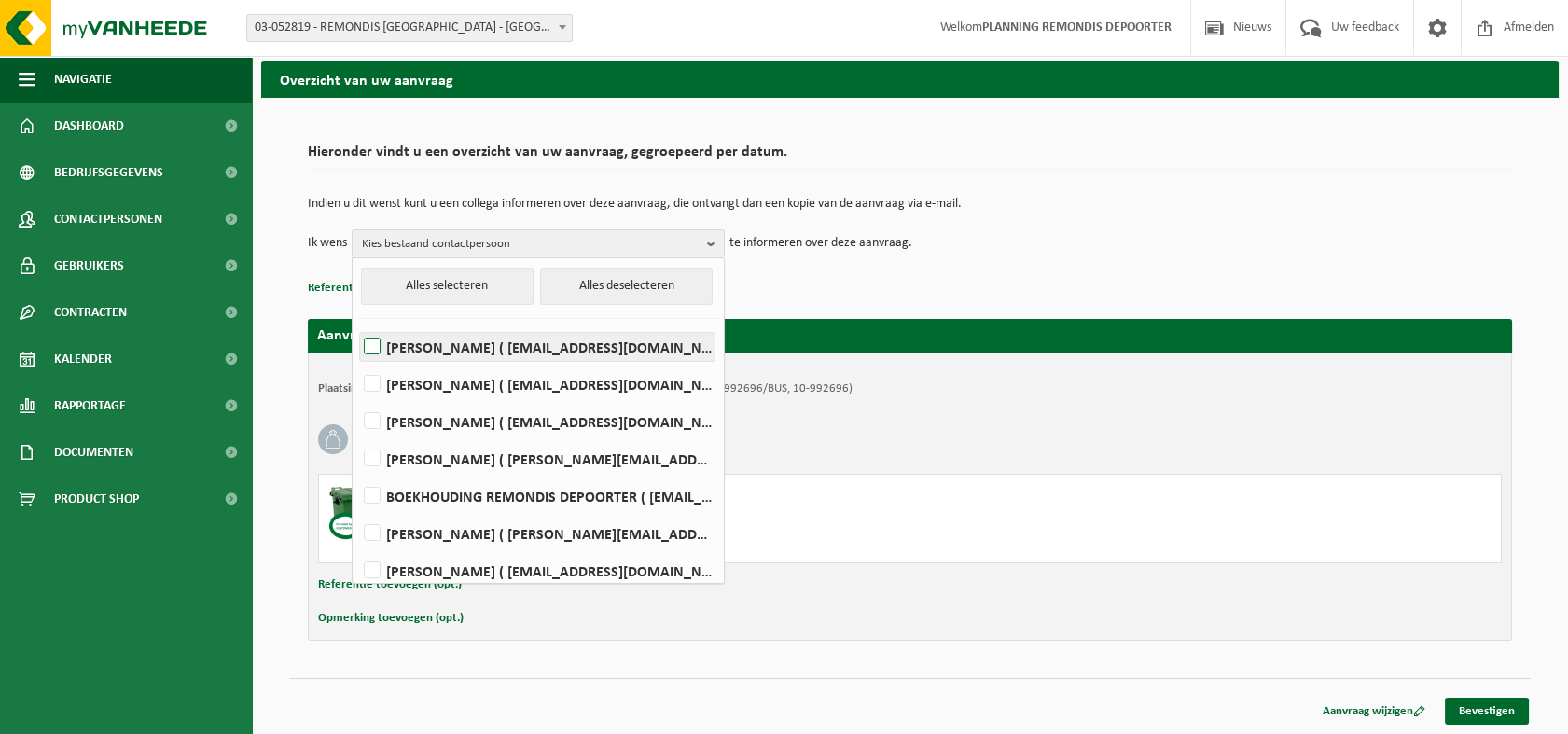
click at [379, 350] on label "Louis Cuypers ( louis.cuypers@remondis.com )" at bounding box center [537, 347] width 354 height 28
click at [357, 324] on input "Louis Cuypers ( louis.cuypers@remondis.com )" at bounding box center [356, 323] width 1 height 1
checkbox input "true"
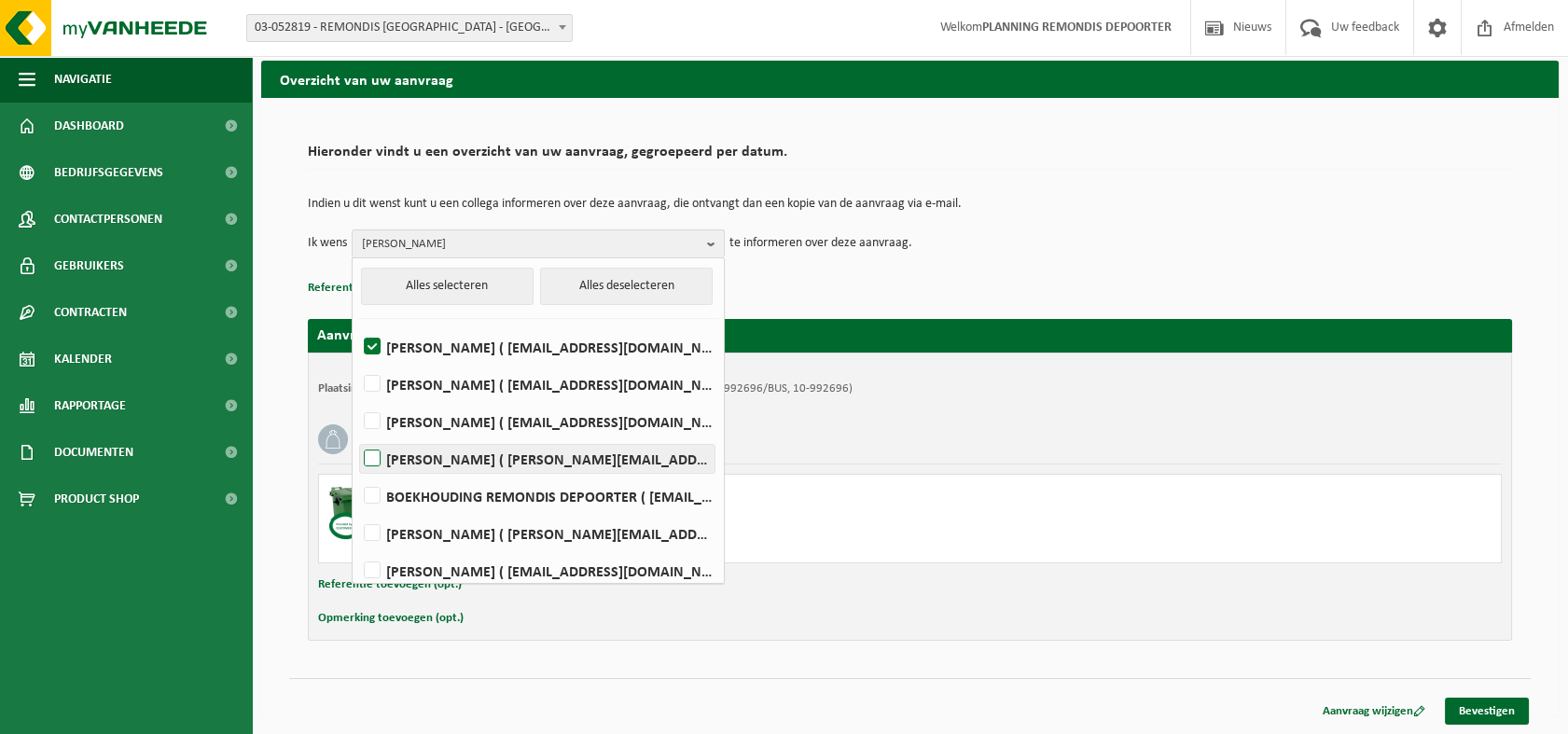
click at [368, 457] on label "ARNE HAP ( arne.hap@remondis.com )" at bounding box center [537, 458] width 354 height 28
click at [357, 436] on input "ARNE HAP ( arne.hap@remondis.com )" at bounding box center [356, 435] width 1 height 1
checkbox input "true"
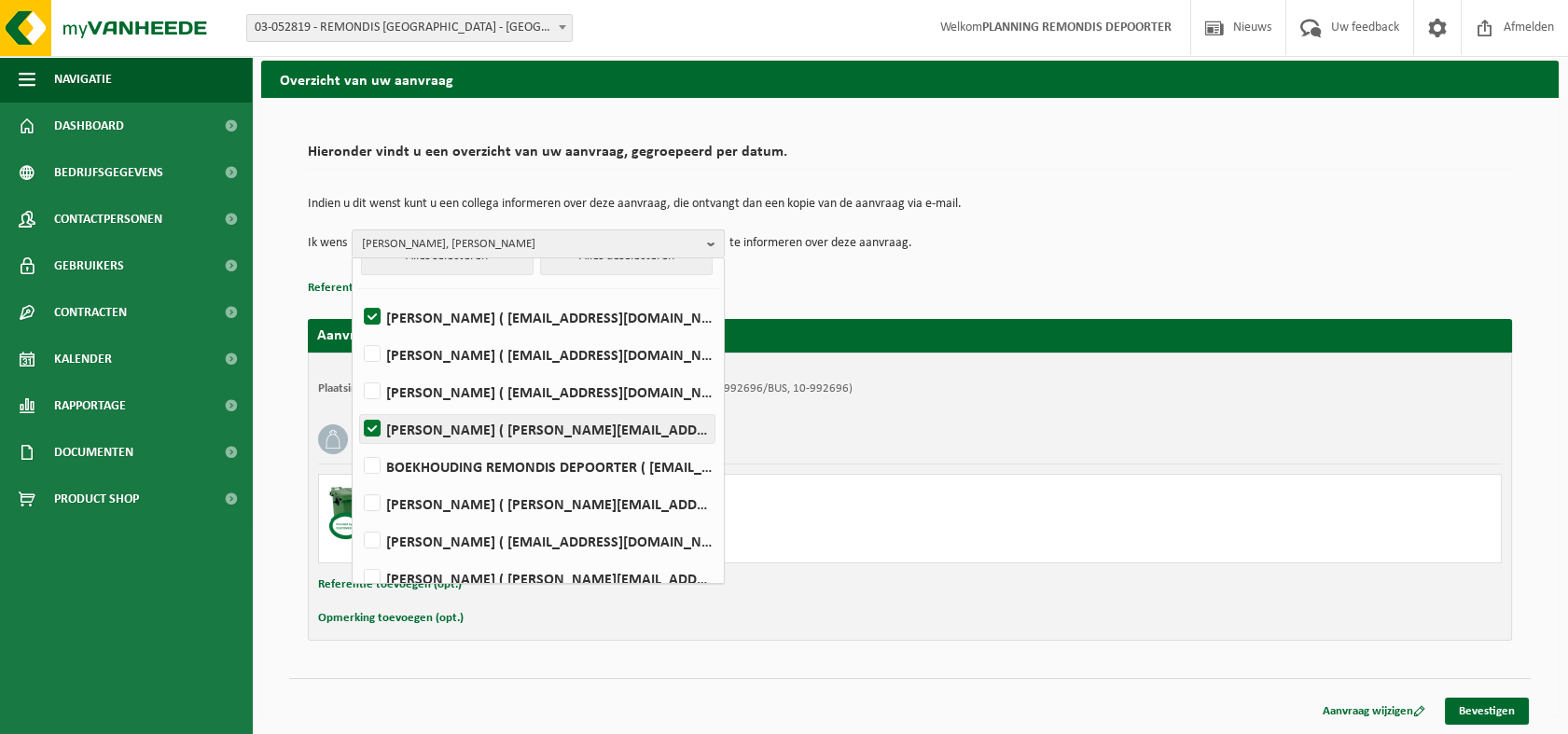
scroll to position [46, 0]
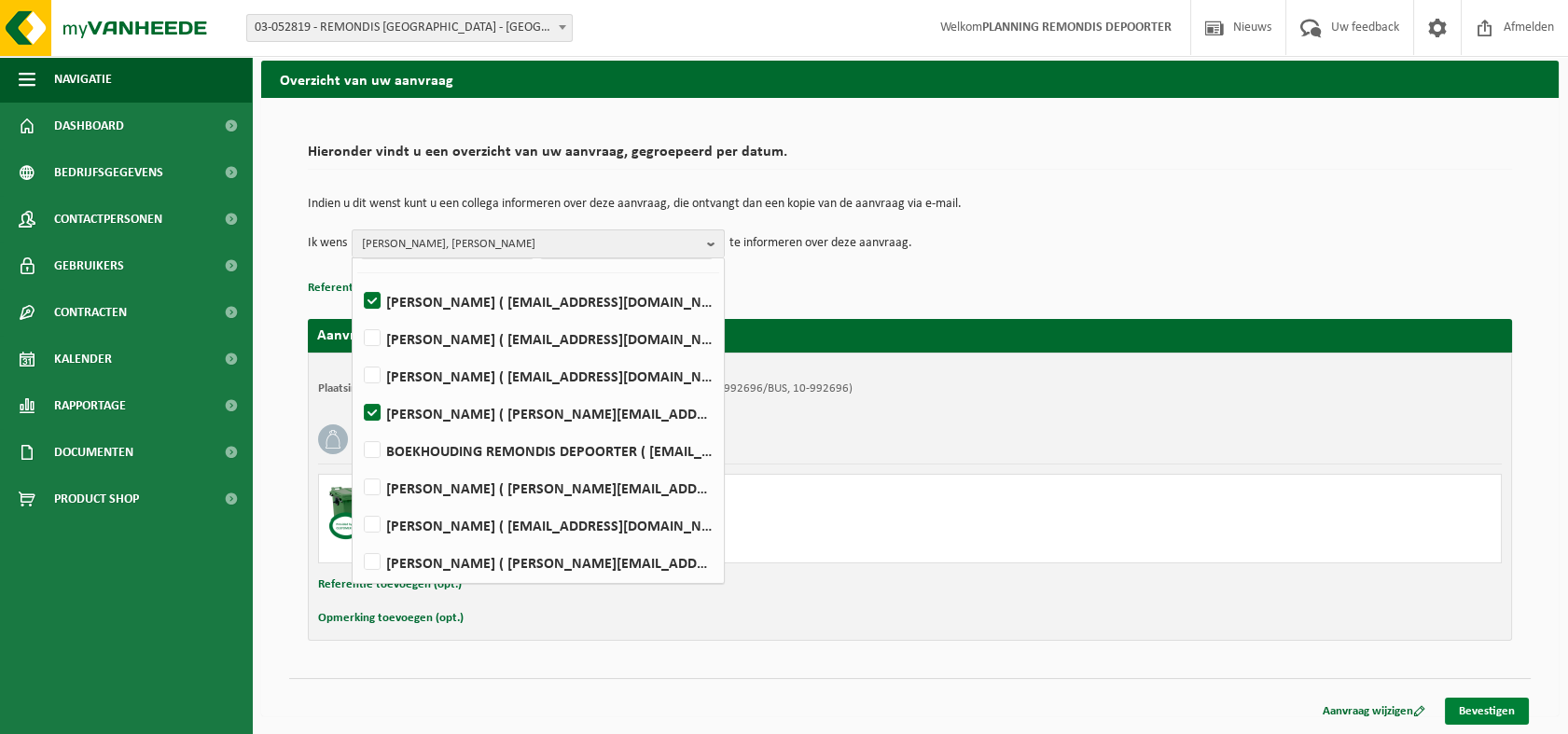
click at [1470, 708] on link "Bevestigen" at bounding box center [1486, 711] width 84 height 27
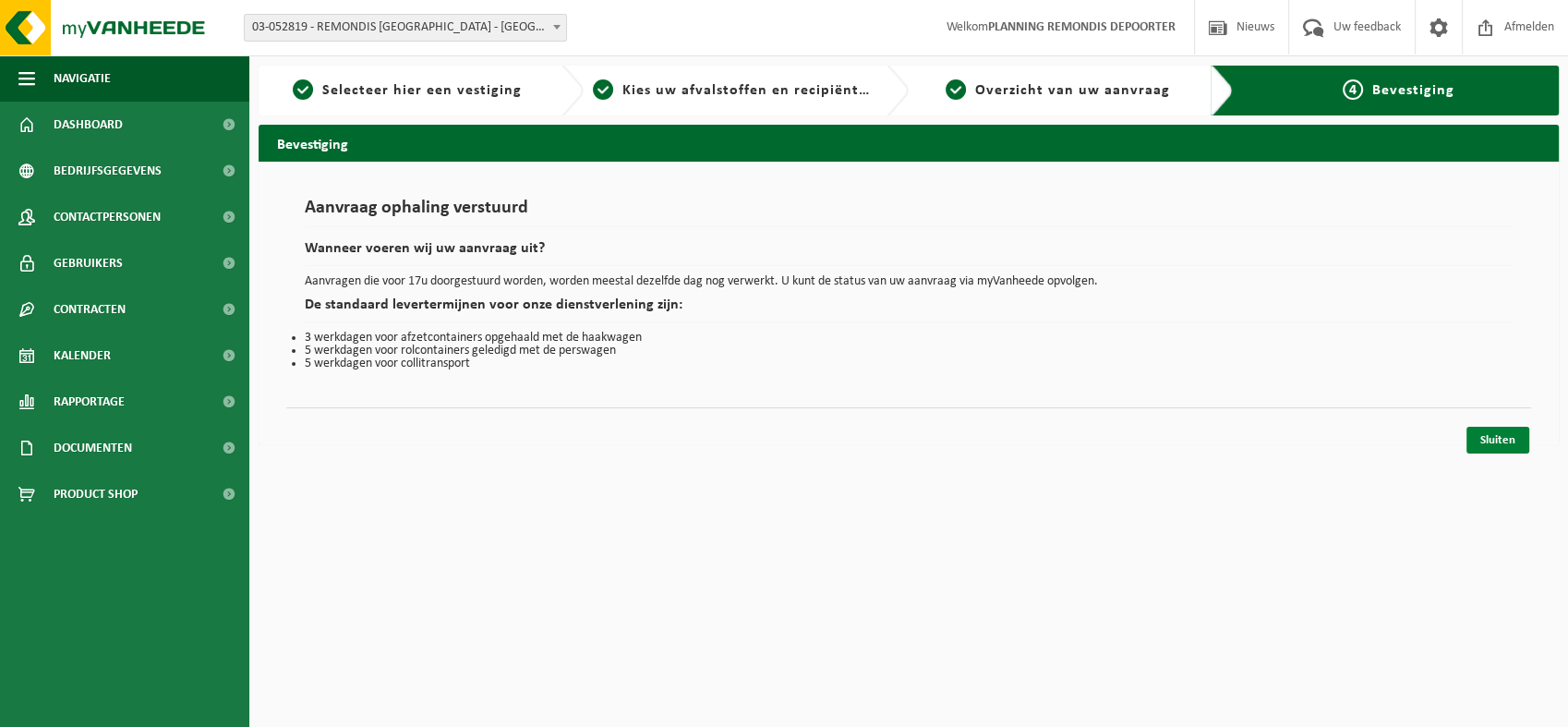
click at [1507, 435] on link "Sluiten" at bounding box center [1497, 440] width 63 height 26
